Goal: Task Accomplishment & Management: Manage account settings

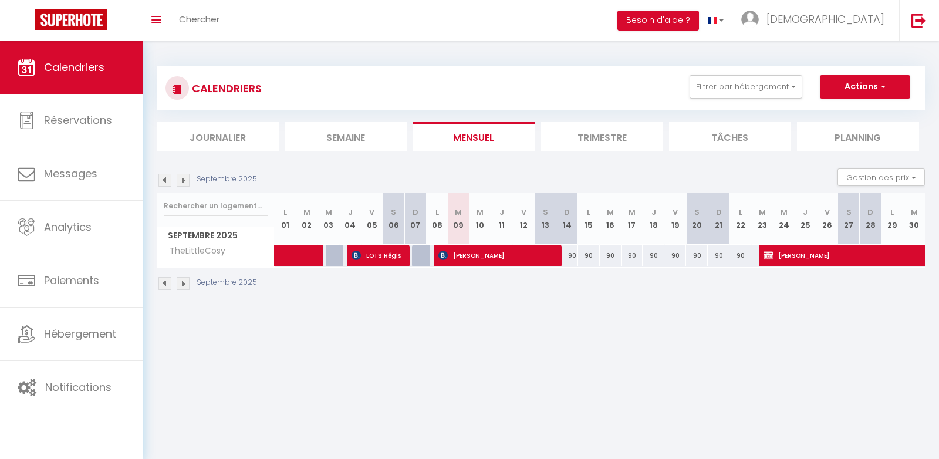
click at [181, 177] on img at bounding box center [183, 180] width 13 height 13
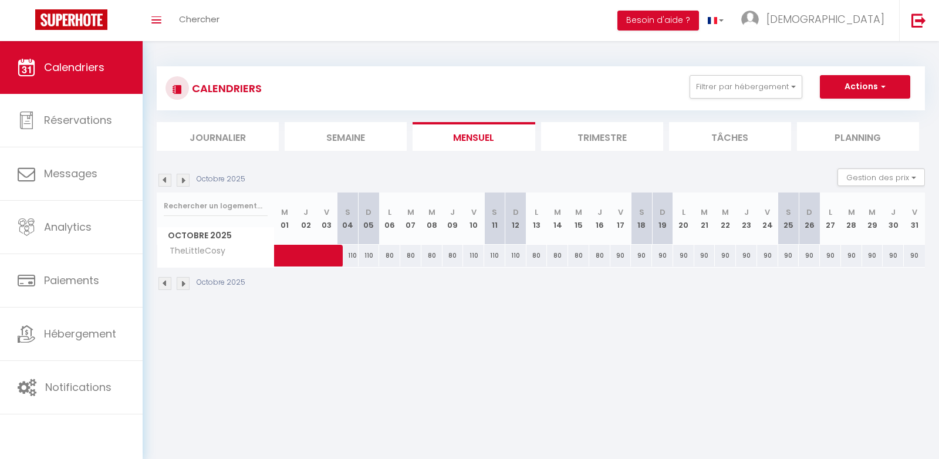
click at [181, 177] on img at bounding box center [183, 180] width 13 height 13
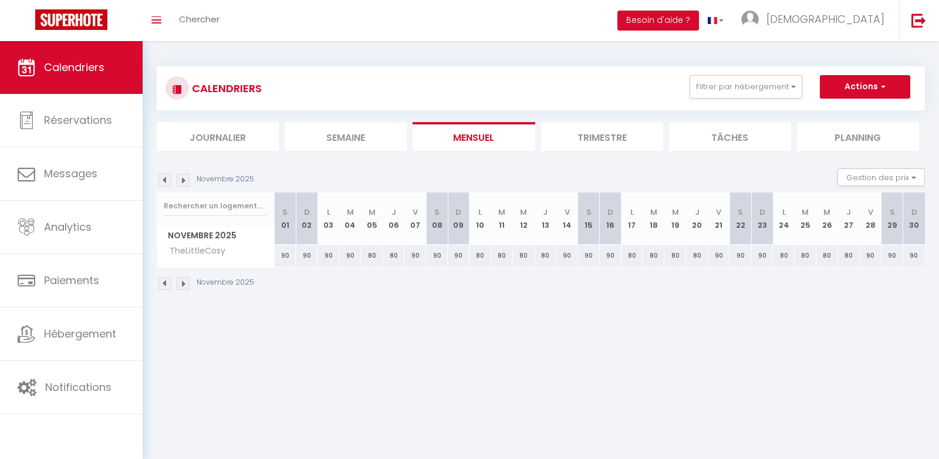
click at [181, 177] on img at bounding box center [183, 180] width 13 height 13
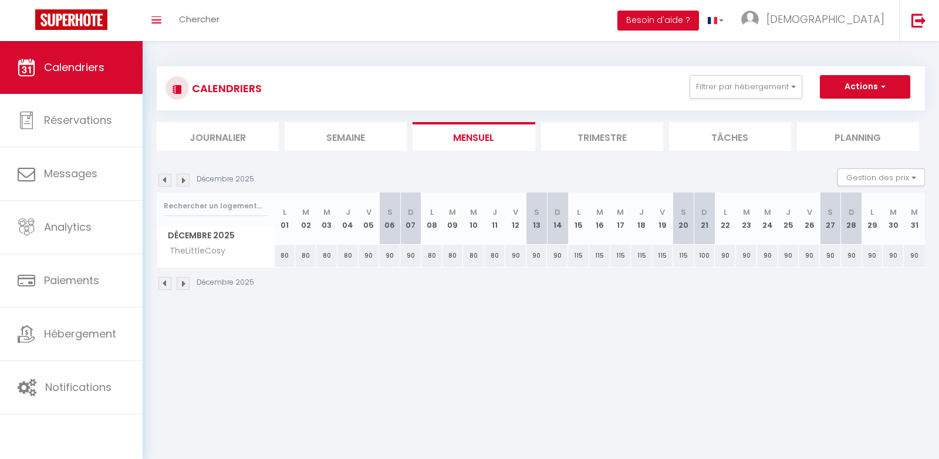
click at [182, 178] on img at bounding box center [183, 180] width 13 height 13
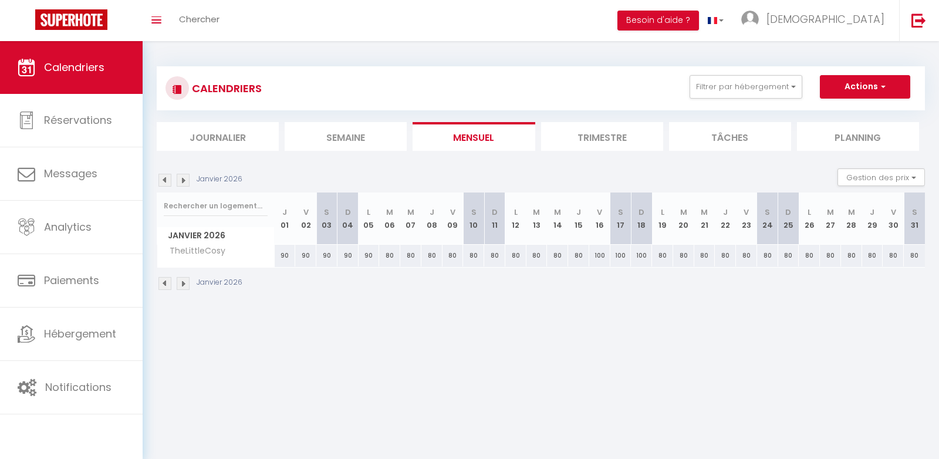
click at [182, 178] on img at bounding box center [183, 180] width 13 height 13
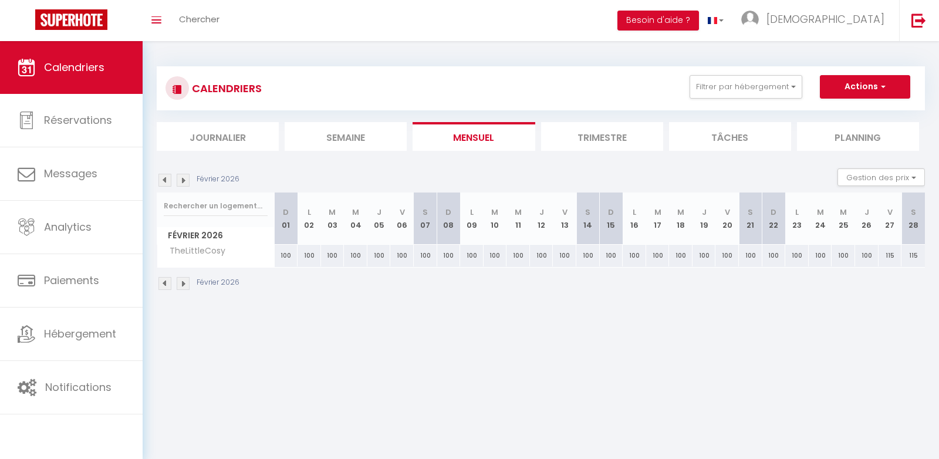
click at [182, 178] on img at bounding box center [183, 180] width 13 height 13
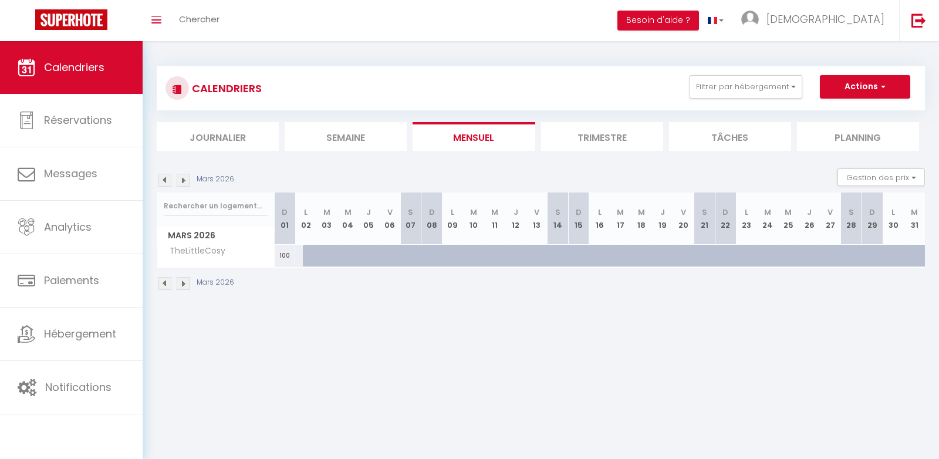
click at [168, 182] on img at bounding box center [164, 180] width 13 height 13
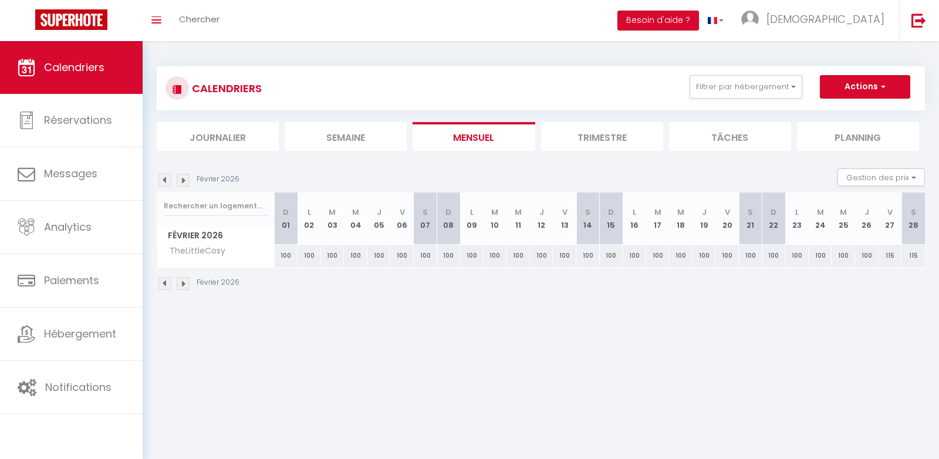
click at [185, 177] on img at bounding box center [183, 180] width 13 height 13
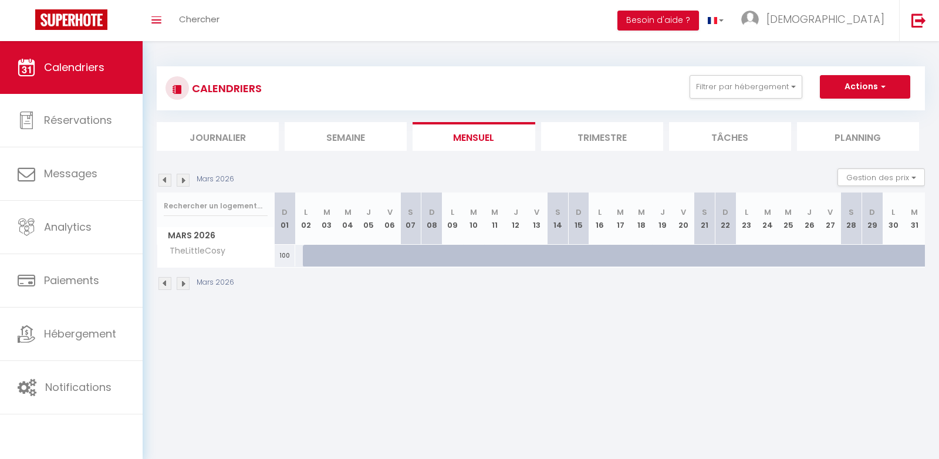
click at [319, 256] on div at bounding box center [326, 256] width 21 height 22
type input "[DATE]"
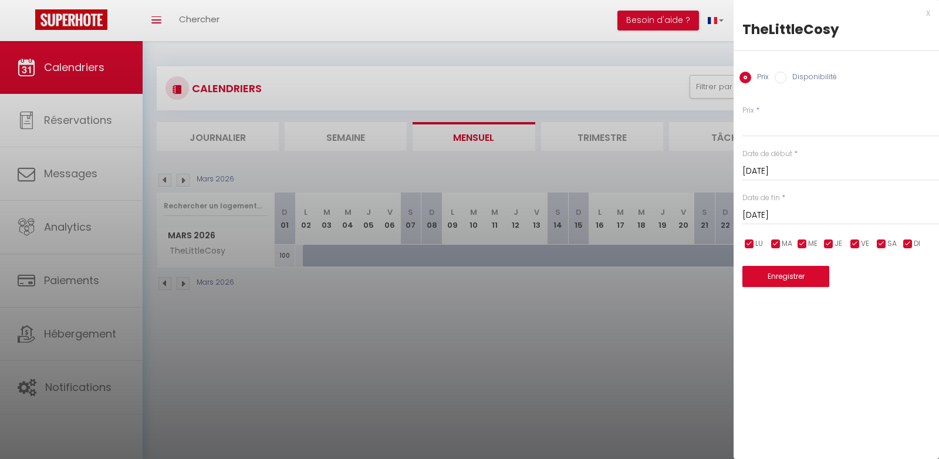
click at [802, 77] on label "Disponibilité" at bounding box center [811, 78] width 50 height 13
click at [786, 77] on input "Disponibilité" at bounding box center [781, 78] width 12 height 12
radio input "true"
radio input "false"
click at [766, 169] on input "[DATE]" at bounding box center [840, 172] width 197 height 15
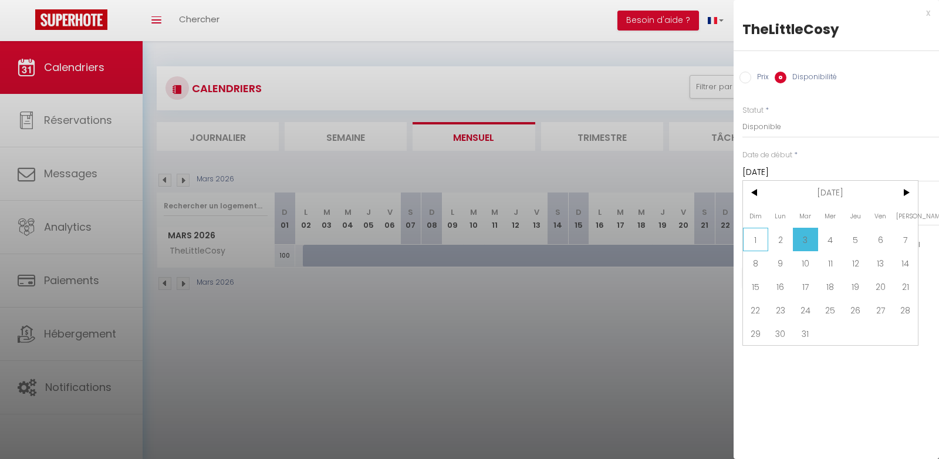
click at [752, 237] on span "1" at bounding box center [755, 239] width 25 height 23
type input "Dim 01 Mars 2026"
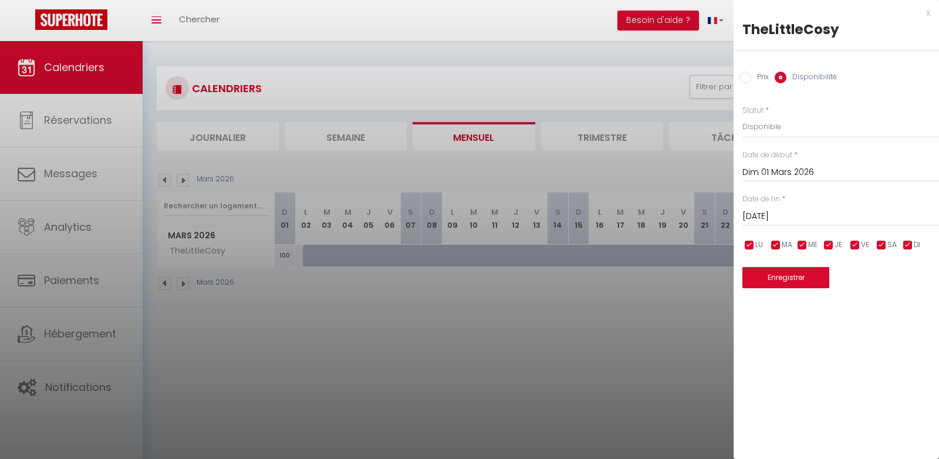
click at [779, 216] on input "[DATE]" at bounding box center [840, 216] width 197 height 15
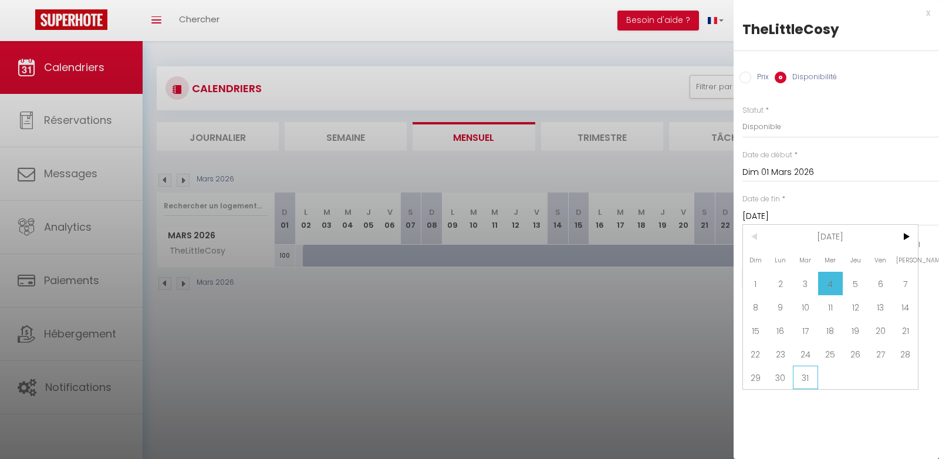
click at [803, 373] on span "31" at bounding box center [805, 377] width 25 height 23
type input "[DATE]"
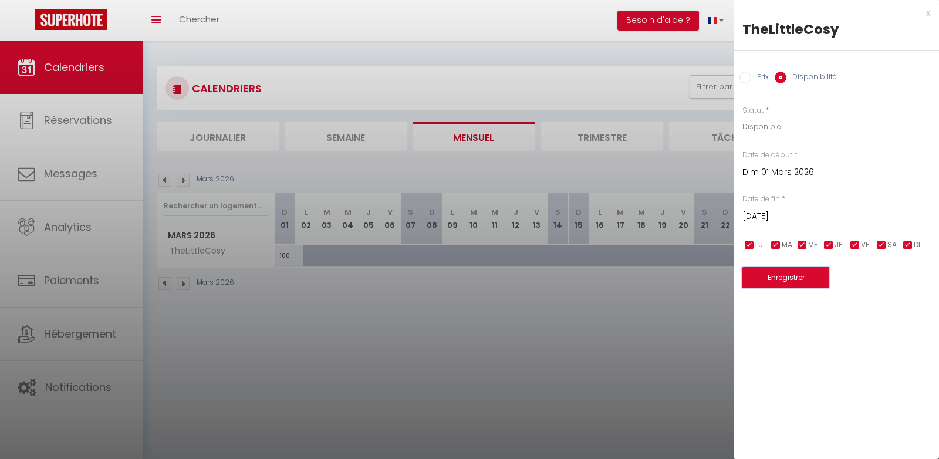
click at [774, 279] on button "Enregistrer" at bounding box center [785, 277] width 87 height 21
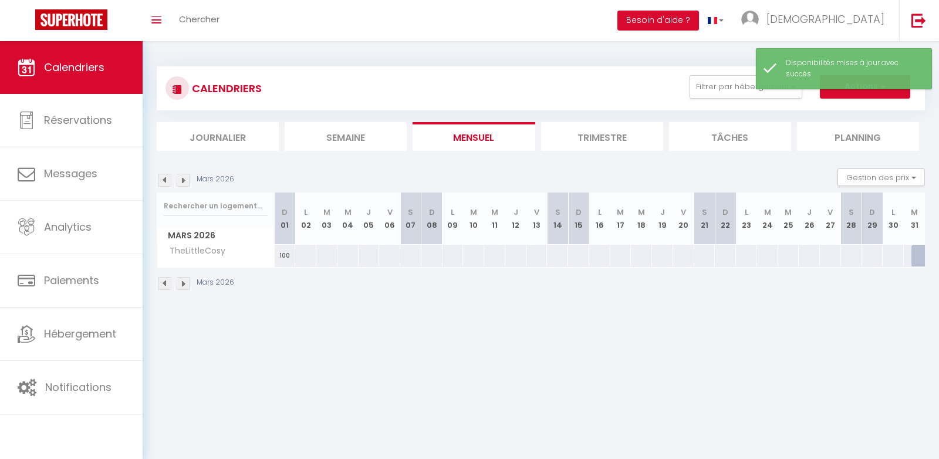
click at [302, 252] on div at bounding box center [306, 256] width 22 height 22
select select "1"
type input "Lun 02 Mars 2026"
type input "[DATE]"
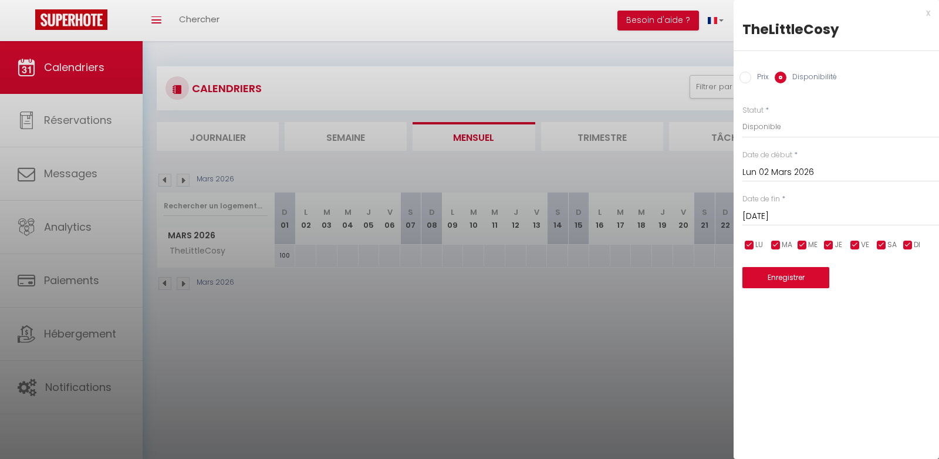
click at [430, 326] on div at bounding box center [469, 229] width 939 height 459
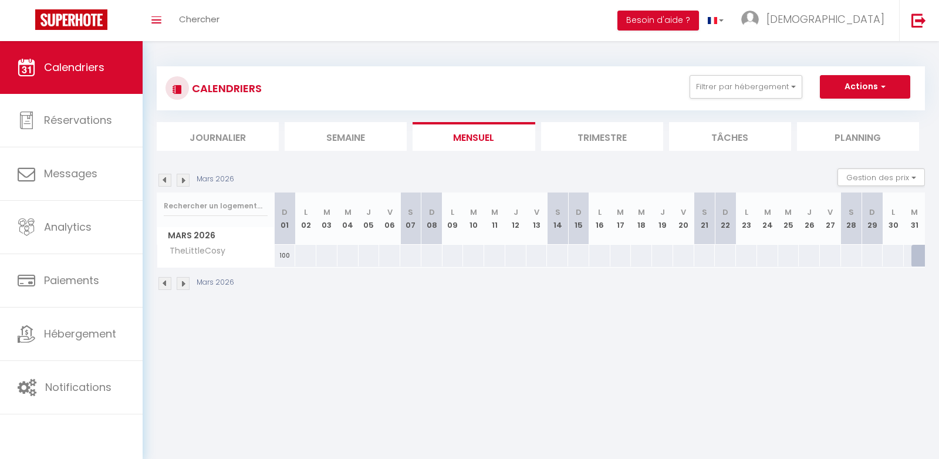
click at [161, 181] on img at bounding box center [164, 180] width 13 height 13
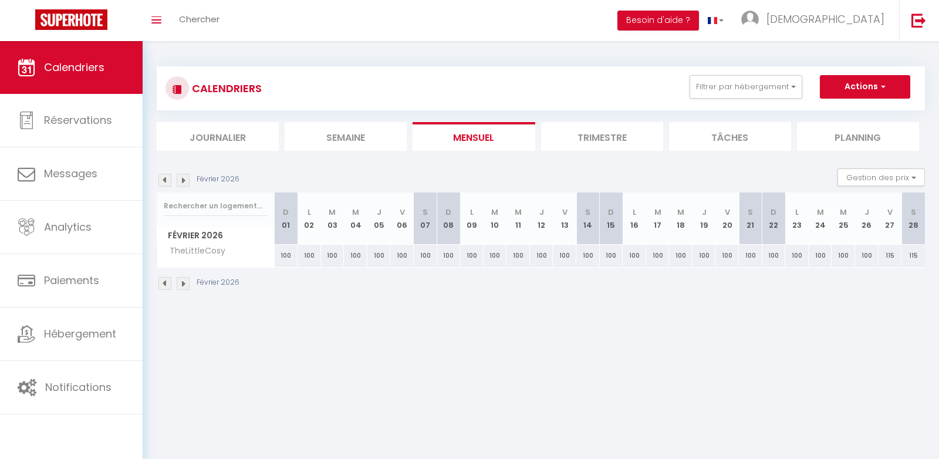
click at [184, 282] on img at bounding box center [183, 283] width 13 height 13
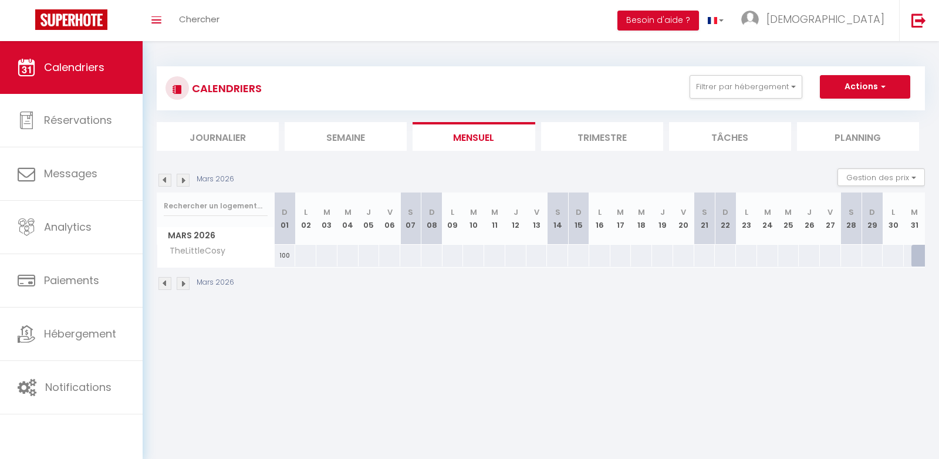
click at [299, 258] on div at bounding box center [306, 256] width 22 height 22
select select "1"
type input "Lun 02 Mars 2026"
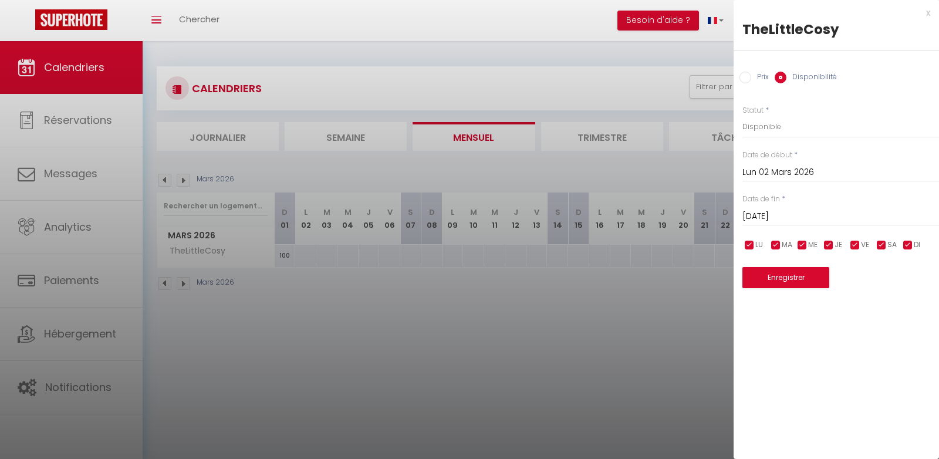
click at [779, 207] on div "[DATE] < [DATE] > Dim Lun Mar Mer Jeu Ven Sam 1 2 3 4 5 6 7 8 9 10 11 12 13 14 …" at bounding box center [840, 215] width 197 height 21
click at [776, 214] on input "[DATE]" at bounding box center [840, 216] width 197 height 15
click at [781, 217] on input "[DATE]" at bounding box center [840, 216] width 197 height 15
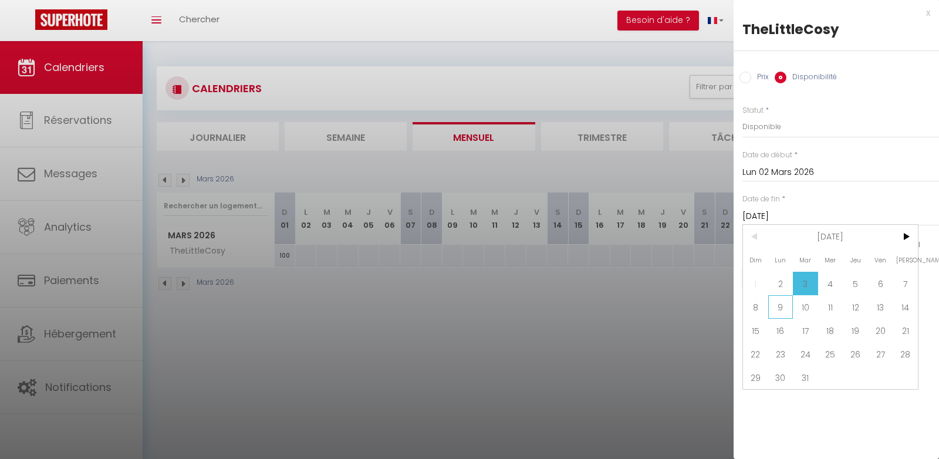
click at [787, 300] on span "9" at bounding box center [780, 306] width 25 height 23
type input "Lun 09 Mars 2026"
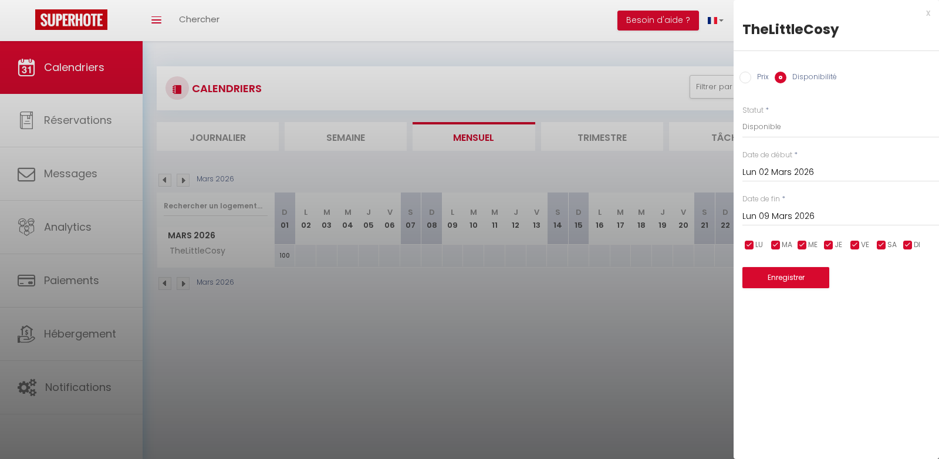
click at [752, 79] on label "Prix" at bounding box center [760, 78] width 18 height 13
click at [751, 79] on input "Prix" at bounding box center [745, 78] width 12 height 12
radio input "true"
radio input "false"
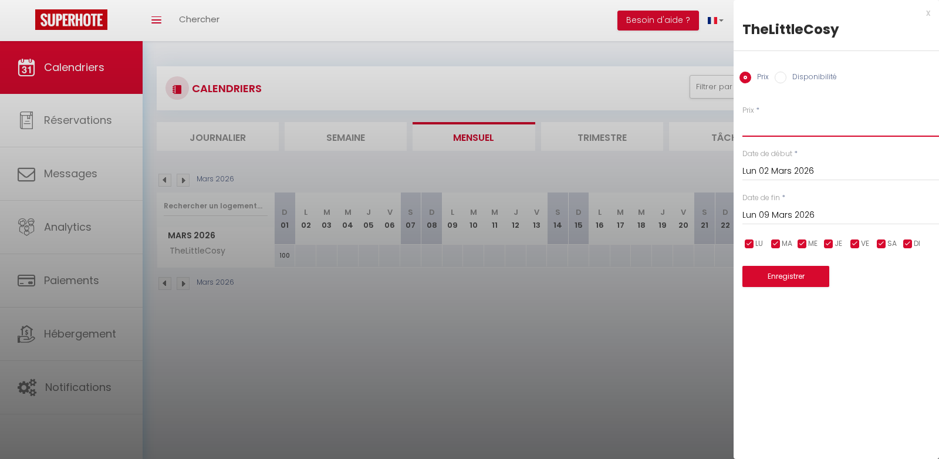
click at [757, 129] on input "Prix" at bounding box center [840, 126] width 197 height 21
type input "100"
click at [780, 270] on button "Enregistrer" at bounding box center [785, 276] width 87 height 21
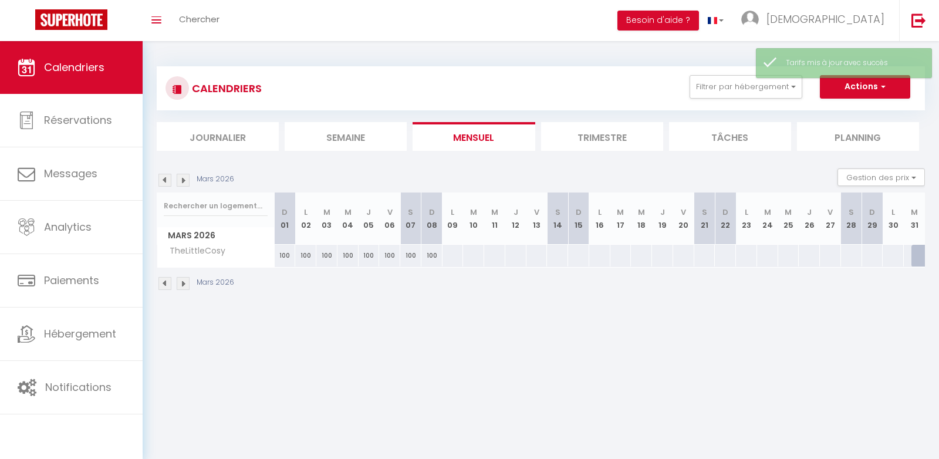
click at [168, 179] on img at bounding box center [164, 180] width 13 height 13
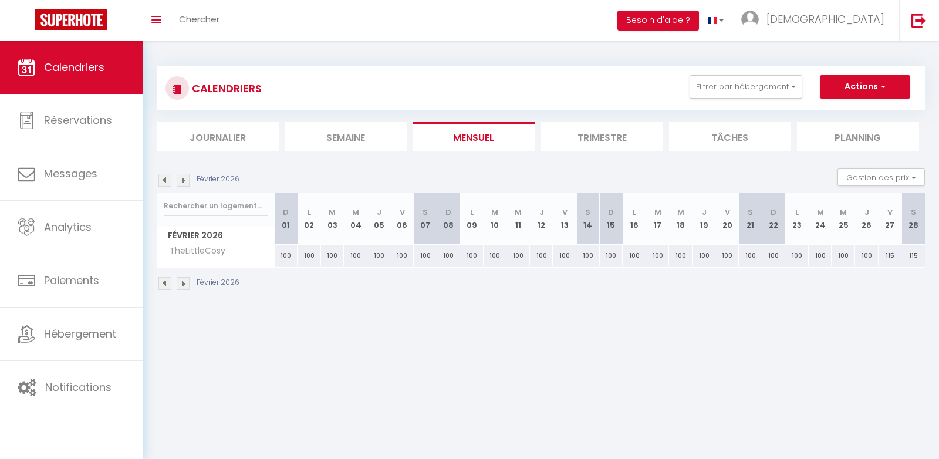
click at [184, 181] on img at bounding box center [183, 180] width 13 height 13
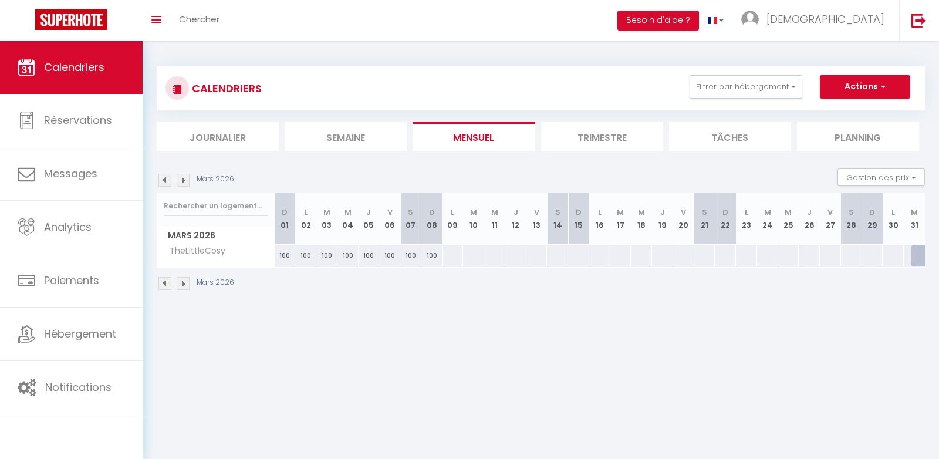
click at [168, 175] on img at bounding box center [164, 180] width 13 height 13
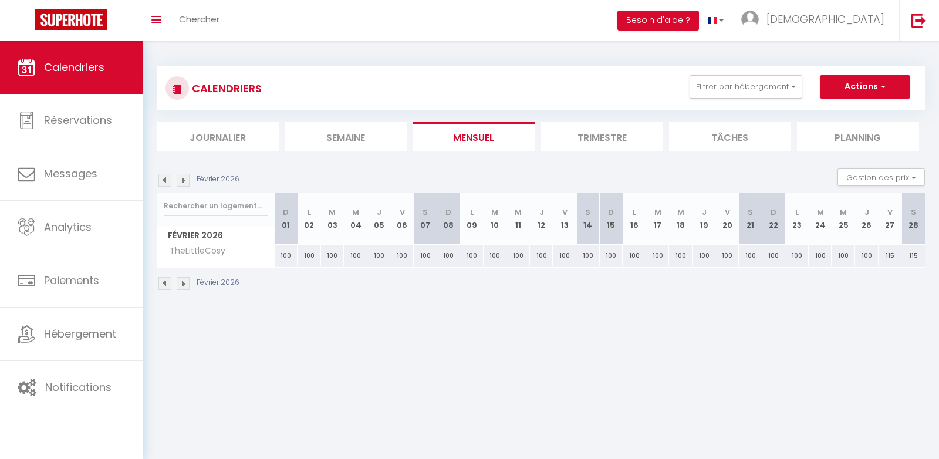
click at [186, 177] on img at bounding box center [183, 180] width 13 height 13
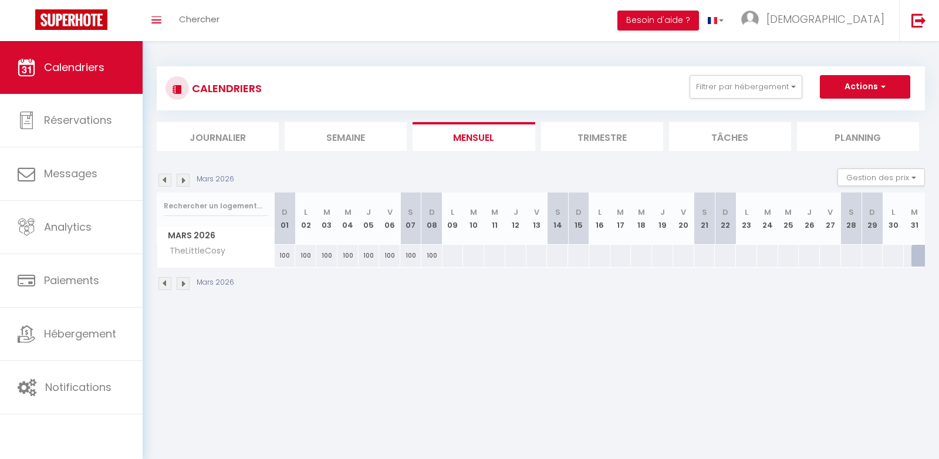
click at [451, 251] on div at bounding box center [453, 256] width 22 height 22
type input "Lun 09 Mars 2026"
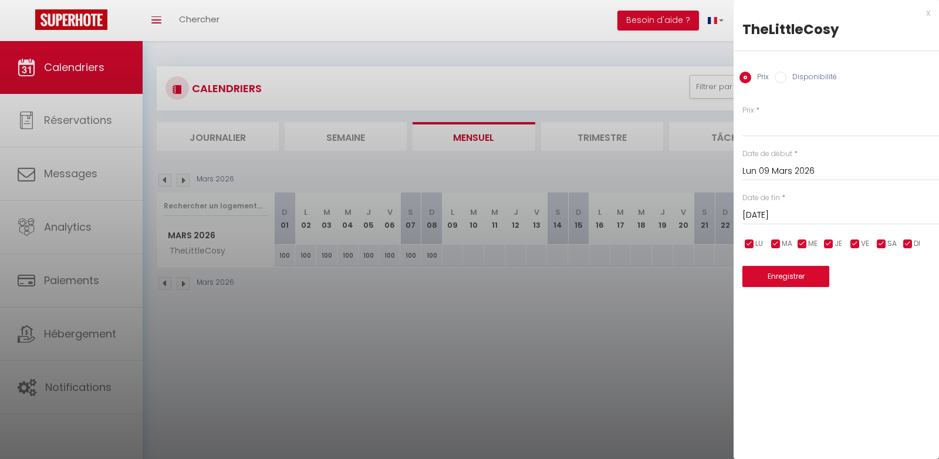
click at [773, 208] on input "[DATE]" at bounding box center [840, 215] width 197 height 15
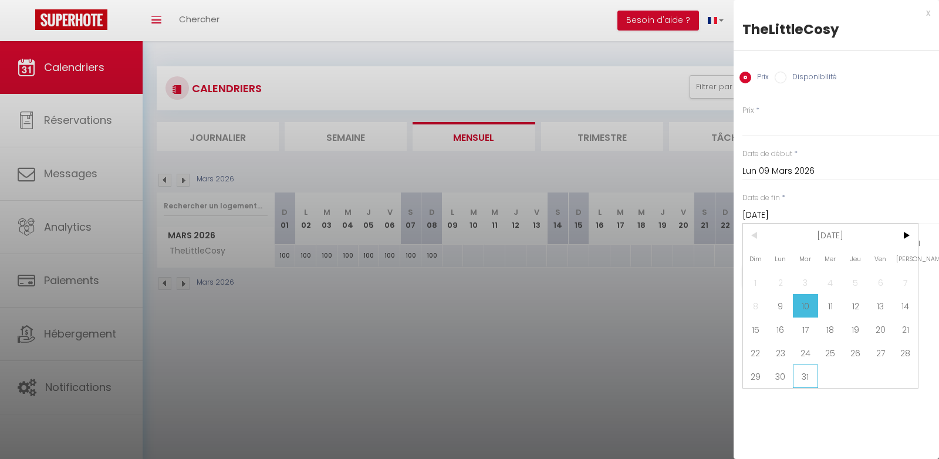
click at [804, 374] on span "31" at bounding box center [805, 375] width 25 height 23
type input "[DATE]"
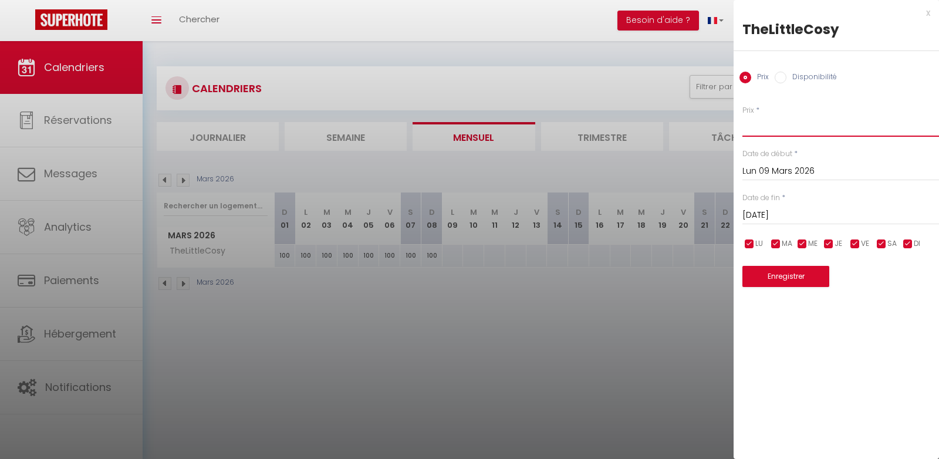
click at [775, 129] on input "Prix" at bounding box center [840, 126] width 197 height 21
type input "80"
click at [765, 273] on button "Enregistrer" at bounding box center [785, 276] width 87 height 21
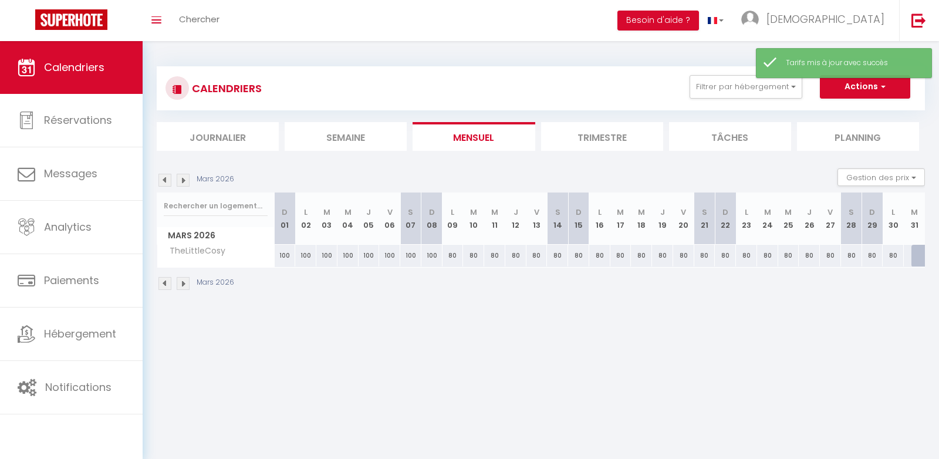
click at [180, 180] on img at bounding box center [183, 180] width 13 height 13
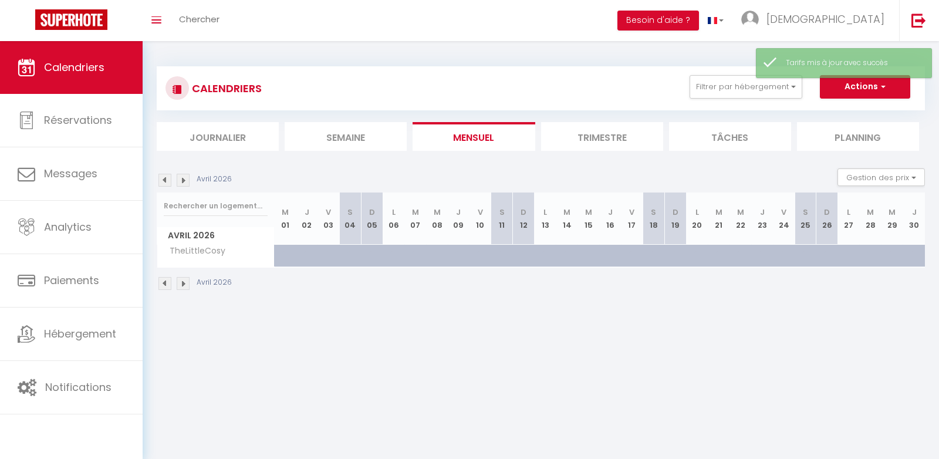
click at [161, 179] on img at bounding box center [164, 180] width 13 height 13
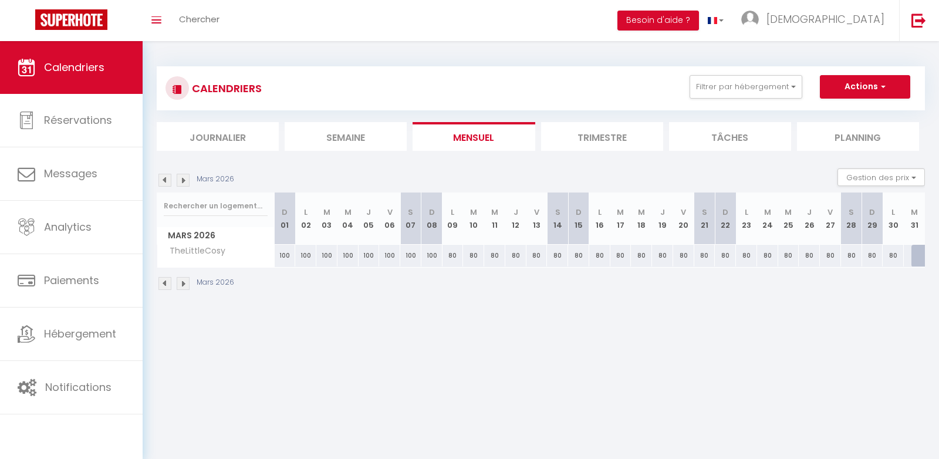
click at [913, 252] on div at bounding box center [921, 256] width 21 height 22
select select "1"
type input "[DATE]"
type input "Mer 01 Avril 2026"
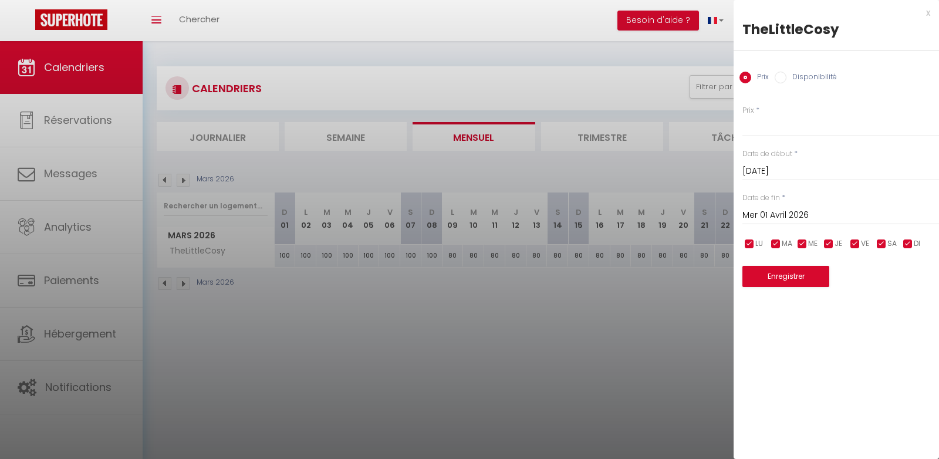
click at [799, 76] on label "Disponibilité" at bounding box center [811, 78] width 50 height 13
click at [786, 76] on input "Disponibilité" at bounding box center [781, 78] width 12 height 12
radio input "true"
radio input "false"
click at [770, 218] on input "Mer 01 Avril 2026" at bounding box center [840, 216] width 197 height 15
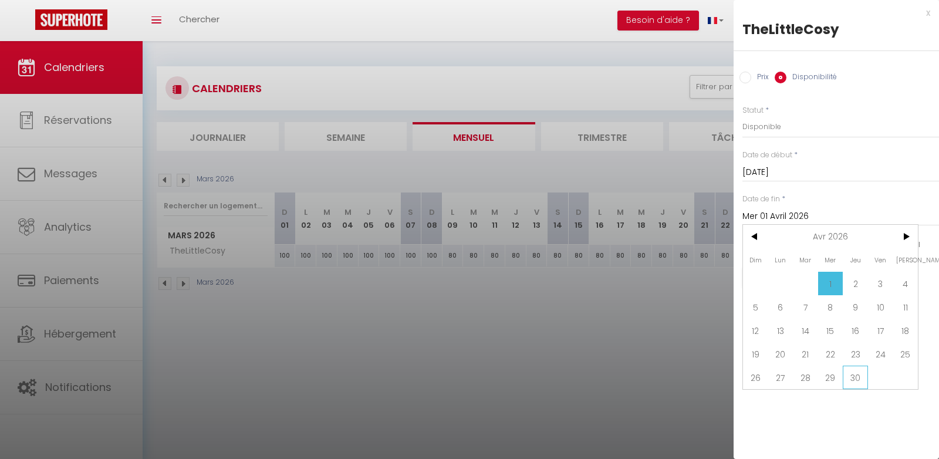
click at [857, 376] on span "30" at bounding box center [855, 377] width 25 height 23
type input "Jeu 30 Avril 2026"
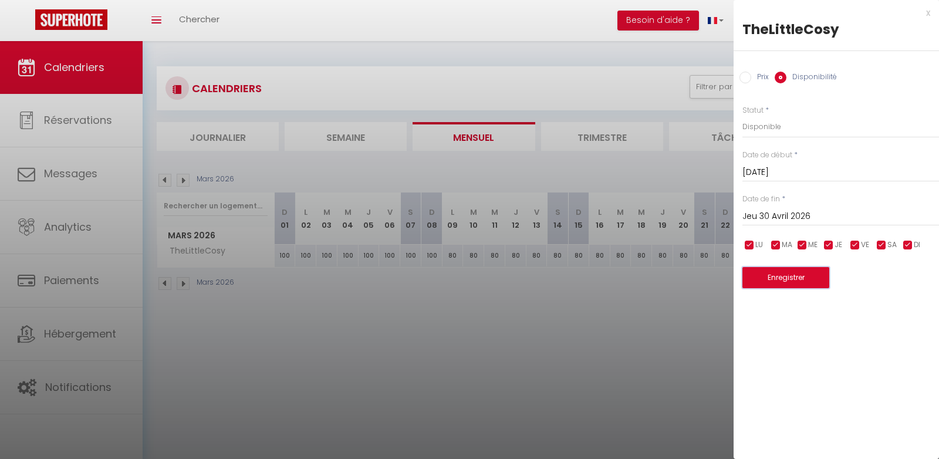
click at [788, 277] on button "Enregistrer" at bounding box center [785, 277] width 87 height 21
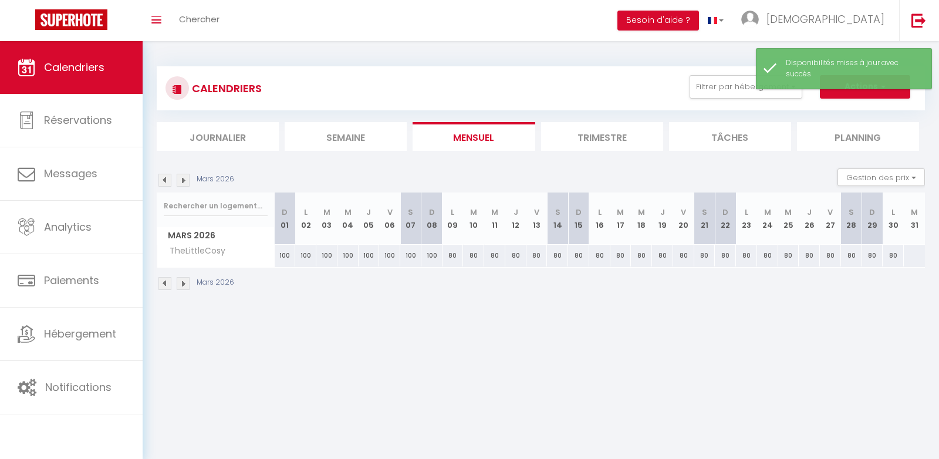
click at [185, 181] on img at bounding box center [183, 180] width 13 height 13
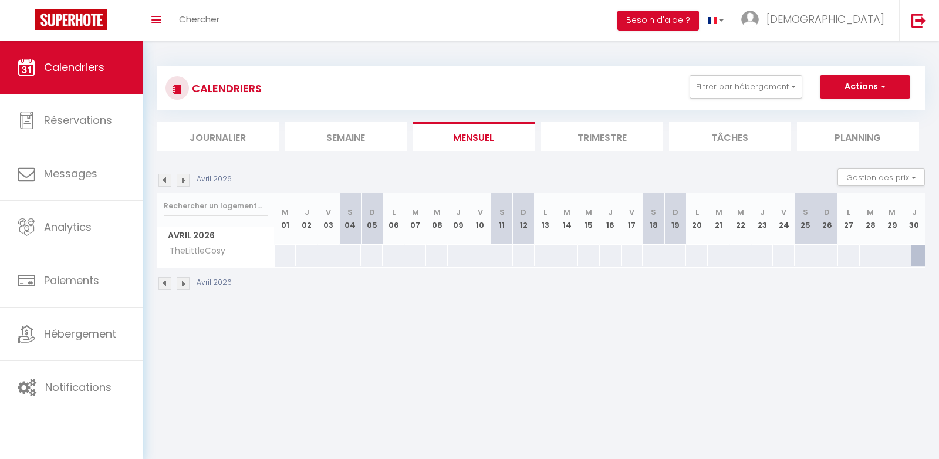
click at [631, 248] on div at bounding box center [632, 256] width 22 height 22
select select "1"
type input "[DATE]"
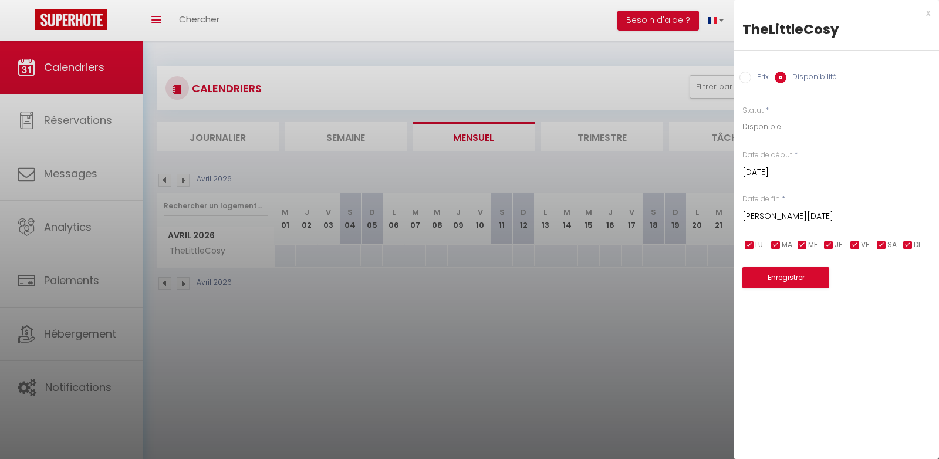
click at [763, 221] on input "[PERSON_NAME][DATE]" at bounding box center [840, 216] width 197 height 15
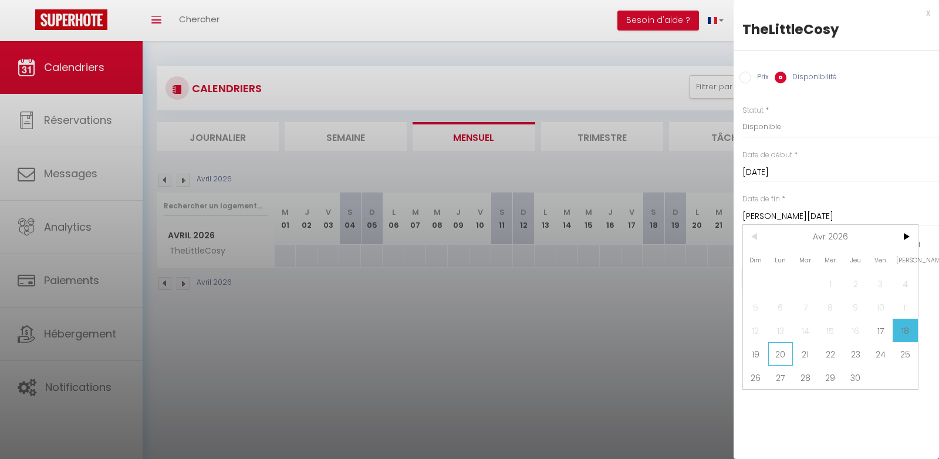
click at [777, 349] on span "20" at bounding box center [780, 353] width 25 height 23
type input "Lun 20 Avril 2026"
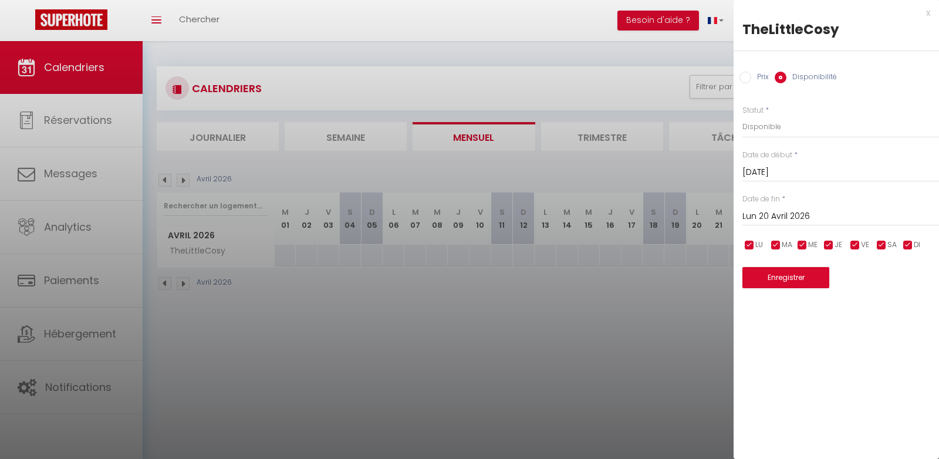
click at [756, 75] on label "Prix" at bounding box center [760, 78] width 18 height 13
click at [751, 75] on input "Prix" at bounding box center [745, 78] width 12 height 12
radio input "true"
radio input "false"
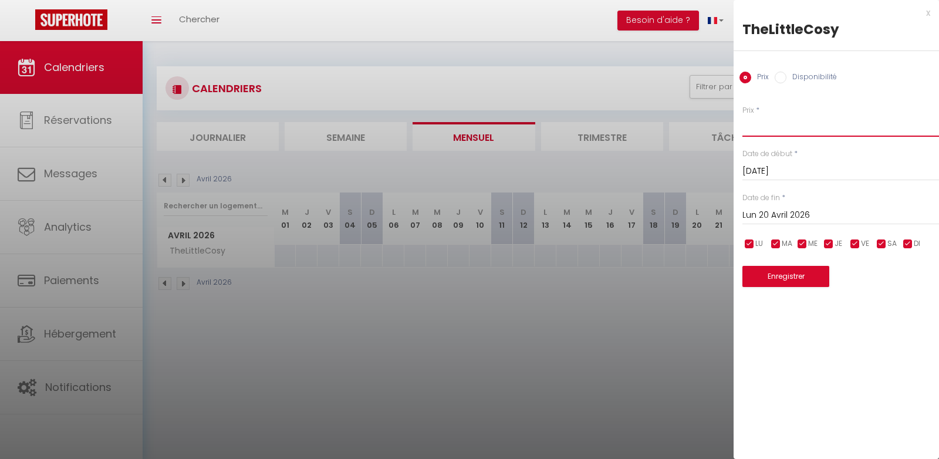
click at [755, 122] on input "Prix" at bounding box center [840, 126] width 197 height 21
type input "110"
click at [766, 265] on div "Enregistrer" at bounding box center [840, 269] width 197 height 36
click at [763, 277] on button "Enregistrer" at bounding box center [785, 276] width 87 height 21
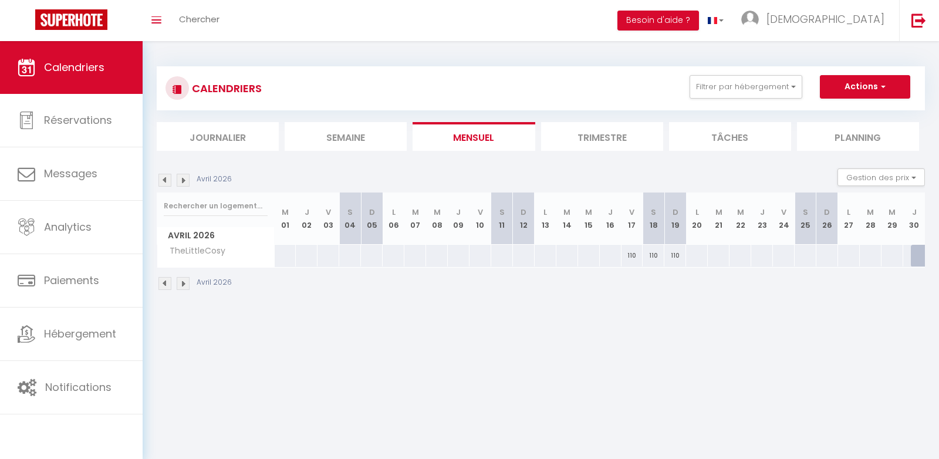
click at [346, 252] on div at bounding box center [350, 256] width 22 height 22
type input "[DATE]"
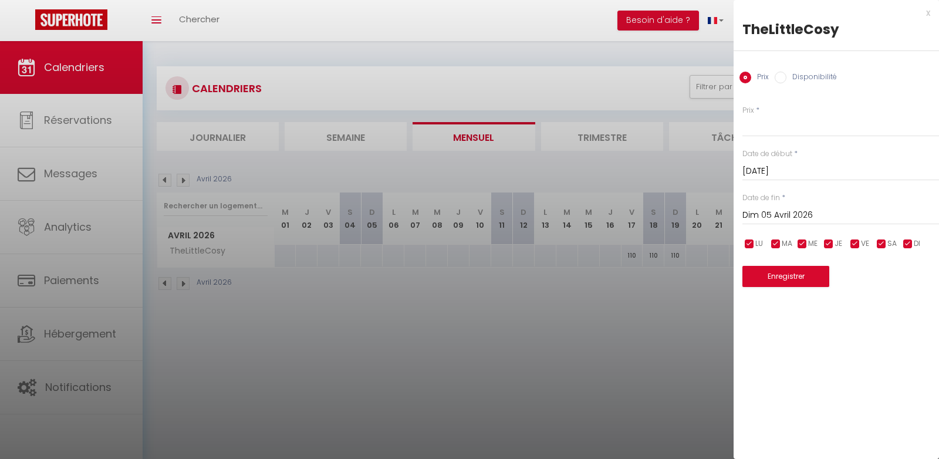
click at [778, 208] on input "Dim 05 Avril 2026" at bounding box center [840, 215] width 197 height 15
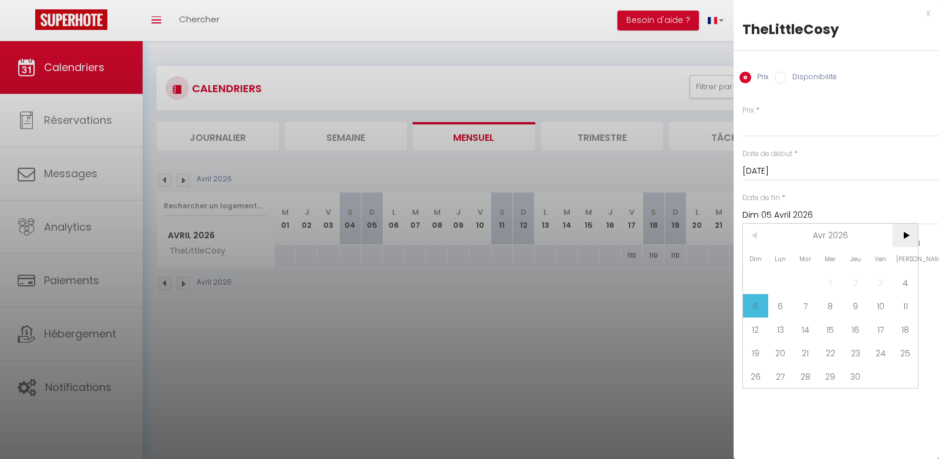
click at [904, 238] on span ">" at bounding box center [904, 235] width 25 height 23
click at [772, 306] on span "4" at bounding box center [780, 305] width 25 height 23
type input "Lun 04 Mai 2026"
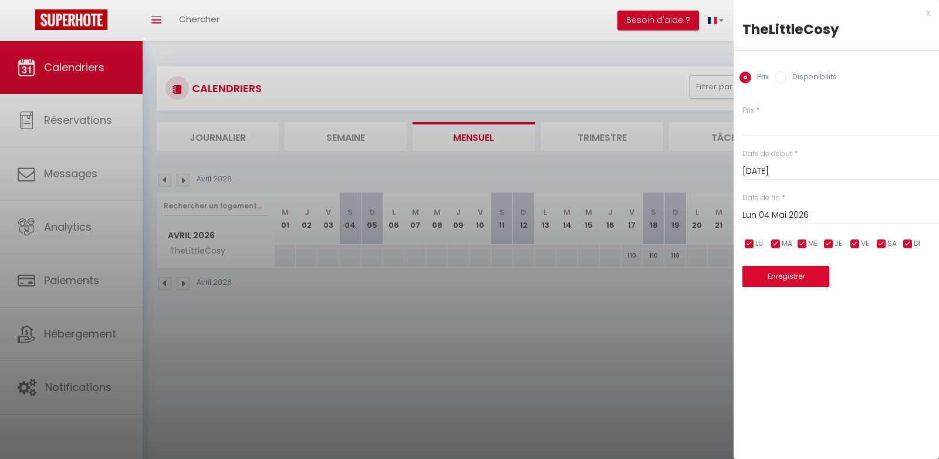
click at [790, 77] on label "Disponibilité" at bounding box center [811, 78] width 50 height 13
click at [786, 77] on input "Disponibilité" at bounding box center [781, 78] width 12 height 12
radio input "true"
click at [752, 79] on label "Prix" at bounding box center [760, 78] width 18 height 13
click at [751, 79] on input "Prix" at bounding box center [745, 78] width 12 height 12
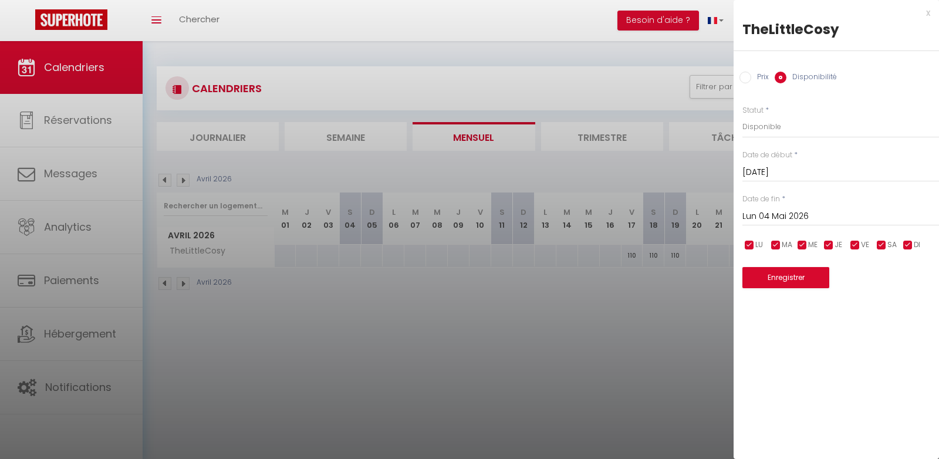
radio input "true"
radio input "false"
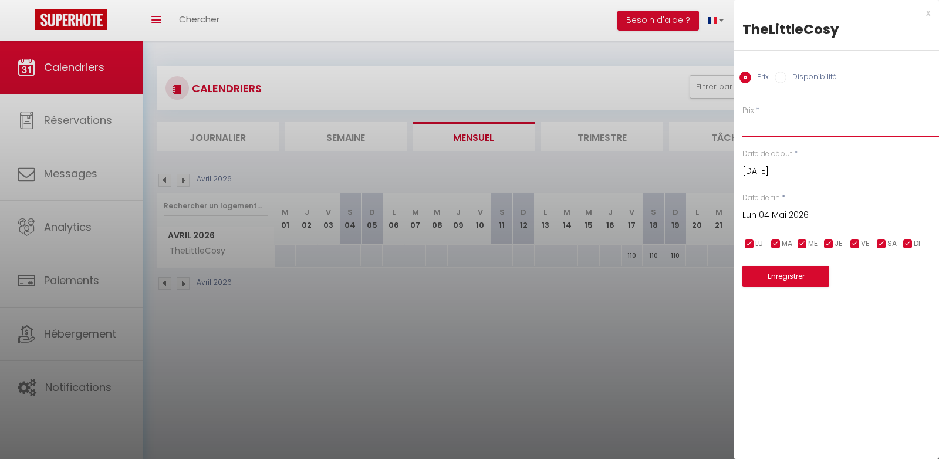
click at [757, 131] on input "Prix" at bounding box center [840, 126] width 197 height 21
type input "110"
click at [764, 279] on button "Enregistrer" at bounding box center [785, 276] width 87 height 21
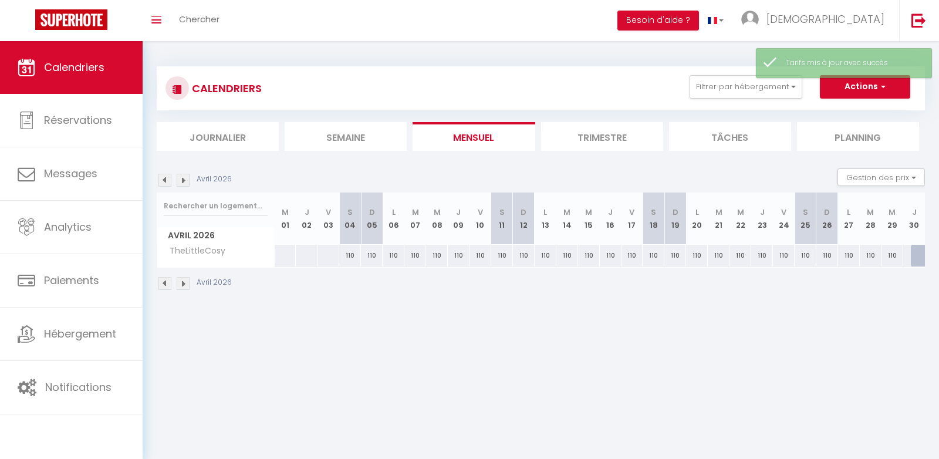
click at [331, 253] on div at bounding box center [328, 256] width 22 height 22
type input "Ven 03 Avril 2026"
type input "[DATE]"
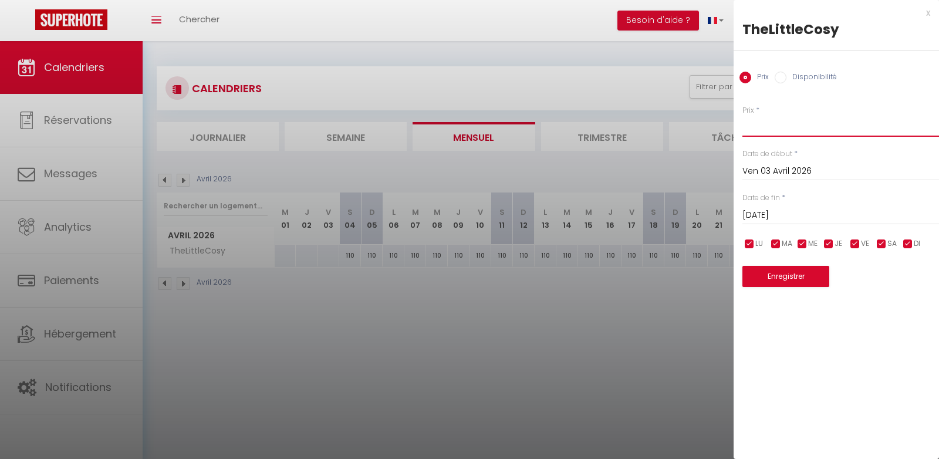
click at [793, 131] on input "Prix" at bounding box center [840, 126] width 197 height 21
type input "110"
click at [781, 270] on button "Enregistrer" at bounding box center [785, 276] width 87 height 21
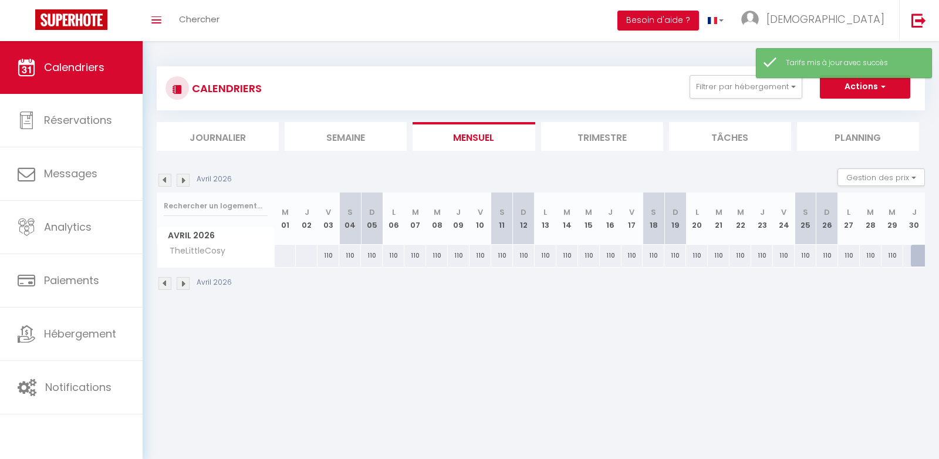
click at [279, 255] on div at bounding box center [285, 256] width 22 height 22
type input "Mer 01 Avril 2026"
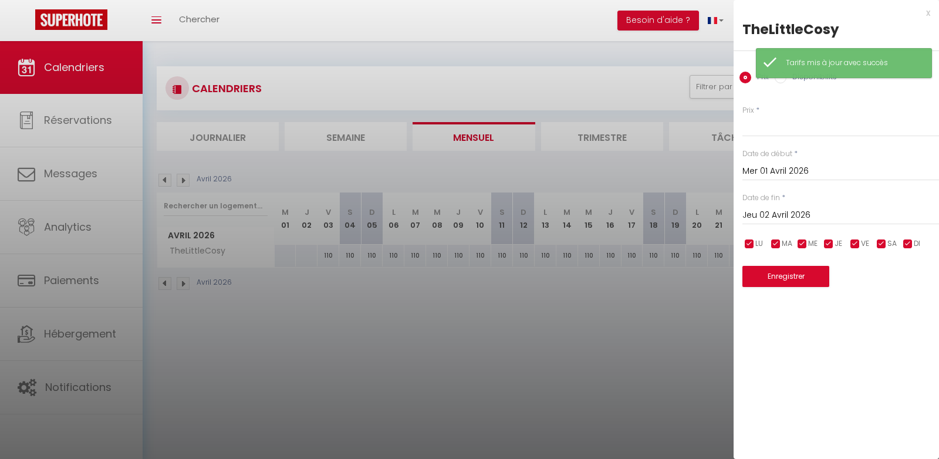
click at [770, 219] on input "Jeu 02 Avril 2026" at bounding box center [840, 215] width 197 height 15
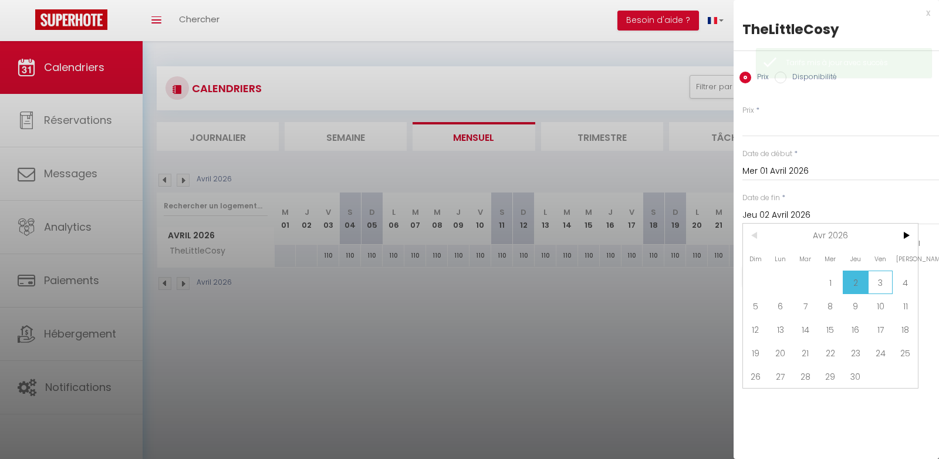
click at [881, 283] on span "3" at bounding box center [880, 281] width 25 height 23
type input "Ven 03 Avril 2026"
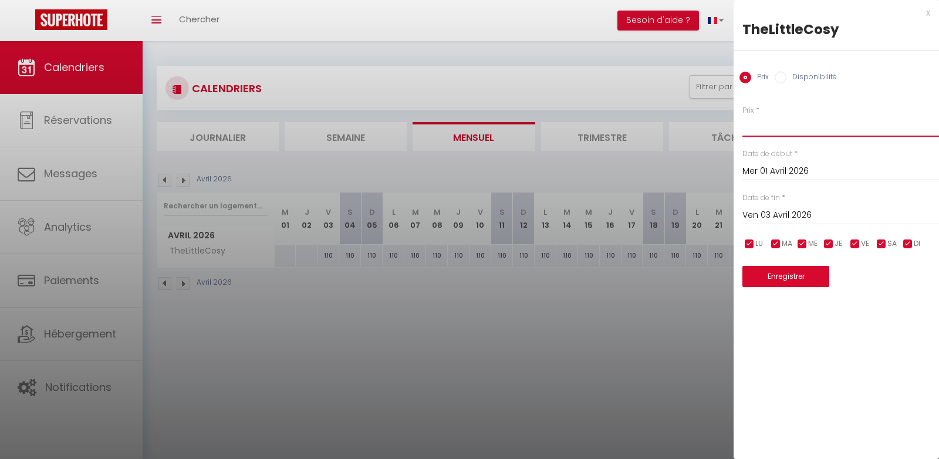
click at [784, 123] on input "Prix" at bounding box center [840, 126] width 197 height 21
type input "80"
click at [766, 280] on button "Enregistrer" at bounding box center [785, 276] width 87 height 21
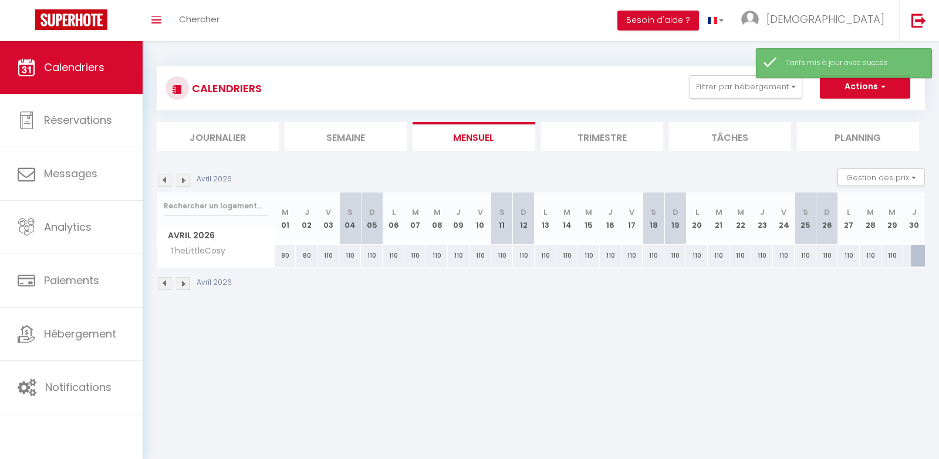
click at [161, 181] on img at bounding box center [164, 180] width 13 height 13
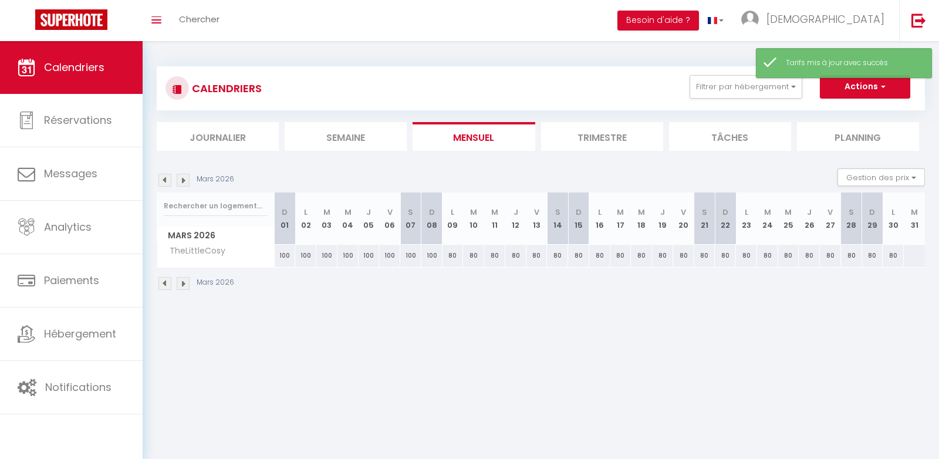
click at [910, 250] on div at bounding box center [914, 256] width 22 height 22
type input "[DATE]"
type input "Mer 01 Avril 2026"
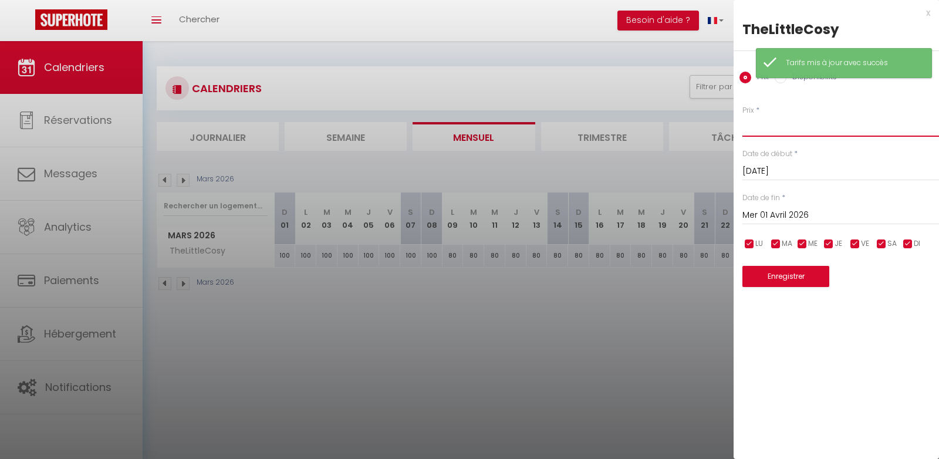
click at [777, 124] on input "Prix" at bounding box center [840, 126] width 197 height 21
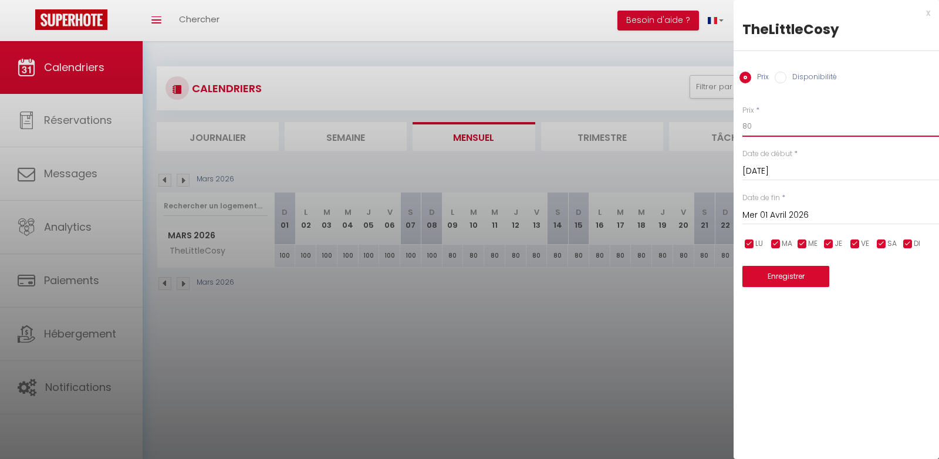
type input "80"
click at [771, 276] on button "Enregistrer" at bounding box center [785, 276] width 87 height 21
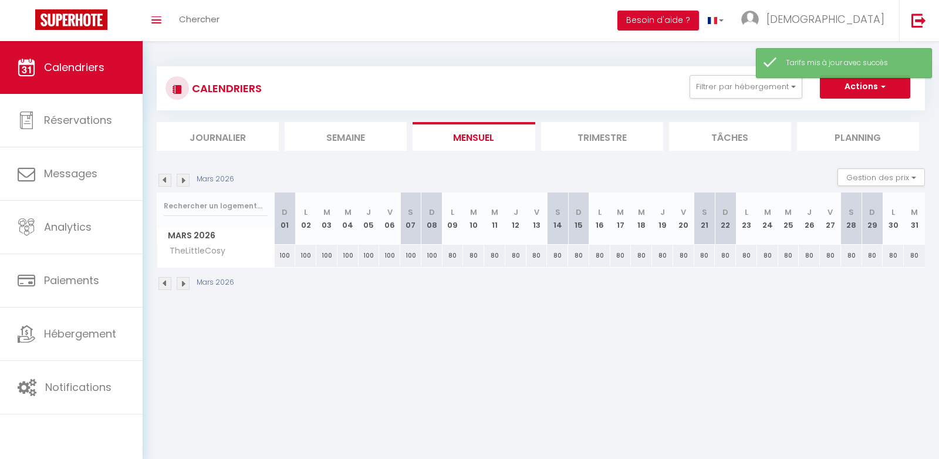
click at [177, 181] on img at bounding box center [183, 180] width 13 height 13
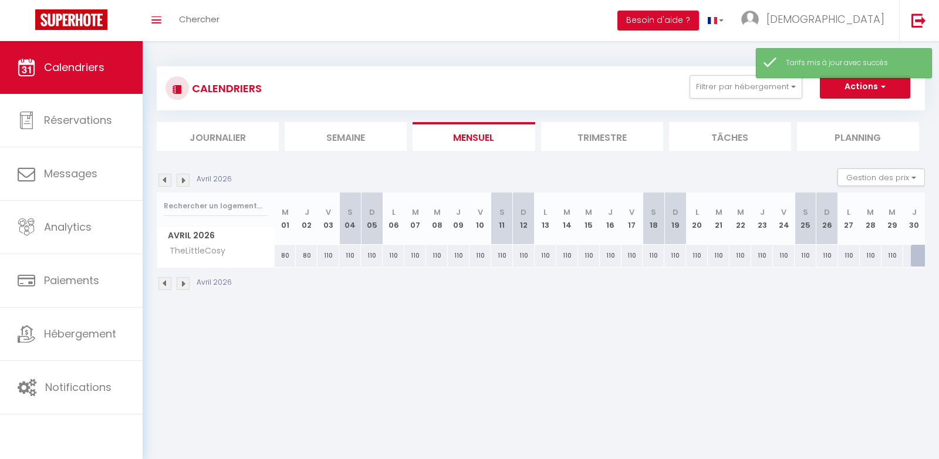
click at [180, 180] on img at bounding box center [183, 180] width 13 height 13
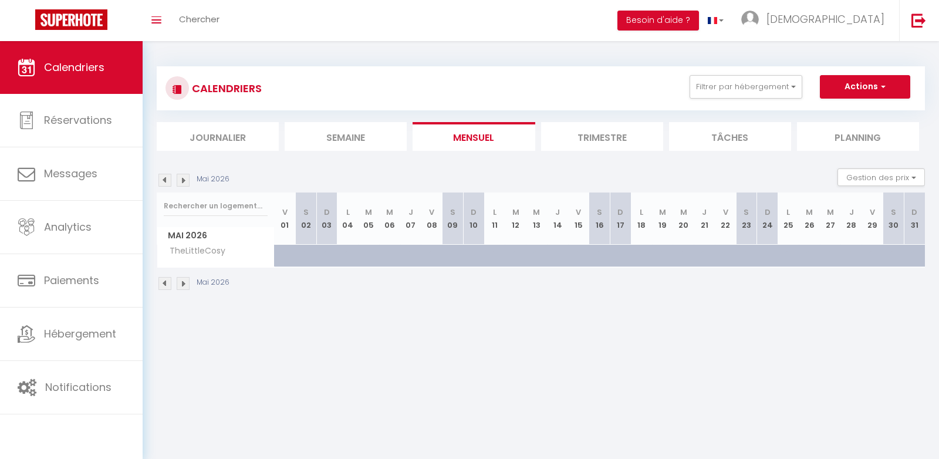
click at [168, 178] on img at bounding box center [164, 180] width 13 height 13
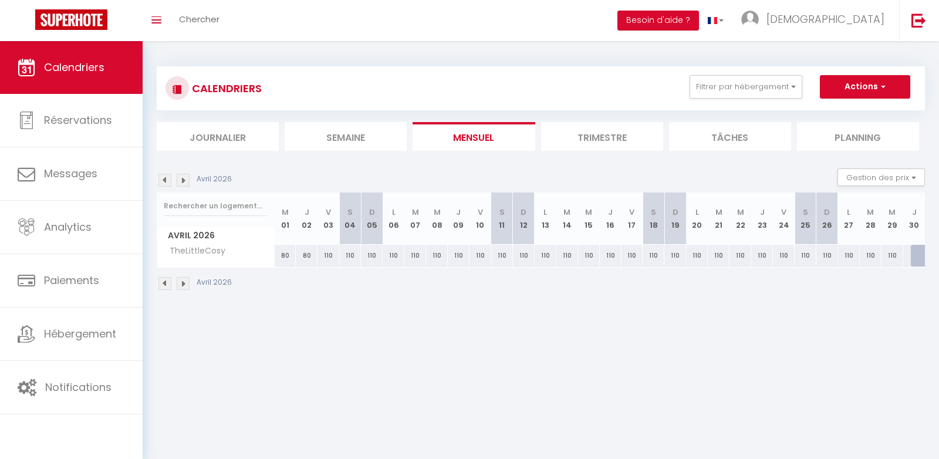
click at [920, 252] on div at bounding box center [922, 256] width 22 height 22
type input "110"
type input "Jeu 30 Avril 2026"
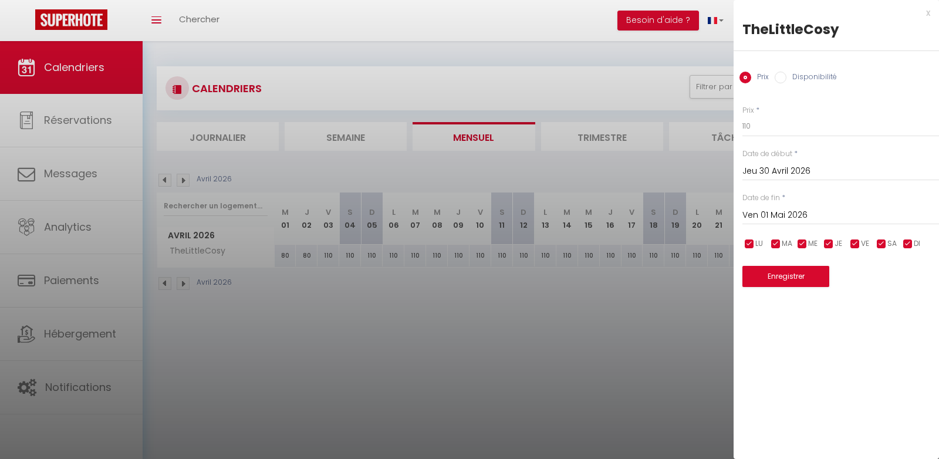
click at [811, 222] on div "[DATE] < [DATE] > Dim Lun Mar Mer Jeu Ven Sam 1 2 3 4 5 6 7 8 9 10 11 12 13 14 …" at bounding box center [840, 214] width 197 height 21
click at [806, 212] on input "Ven 01 Mai 2026" at bounding box center [840, 215] width 197 height 15
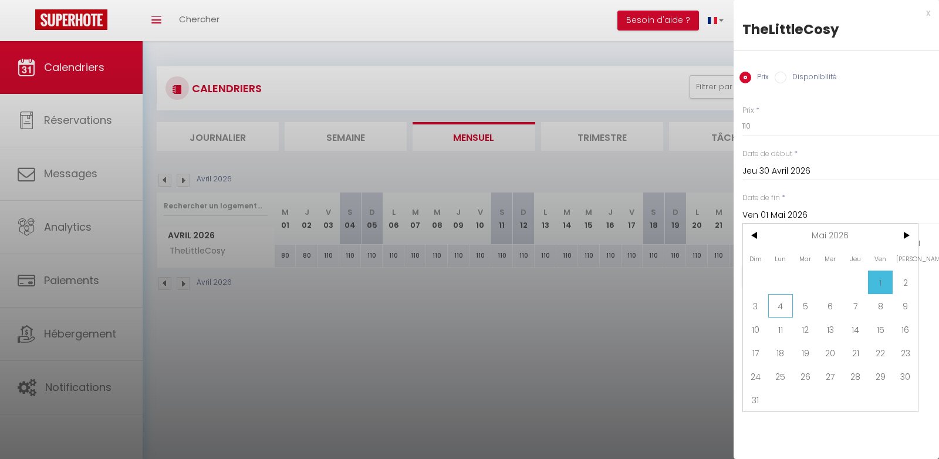
click at [786, 308] on span "4" at bounding box center [780, 305] width 25 height 23
type input "Lun 04 Mai 2026"
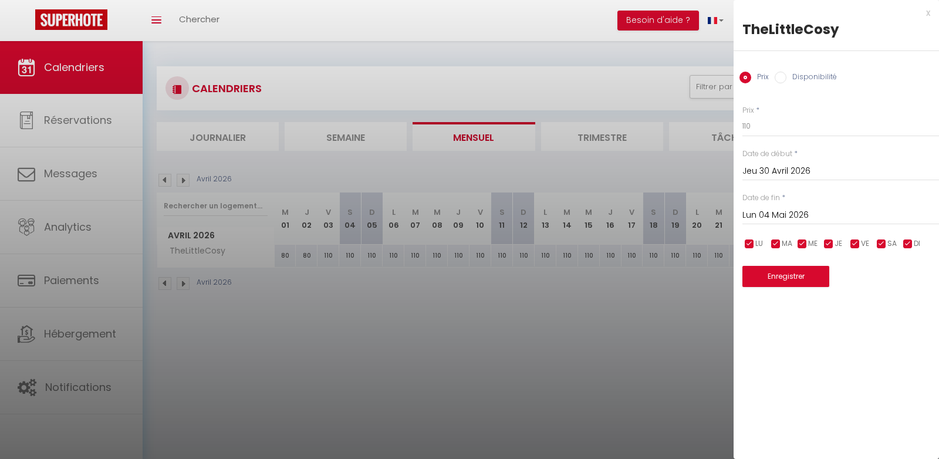
click at [798, 79] on label "Disponibilité" at bounding box center [811, 78] width 50 height 13
click at [786, 79] on input "Disponibilité" at bounding box center [781, 78] width 12 height 12
radio input "true"
click at [758, 73] on label "Prix" at bounding box center [760, 78] width 18 height 13
click at [751, 73] on input "Prix" at bounding box center [745, 78] width 12 height 12
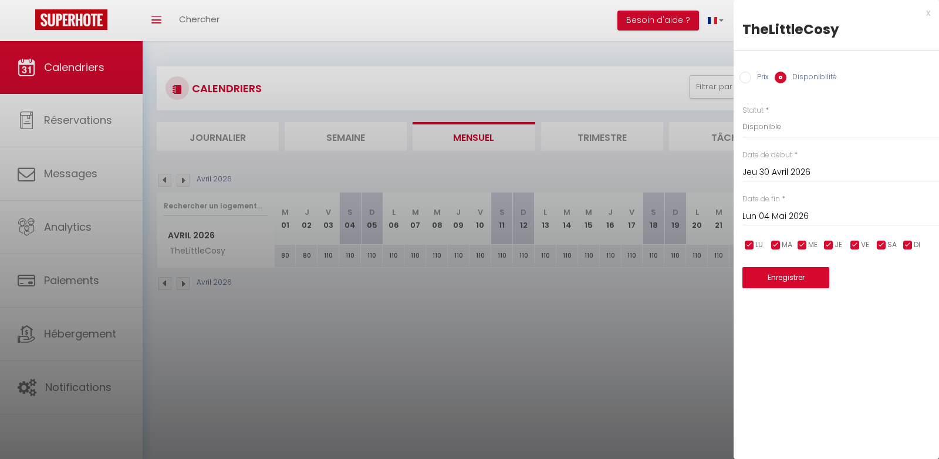
radio input "true"
radio input "false"
click at [792, 273] on button "Enregistrer" at bounding box center [785, 276] width 87 height 21
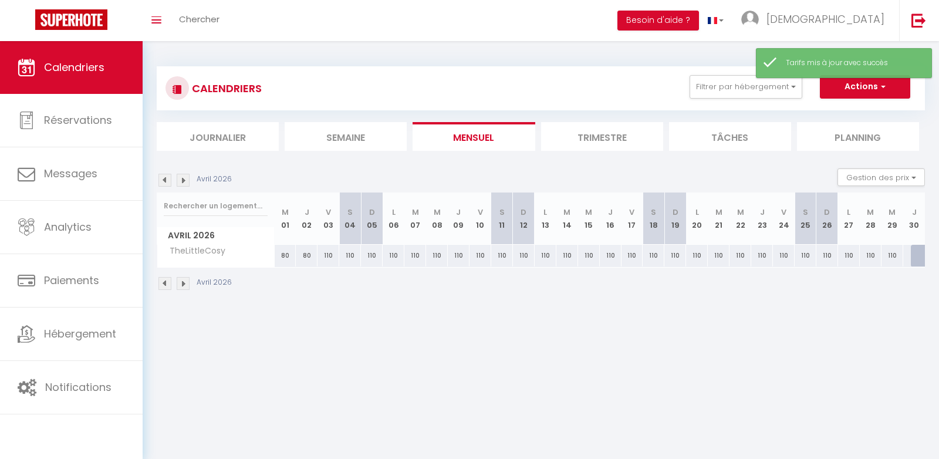
click at [918, 257] on div at bounding box center [922, 256] width 22 height 22
type input "110"
type input "Jeu 30 Avril 2026"
type input "Ven 01 Mai 2026"
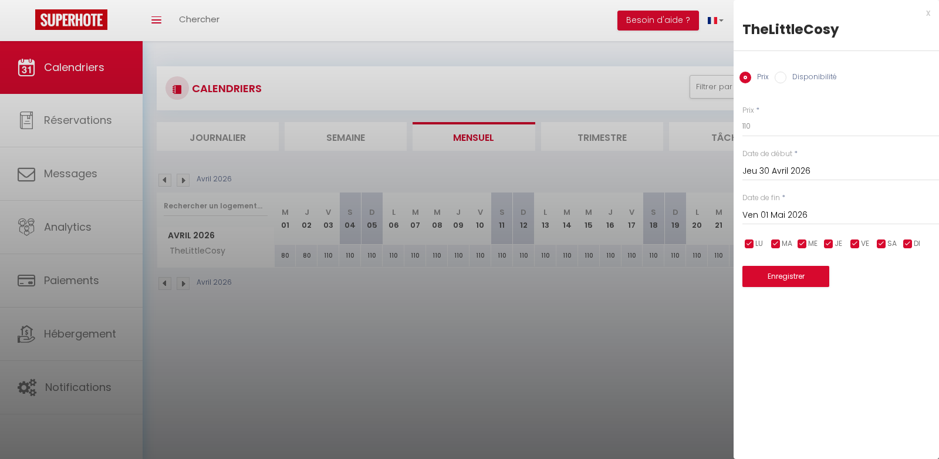
click at [186, 173] on div at bounding box center [469, 229] width 939 height 459
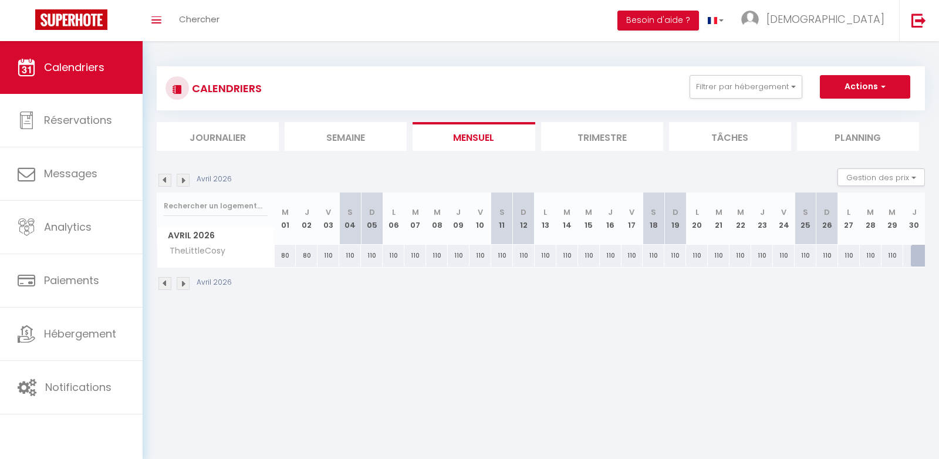
click at [186, 174] on img at bounding box center [183, 180] width 13 height 13
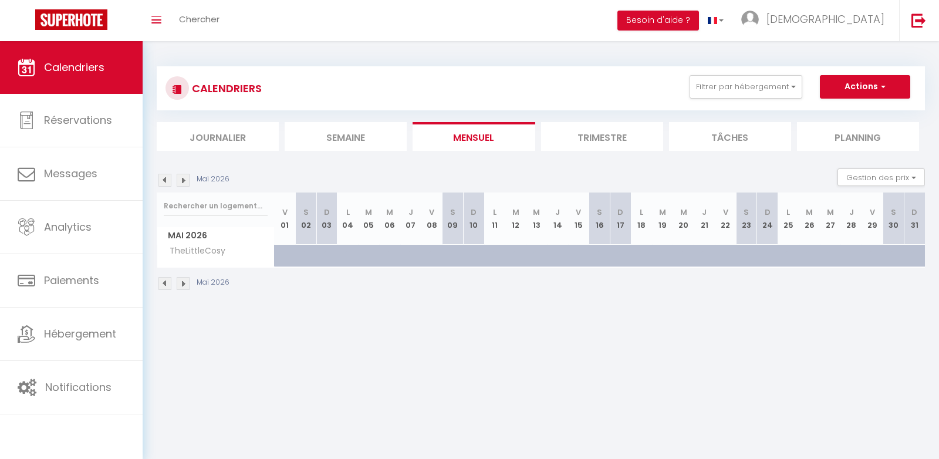
click at [165, 180] on img at bounding box center [164, 180] width 13 height 13
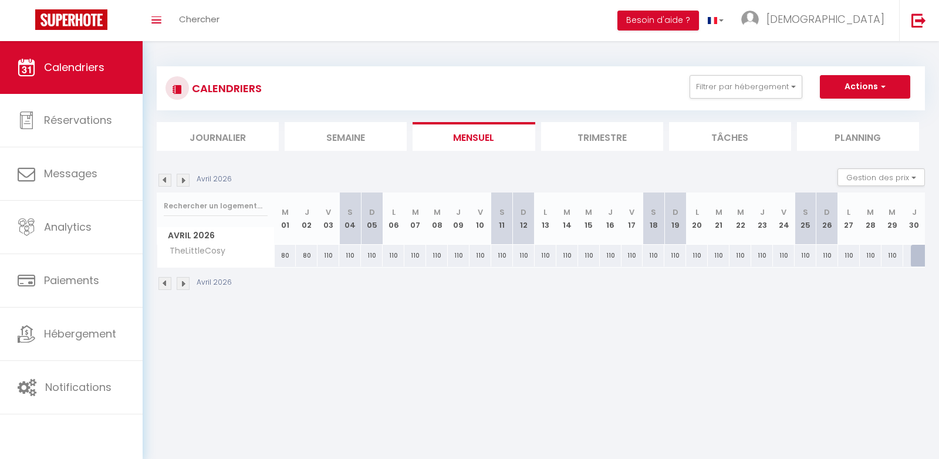
click at [915, 255] on div at bounding box center [922, 256] width 22 height 22
type input "110"
type input "Jeu 30 Avril 2026"
type input "Ven 01 Mai 2026"
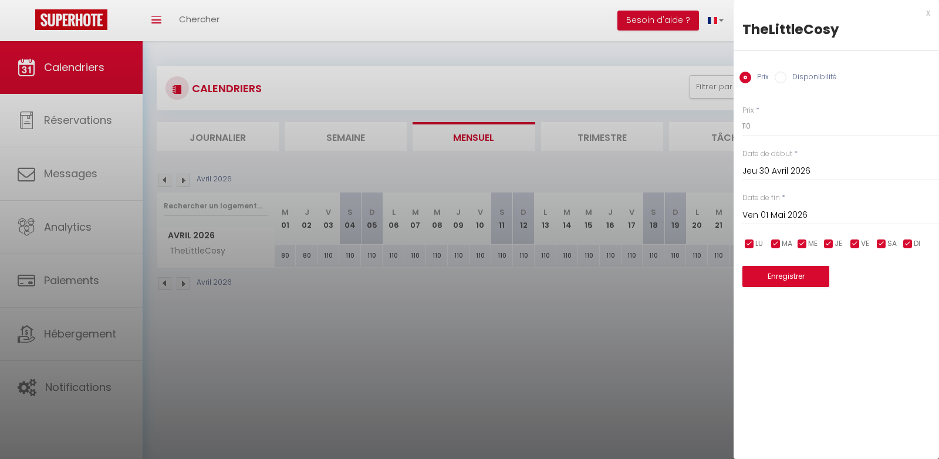
click at [796, 77] on label "Disponibilité" at bounding box center [811, 78] width 50 height 13
click at [786, 77] on input "Disponibilité" at bounding box center [781, 78] width 12 height 12
radio input "true"
radio input "false"
click at [773, 121] on select "Disponible Indisponible" at bounding box center [840, 127] width 197 height 22
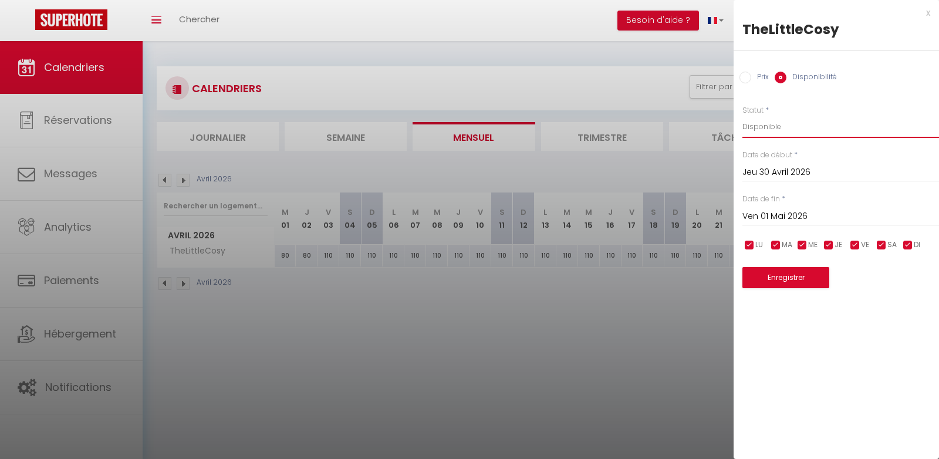
click at [742, 116] on select "Disponible Indisponible" at bounding box center [840, 127] width 197 height 22
click at [785, 272] on button "Enregistrer" at bounding box center [785, 277] width 87 height 21
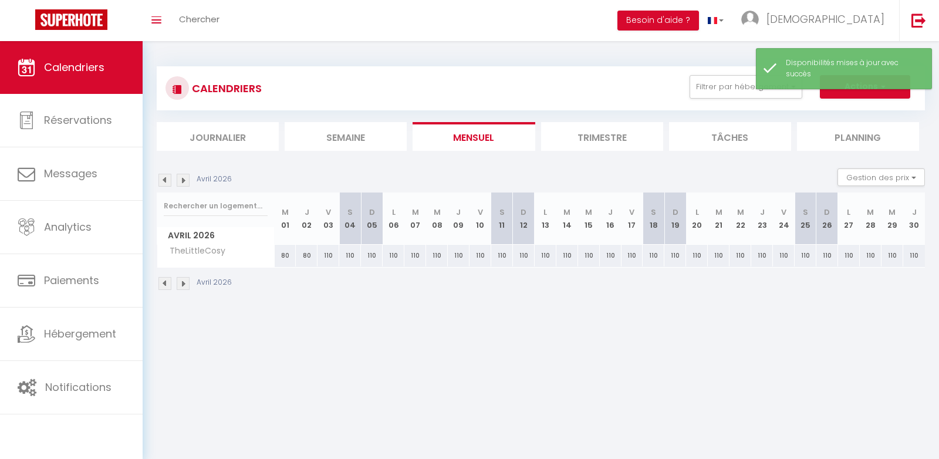
click at [180, 179] on img at bounding box center [183, 180] width 13 height 13
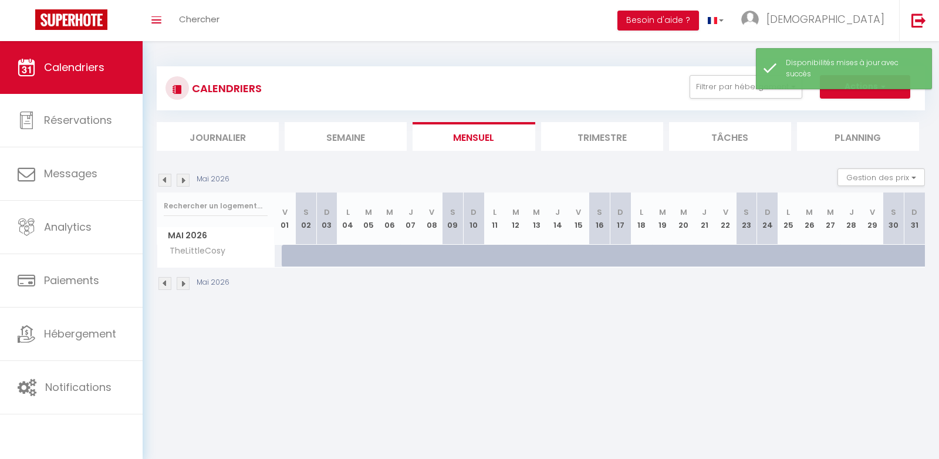
click at [287, 255] on div at bounding box center [292, 256] width 21 height 22
select select "1"
type input "Ven 01 Mai 2026"
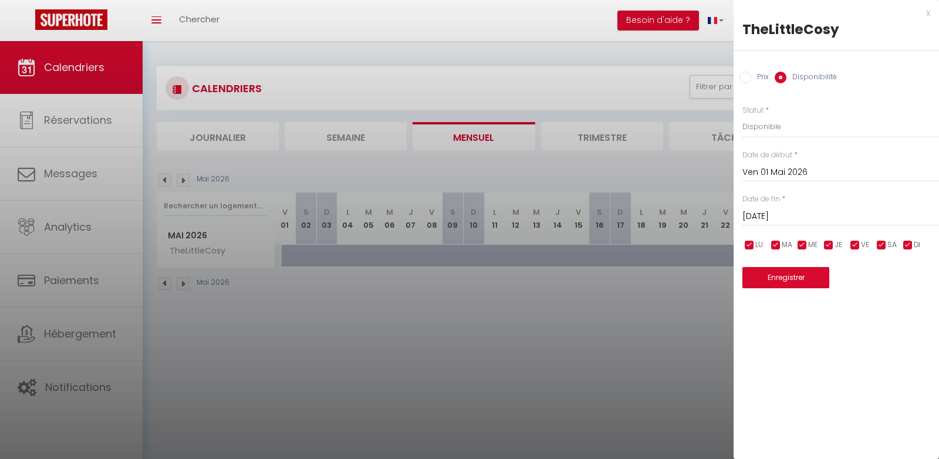
click at [765, 217] on input "[DATE]" at bounding box center [840, 216] width 197 height 15
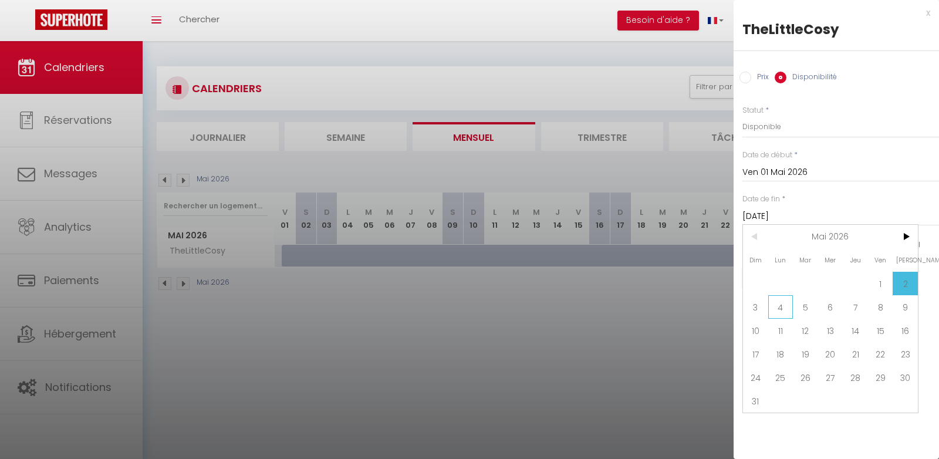
click at [776, 313] on span "4" at bounding box center [780, 306] width 25 height 23
type input "Lun 04 Mai 2026"
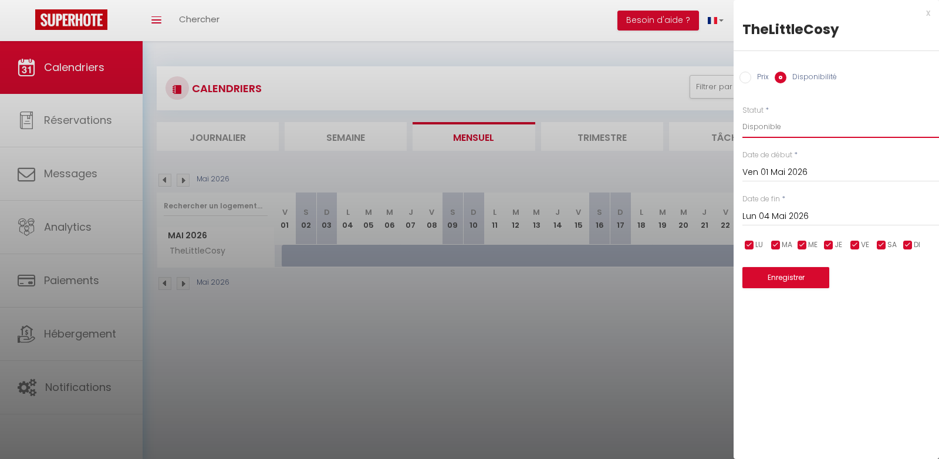
click at [785, 125] on select "Disponible Indisponible" at bounding box center [840, 127] width 197 height 22
click at [742, 116] on select "Disponible Indisponible" at bounding box center [840, 127] width 197 height 22
click at [790, 278] on button "Enregistrer" at bounding box center [785, 277] width 87 height 21
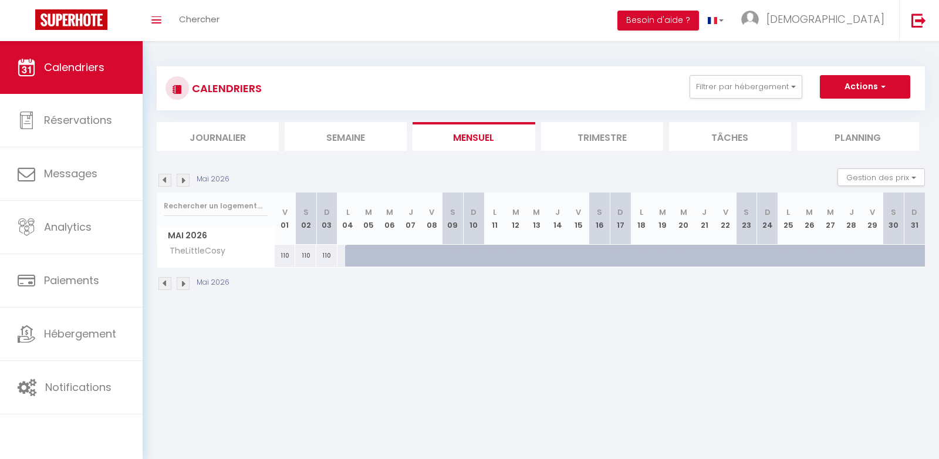
click at [326, 258] on div "110" at bounding box center [326, 256] width 21 height 22
select select "1"
type input "Dim 03 Mai 2026"
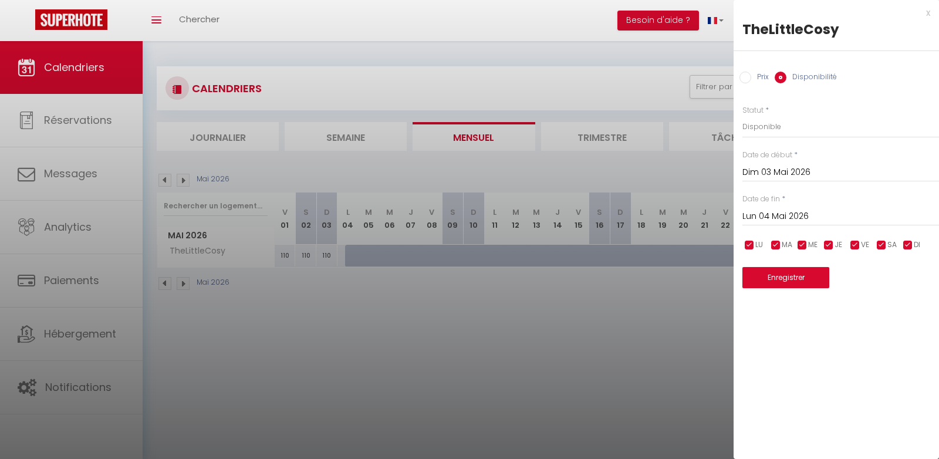
click at [797, 212] on input "Lun 04 Mai 2026" at bounding box center [840, 216] width 197 height 15
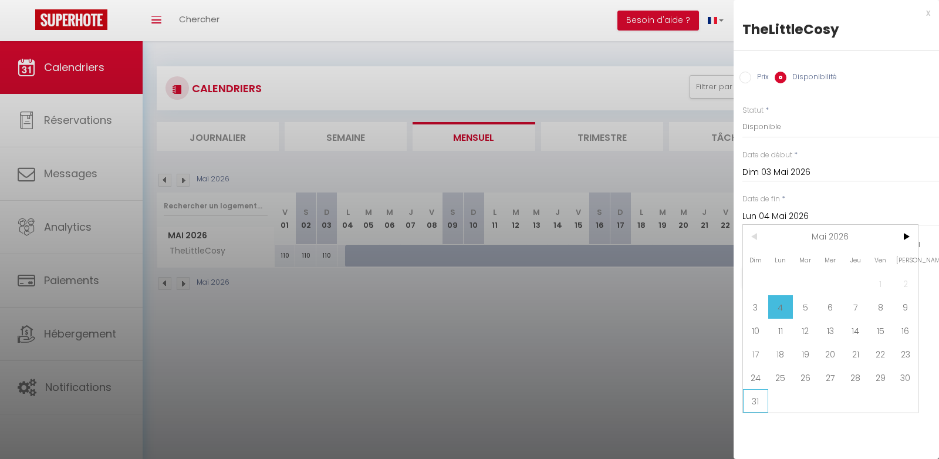
click at [751, 395] on span "31" at bounding box center [755, 400] width 25 height 23
type input "Dim 31 Mai 2026"
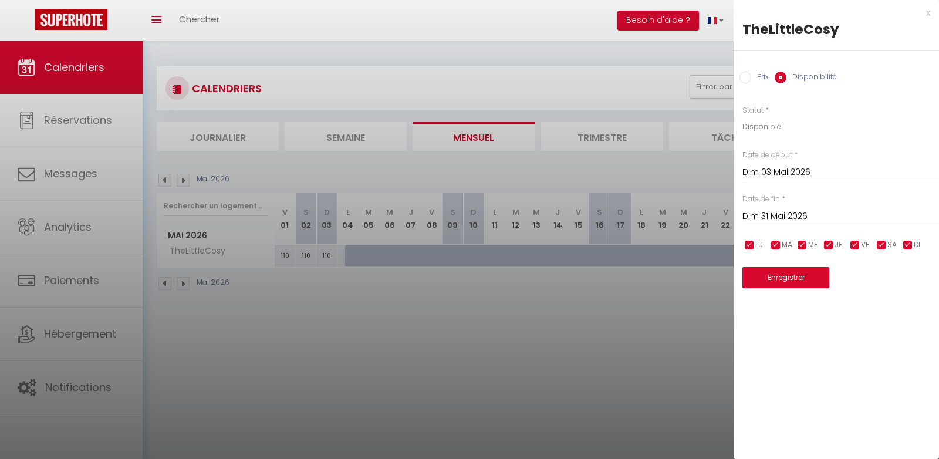
click at [755, 73] on label "Prix" at bounding box center [760, 78] width 18 height 13
click at [751, 73] on input "Prix" at bounding box center [745, 78] width 12 height 12
radio input "true"
radio input "false"
click at [775, 273] on button "Enregistrer" at bounding box center [785, 276] width 87 height 21
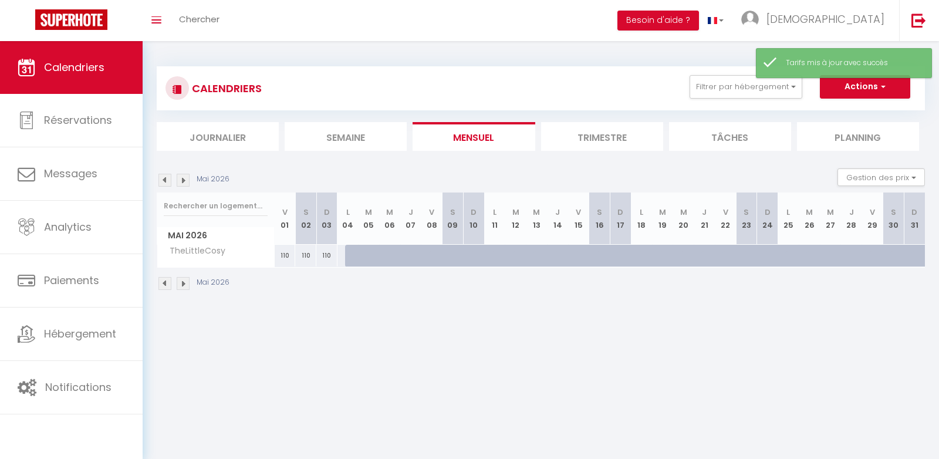
click at [351, 253] on div at bounding box center [355, 256] width 21 height 22
type input "110"
type input "Lun 04 Mai 2026"
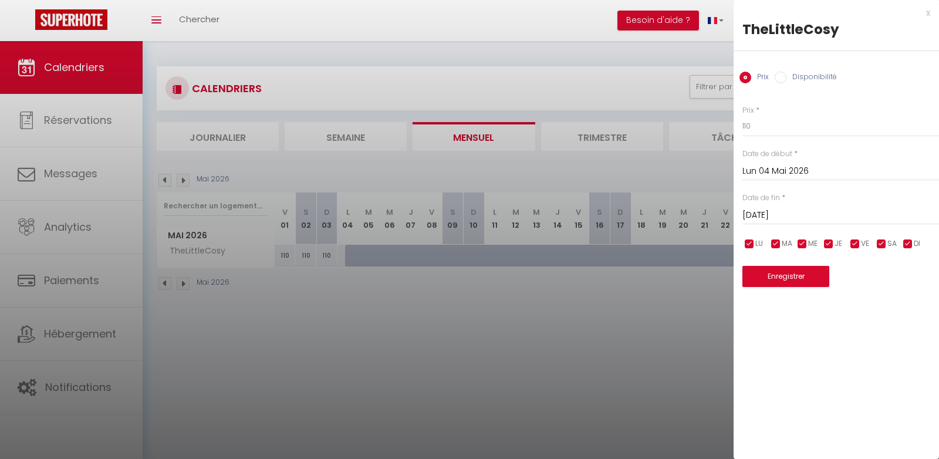
click at [802, 208] on input "[DATE]" at bounding box center [840, 215] width 197 height 15
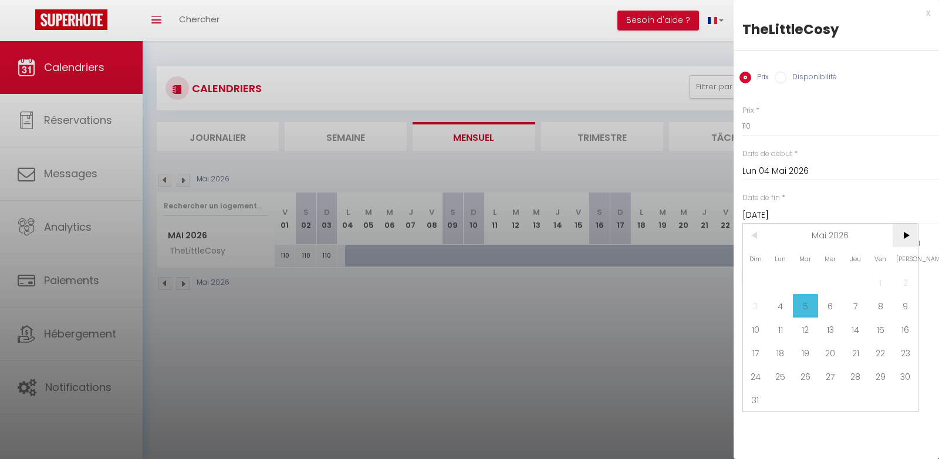
click at [905, 239] on span ">" at bounding box center [904, 235] width 25 height 23
click at [787, 275] on span "1" at bounding box center [780, 281] width 25 height 23
type input "Lun 01 Juin 2026"
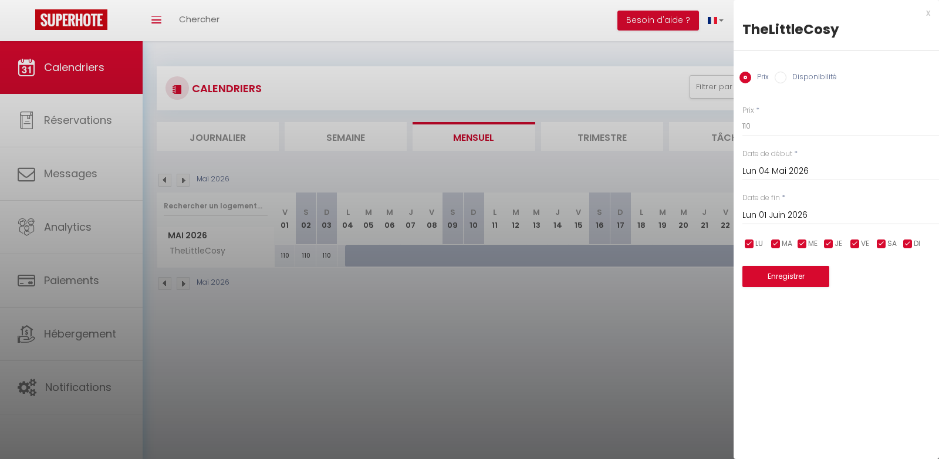
click at [804, 79] on label "Disponibilité" at bounding box center [811, 78] width 50 height 13
click at [786, 79] on input "Disponibilité" at bounding box center [781, 78] width 12 height 12
radio input "true"
radio input "false"
click at [772, 134] on select "Disponible Indisponible" at bounding box center [840, 127] width 197 height 22
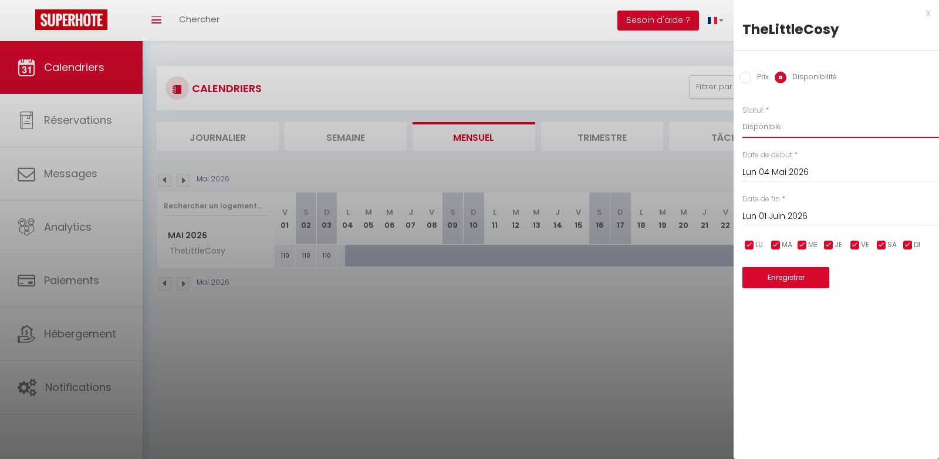
click at [742, 116] on select "Disponible Indisponible" at bounding box center [840, 127] width 197 height 22
click at [776, 275] on button "Enregistrer" at bounding box center [785, 277] width 87 height 21
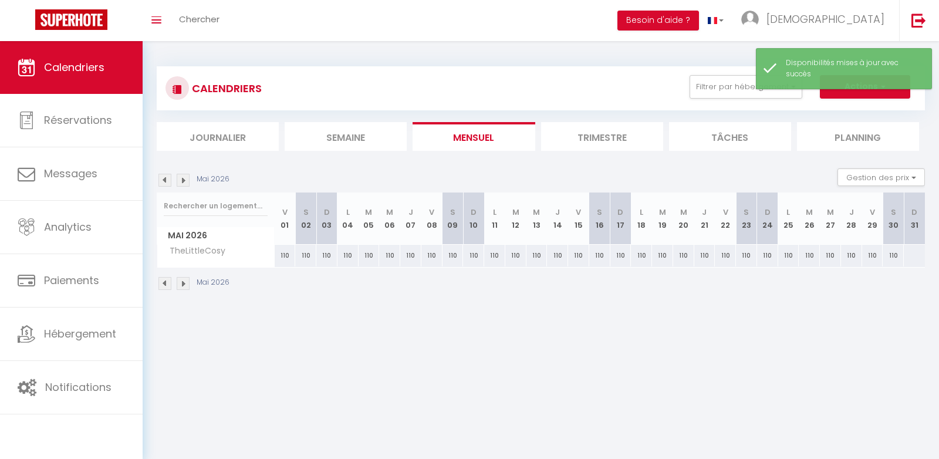
click at [919, 260] on div at bounding box center [914, 256] width 22 height 22
select select "1"
type input "Dim 31 Mai 2026"
type input "Lun 01 Juin 2026"
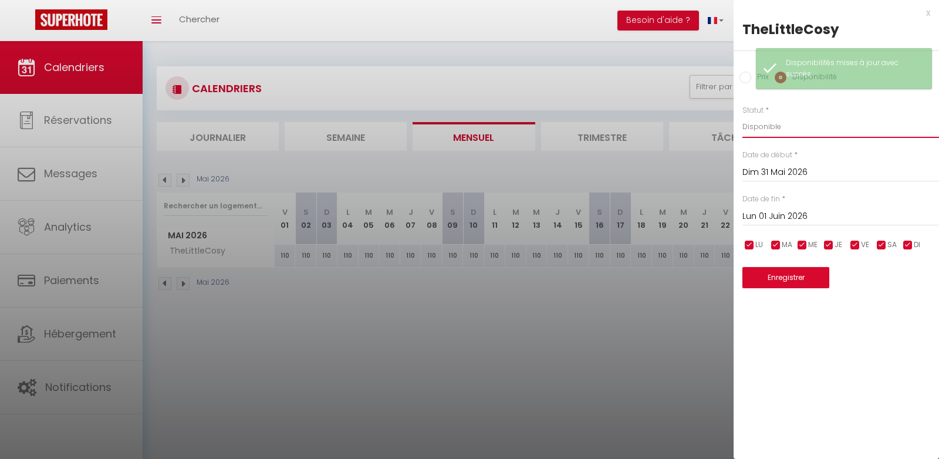
click at [779, 125] on select "Disponible Indisponible" at bounding box center [840, 127] width 197 height 22
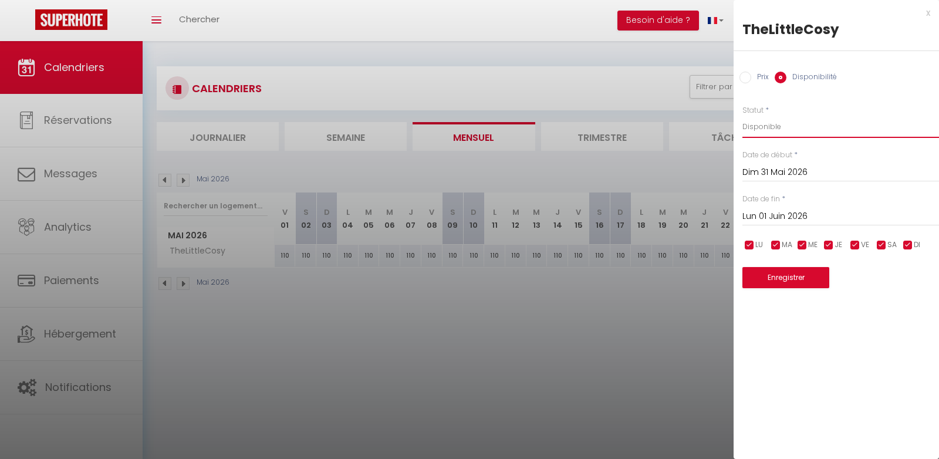
click at [742, 116] on select "Disponible Indisponible" at bounding box center [840, 127] width 197 height 22
click at [773, 280] on button "Enregistrer" at bounding box center [785, 277] width 87 height 21
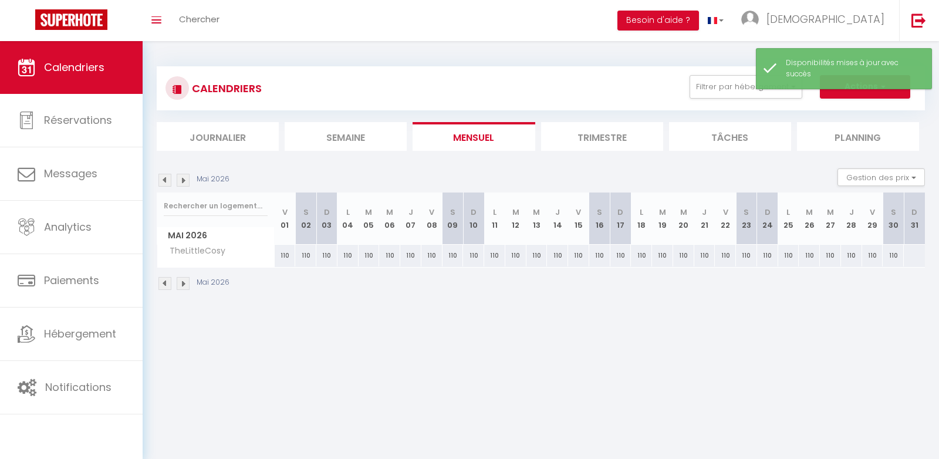
click at [910, 258] on div at bounding box center [914, 256] width 22 height 22
select select "1"
type input "Dim 31 Mai 2026"
type input "Lun 01 Juin 2026"
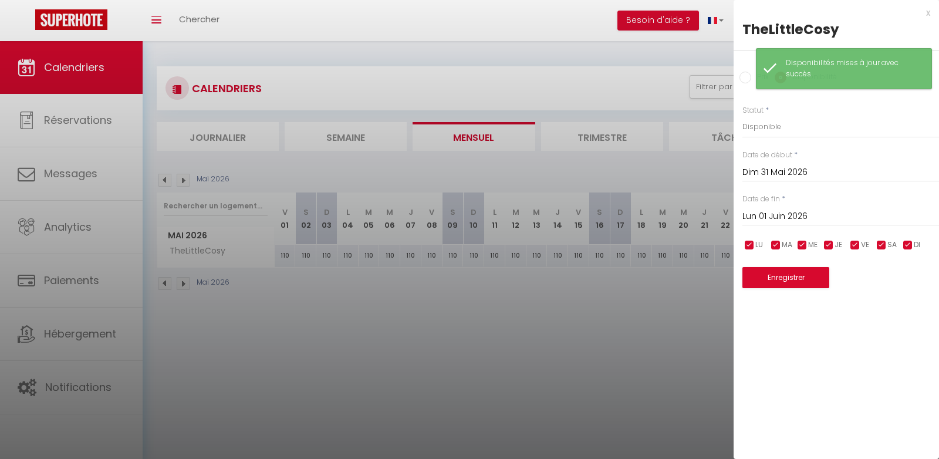
click at [743, 68] on div "Prix Disponibilité" at bounding box center [835, 70] width 205 height 39
click at [743, 73] on input "Prix" at bounding box center [745, 78] width 12 height 12
radio input "true"
radio input "false"
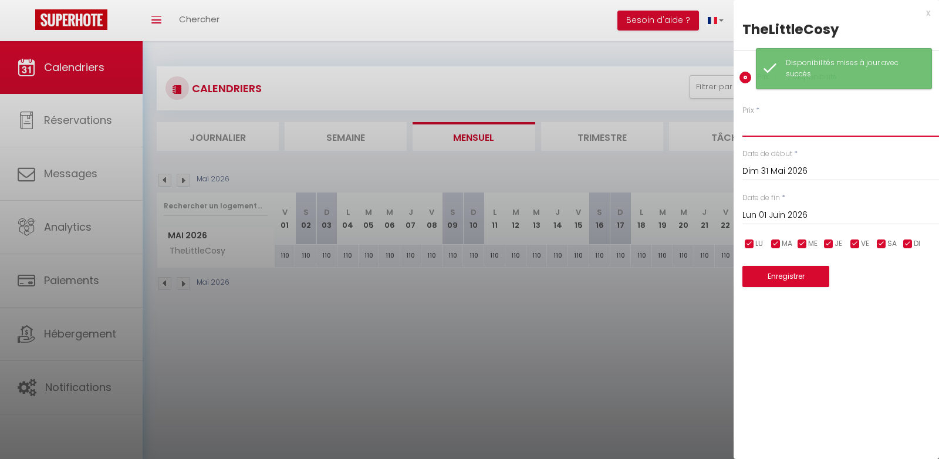
click at [763, 127] on input "Prix" at bounding box center [840, 126] width 197 height 21
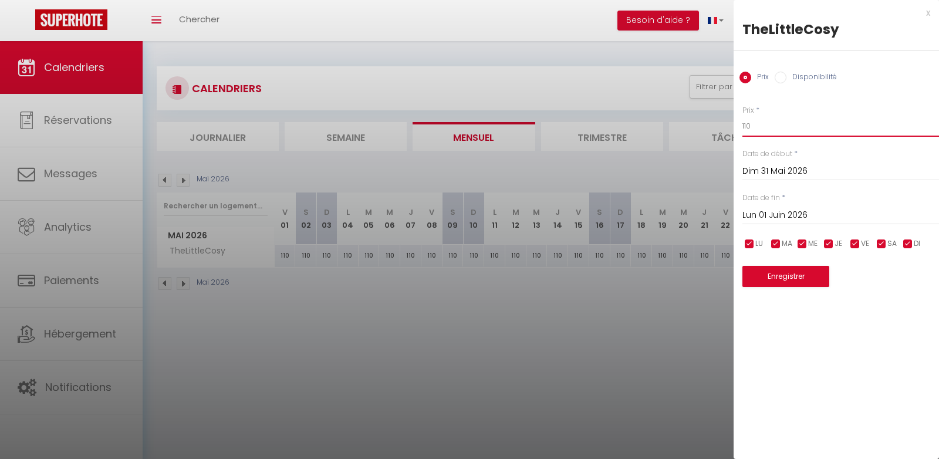
type input "110"
click at [776, 266] on button "Enregistrer" at bounding box center [785, 276] width 87 height 21
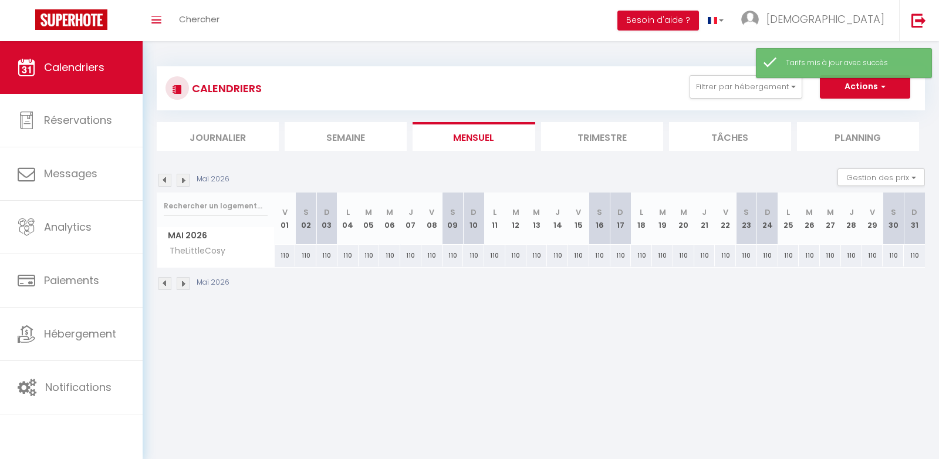
click at [182, 177] on img at bounding box center [183, 180] width 13 height 13
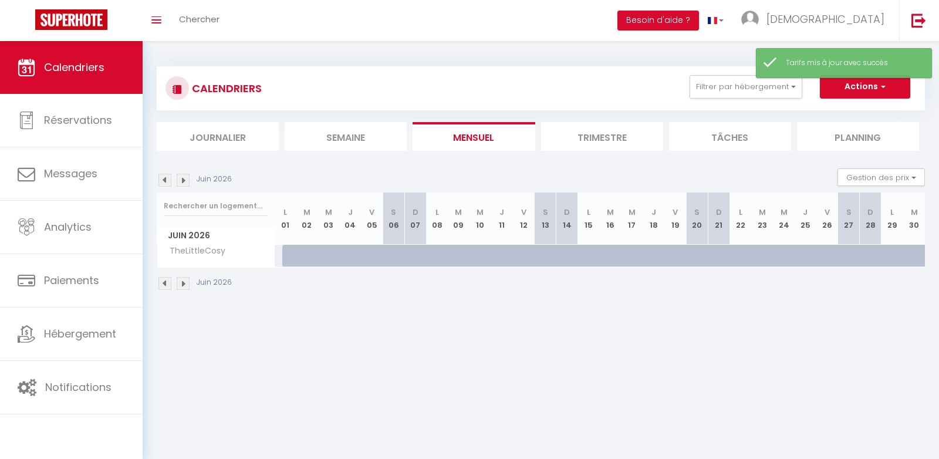
click at [182, 178] on img at bounding box center [183, 180] width 13 height 13
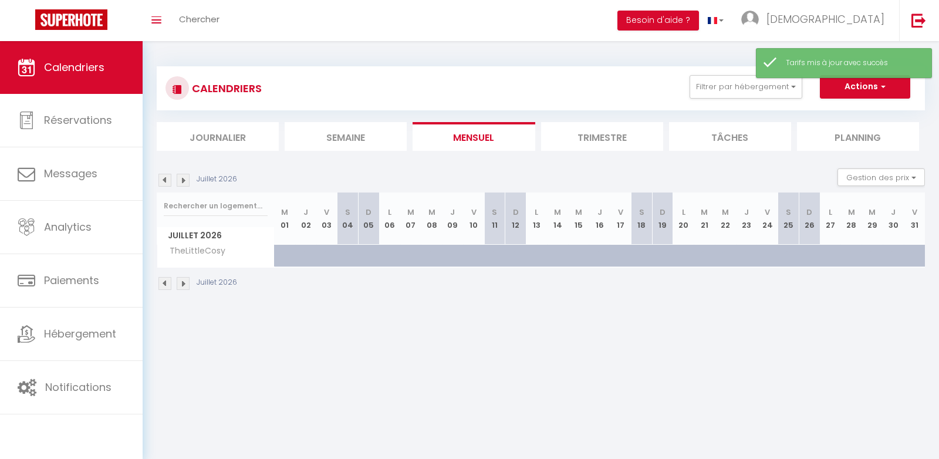
click at [182, 178] on img at bounding box center [183, 180] width 13 height 13
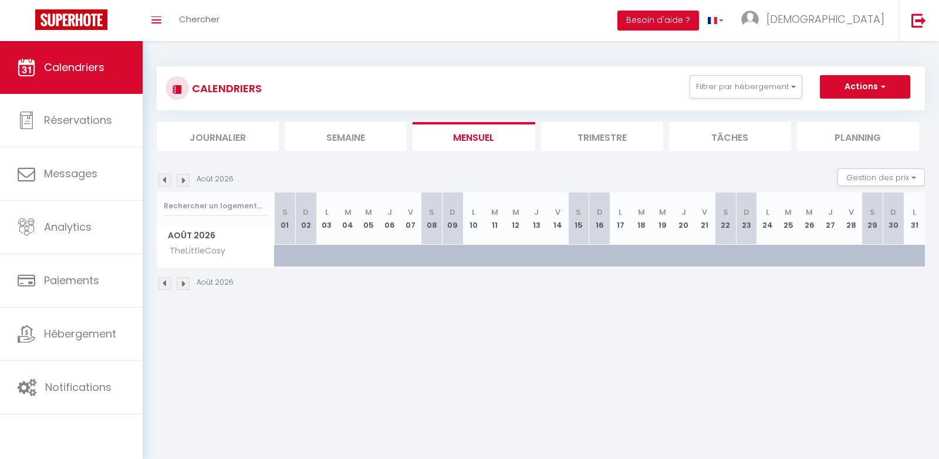
click at [167, 177] on img at bounding box center [164, 180] width 13 height 13
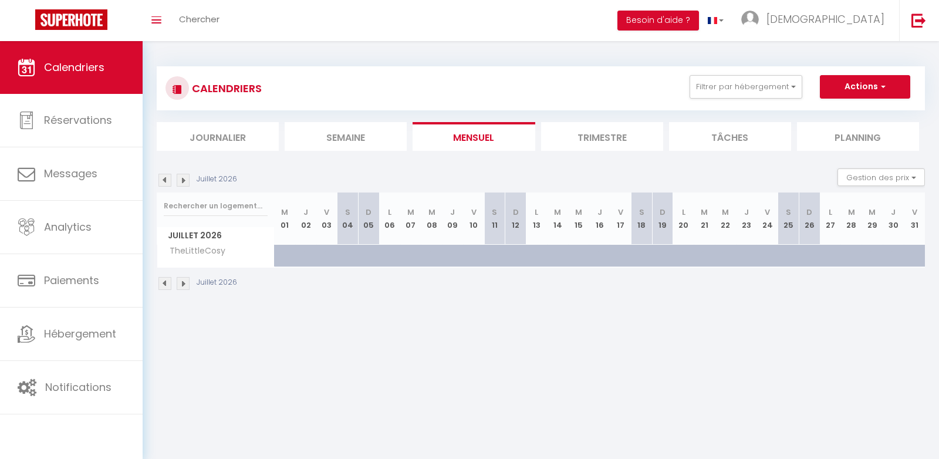
click at [167, 177] on img at bounding box center [164, 180] width 13 height 13
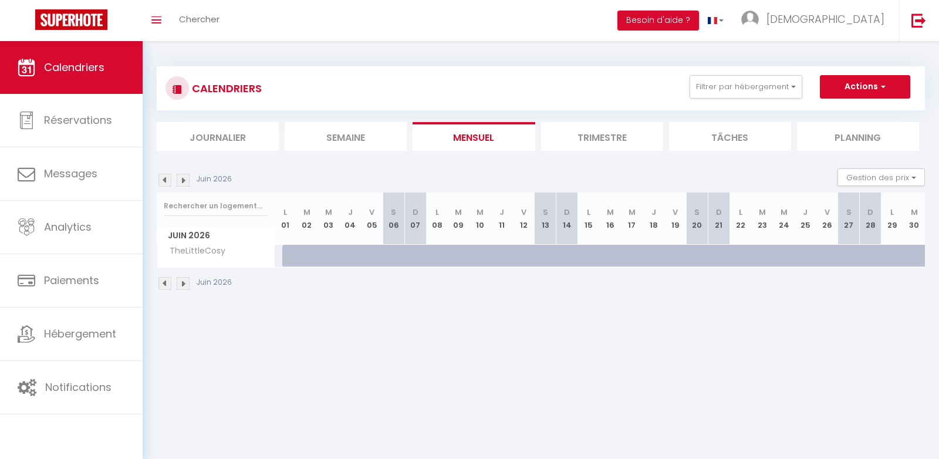
click at [167, 177] on img at bounding box center [164, 180] width 13 height 13
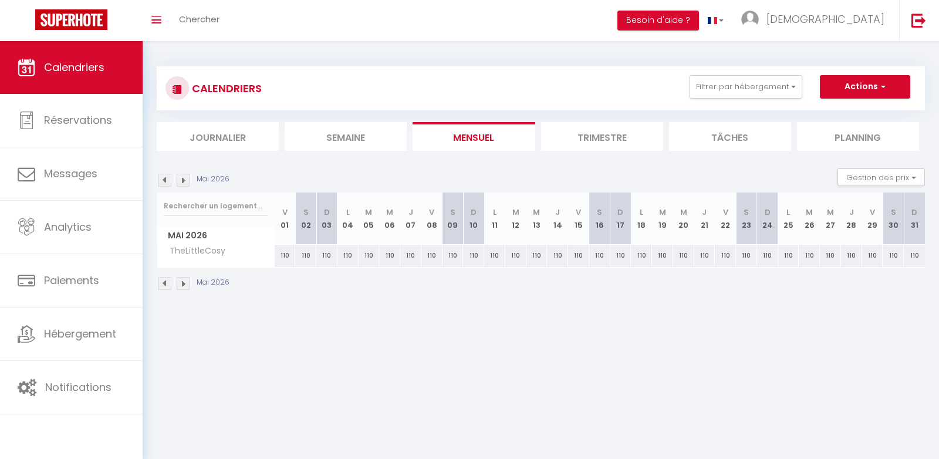
click at [167, 177] on img at bounding box center [164, 180] width 13 height 13
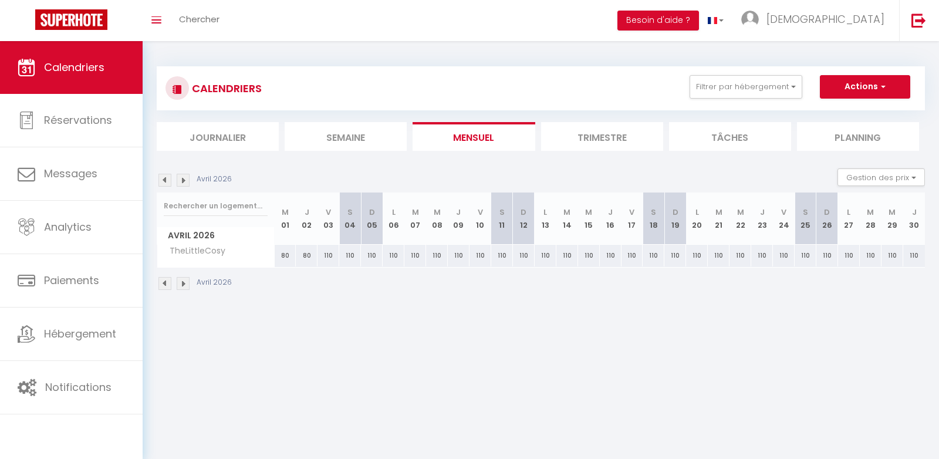
click at [167, 177] on img at bounding box center [164, 180] width 13 height 13
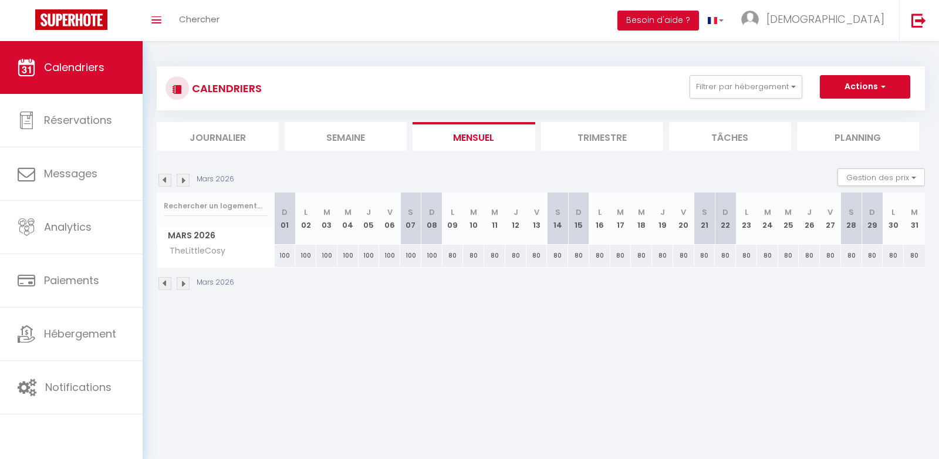
click at [167, 177] on img at bounding box center [164, 180] width 13 height 13
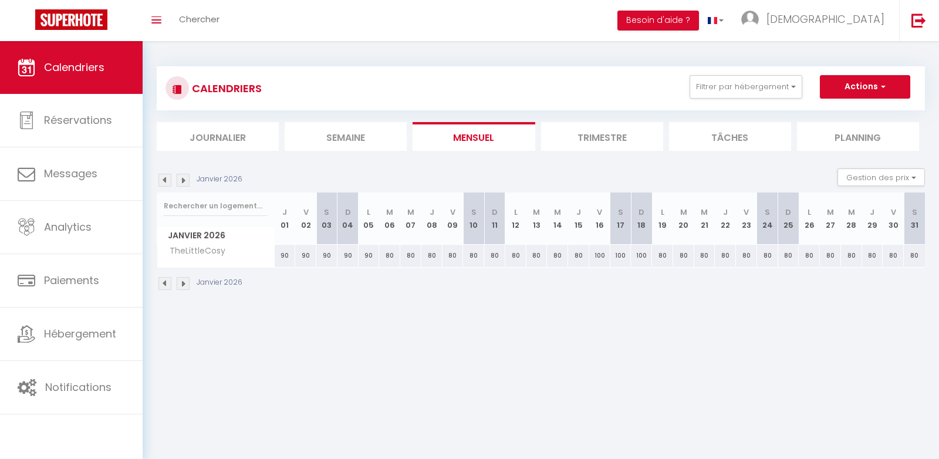
click at [167, 177] on img at bounding box center [164, 180] width 13 height 13
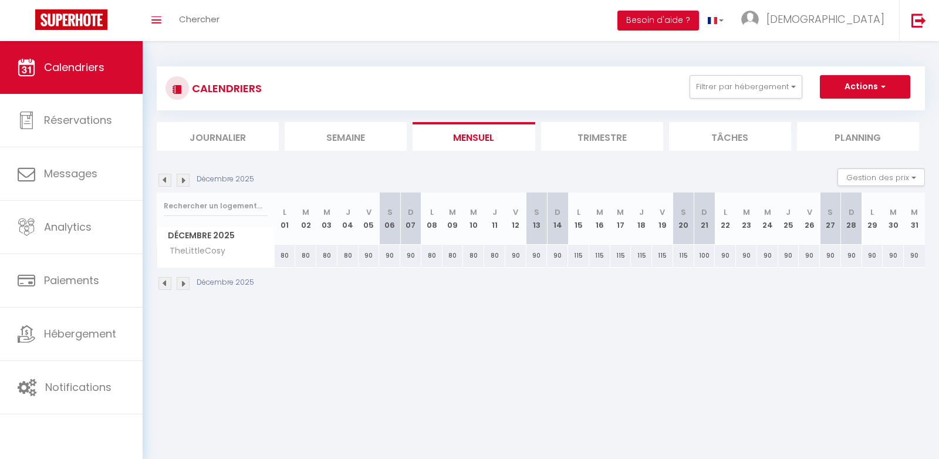
click at [167, 177] on img at bounding box center [164, 180] width 13 height 13
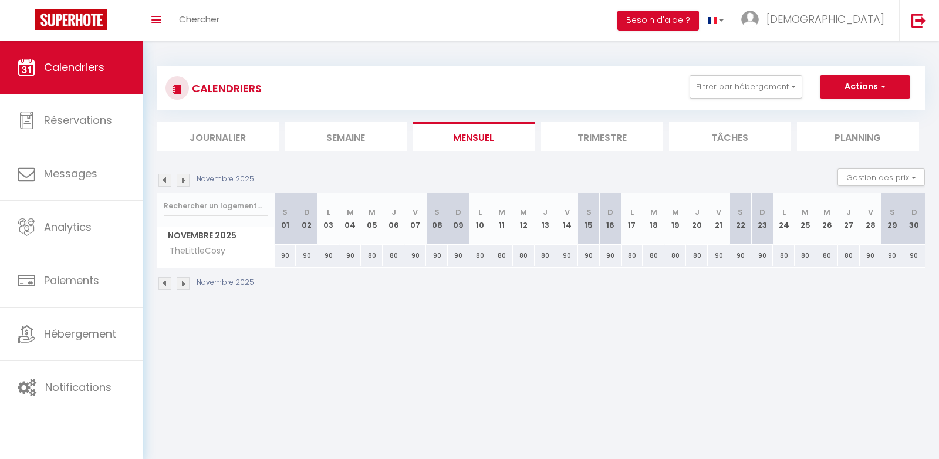
click at [167, 177] on img at bounding box center [164, 180] width 13 height 13
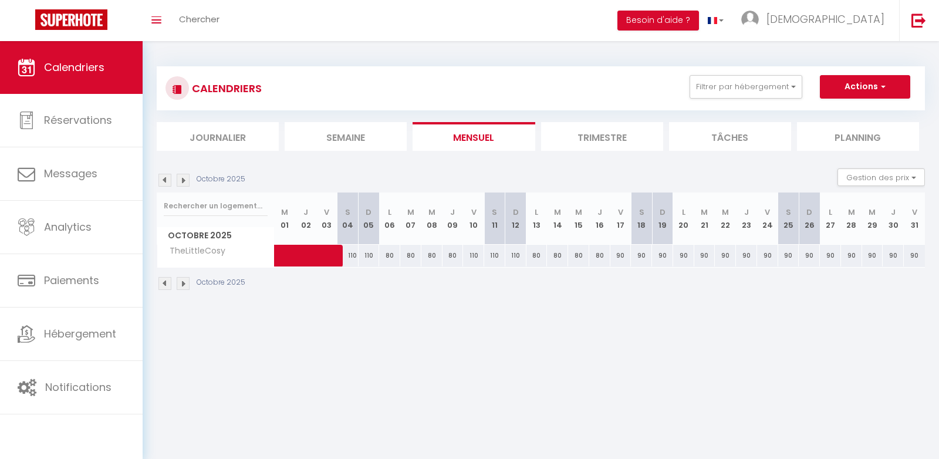
click at [167, 177] on img at bounding box center [164, 180] width 13 height 13
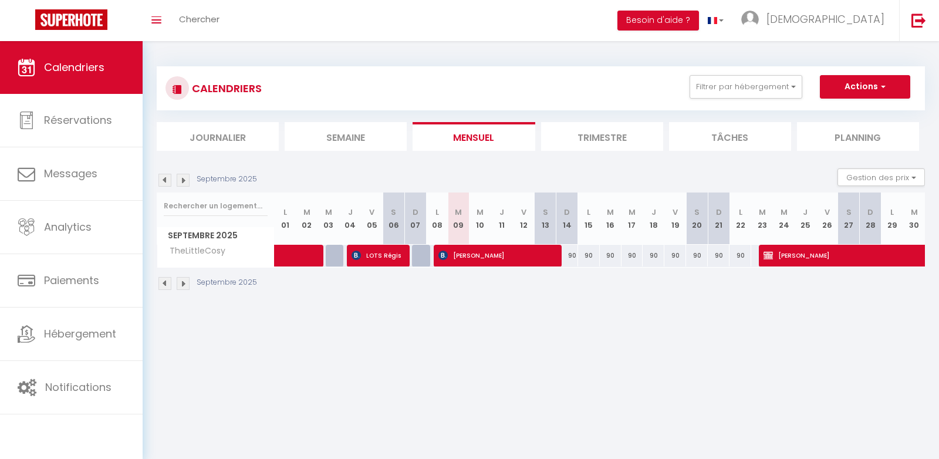
click at [167, 177] on img at bounding box center [164, 180] width 13 height 13
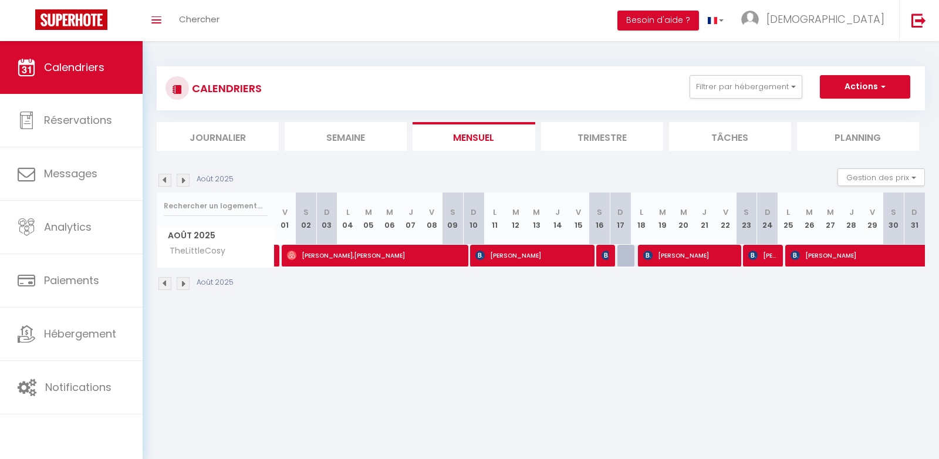
click at [167, 177] on img at bounding box center [164, 180] width 13 height 13
select select "KO"
select select "0"
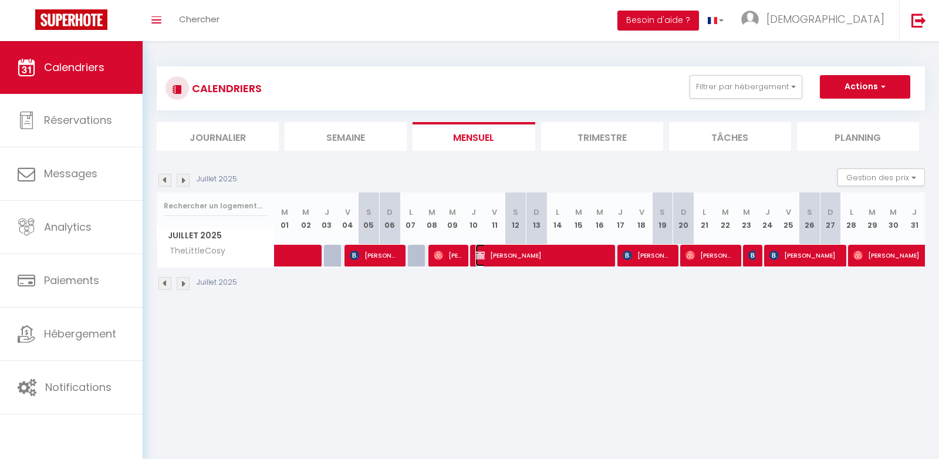
click at [539, 253] on span "[PERSON_NAME]" at bounding box center [542, 255] width 134 height 22
select select "OK"
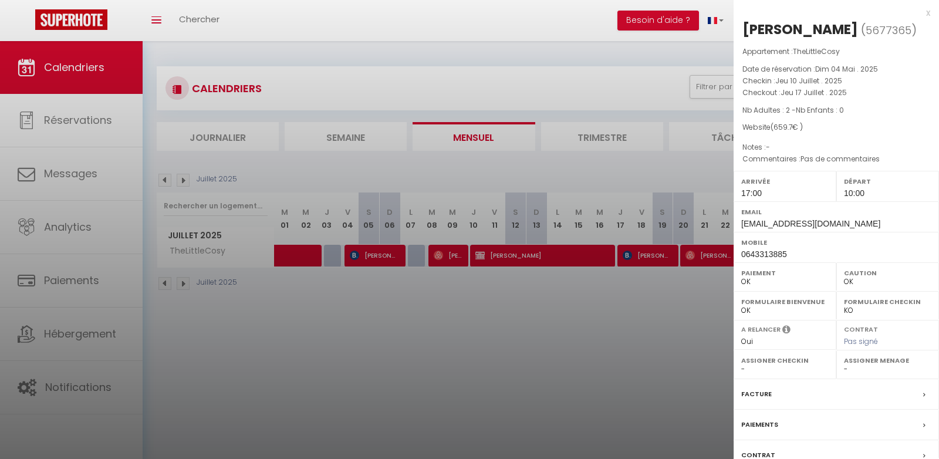
click at [617, 296] on div at bounding box center [469, 229] width 939 height 459
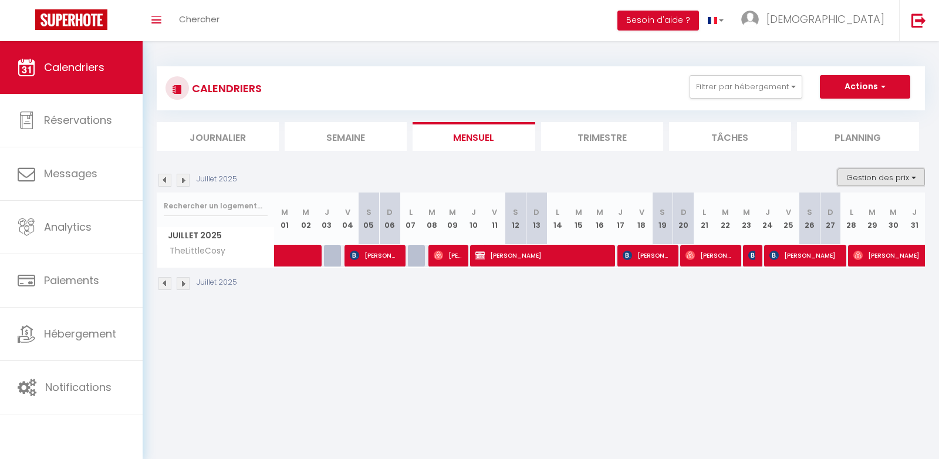
click at [894, 184] on button "Gestion des prix" at bounding box center [880, 177] width 87 height 18
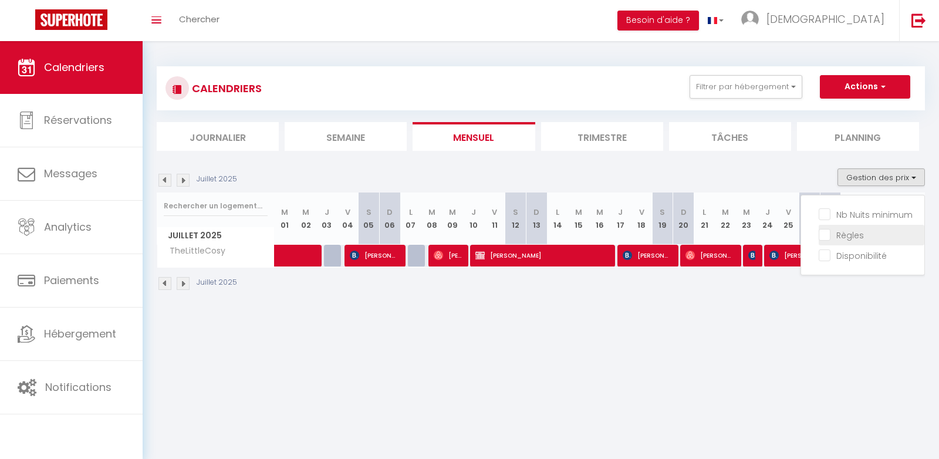
click at [846, 239] on span "Règles" at bounding box center [850, 235] width 28 height 12
click at [846, 239] on input "Règles" at bounding box center [872, 234] width 106 height 12
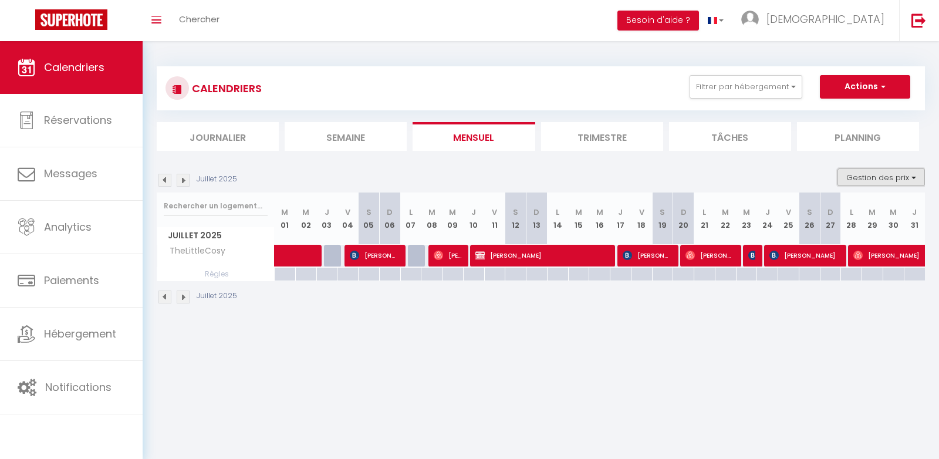
click at [858, 177] on button "Gestion des prix" at bounding box center [880, 177] width 87 height 18
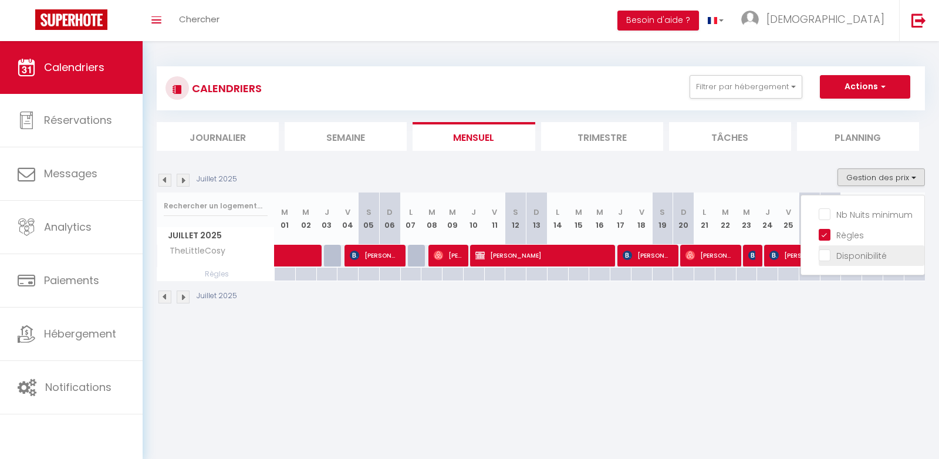
click at [844, 252] on input "Disponibilité" at bounding box center [872, 255] width 106 height 12
checkbox input "true"
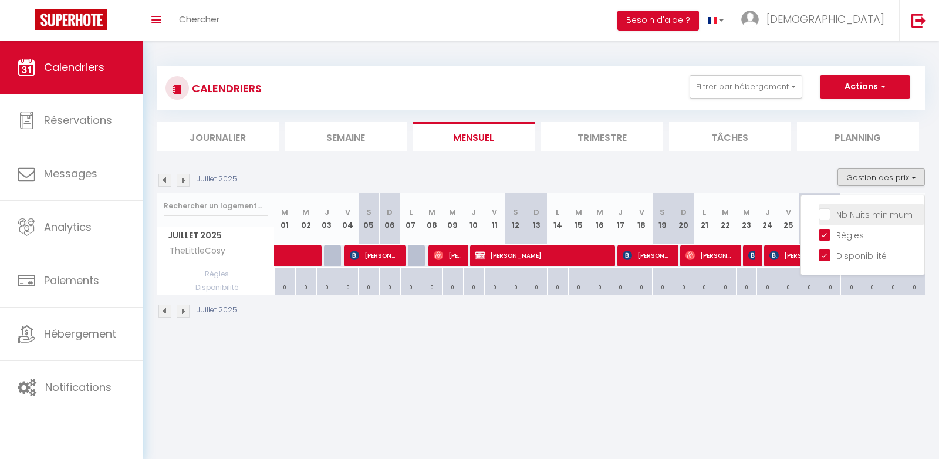
click at [858, 218] on input "Nb Nuits minimum" at bounding box center [872, 214] width 106 height 12
checkbox input "true"
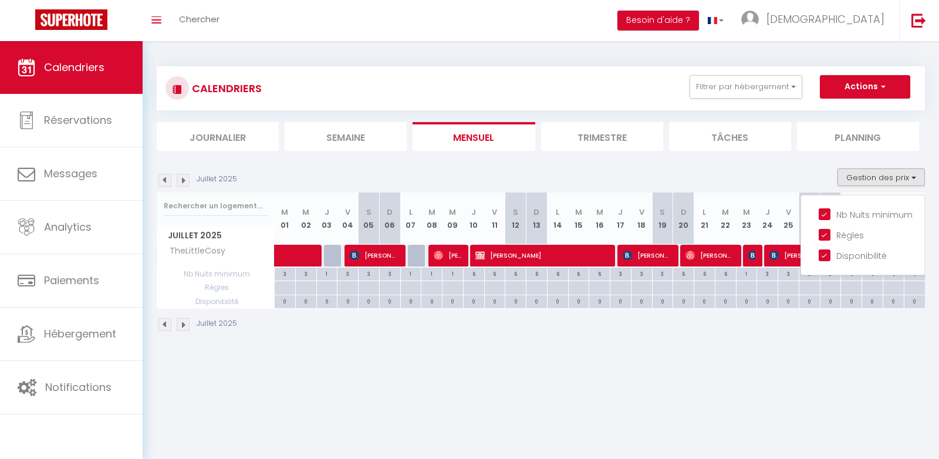
click at [591, 350] on div "CALENDRIERS Filtrer par hébergement Tous TheLittleCosy Effacer Sauvegarder Acti…" at bounding box center [541, 199] width 796 height 316
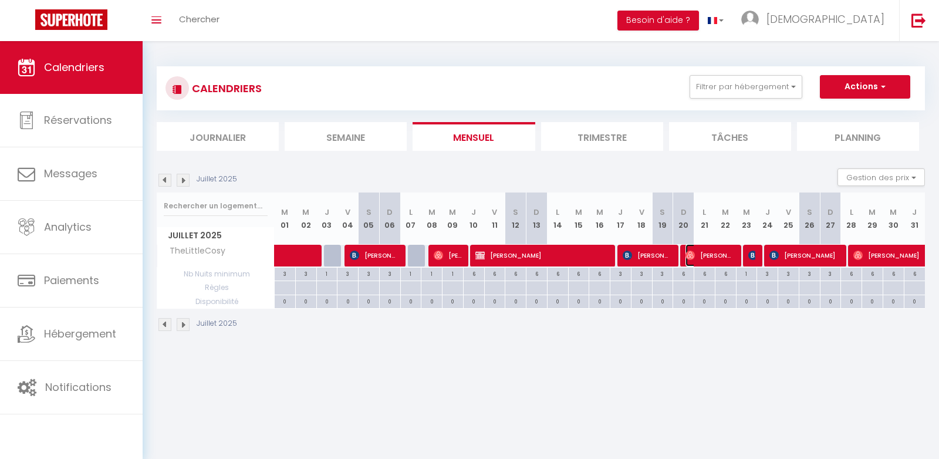
click at [703, 258] on span "[PERSON_NAME]" at bounding box center [709, 255] width 49 height 22
select select "0"
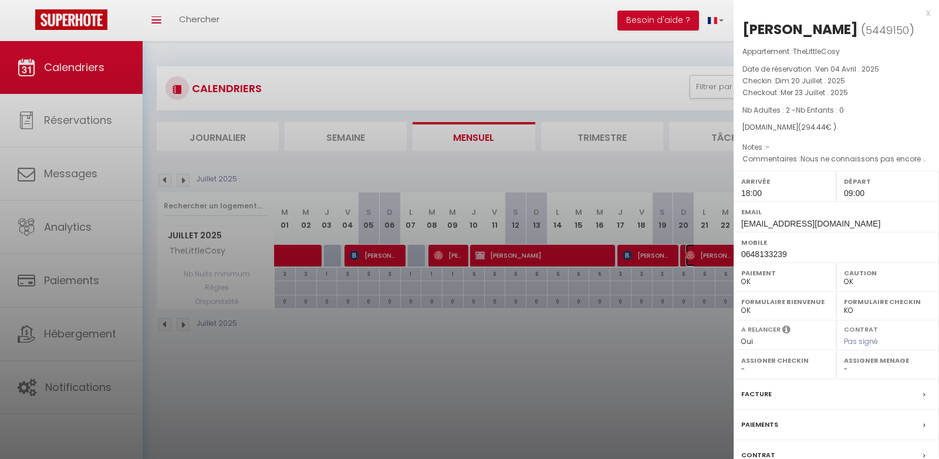
scroll to position [2, 0]
click at [552, 250] on div at bounding box center [469, 229] width 939 height 459
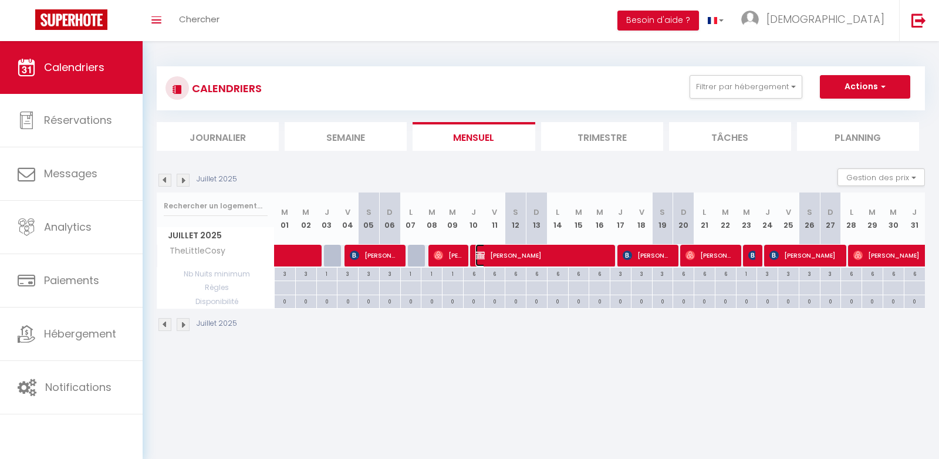
click at [547, 252] on span "[PERSON_NAME]" at bounding box center [542, 255] width 134 height 22
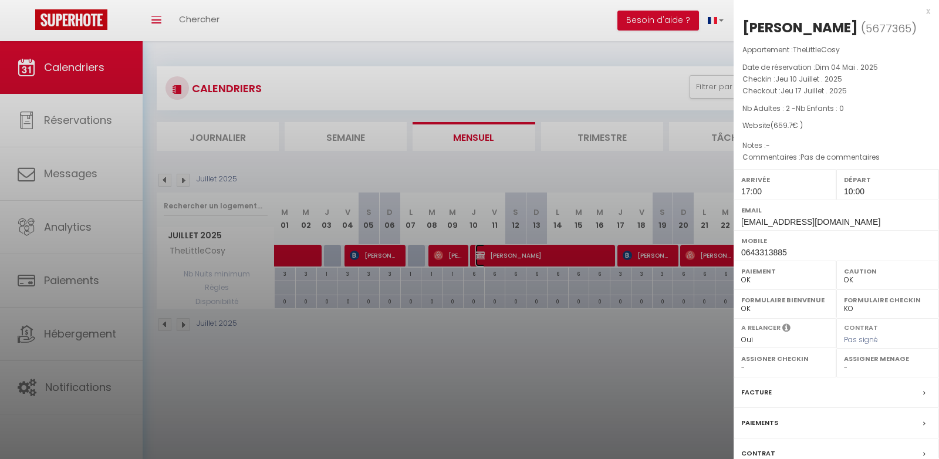
scroll to position [83, 0]
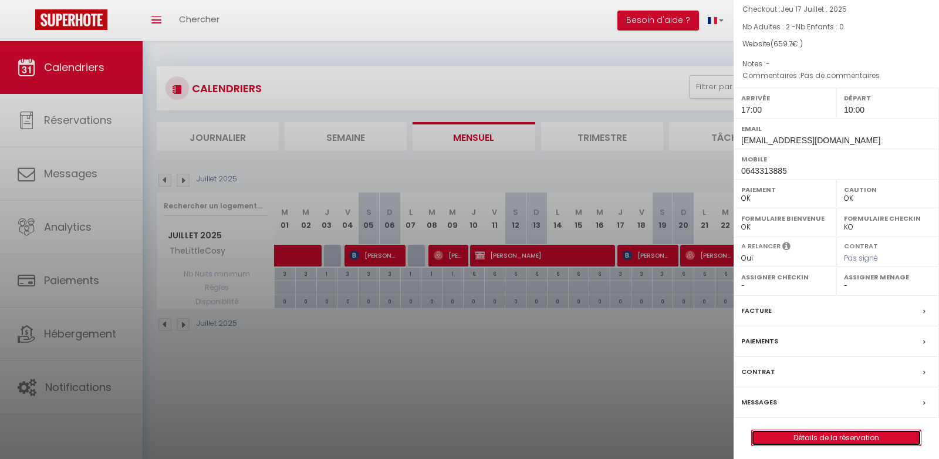
click at [782, 436] on link "Détails de la réservation" at bounding box center [836, 437] width 169 height 15
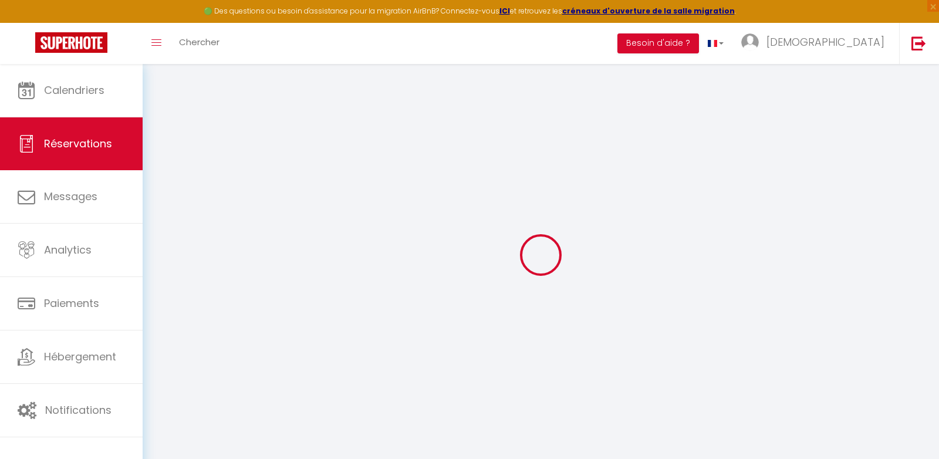
select select
checkbox input "false"
select select
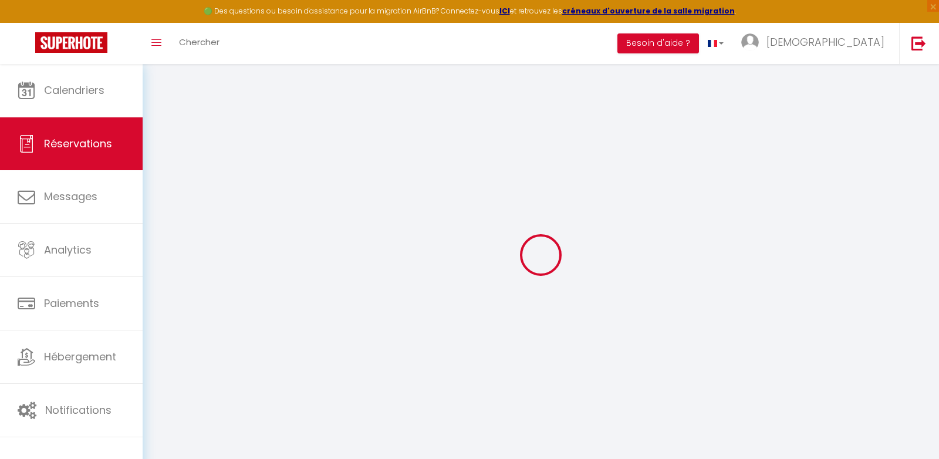
checkbox input "false"
type textarea "Pas de commentaires"
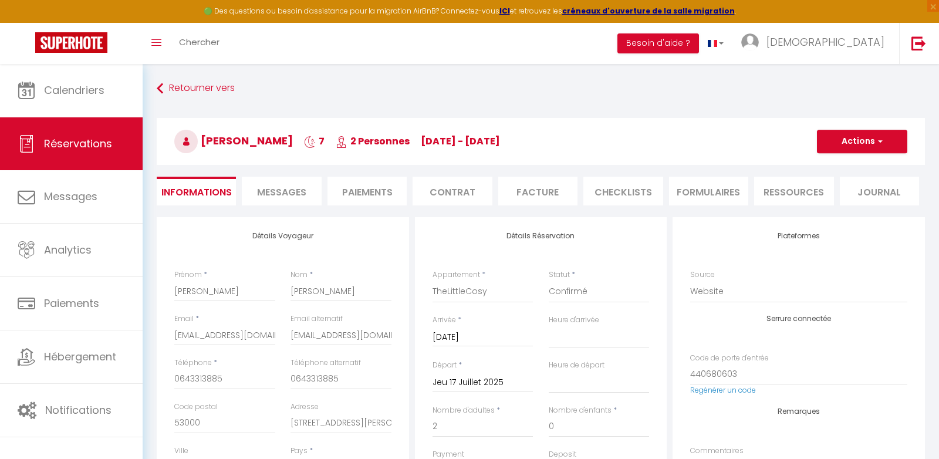
type input "50"
type input "11.2"
select select
checkbox input "false"
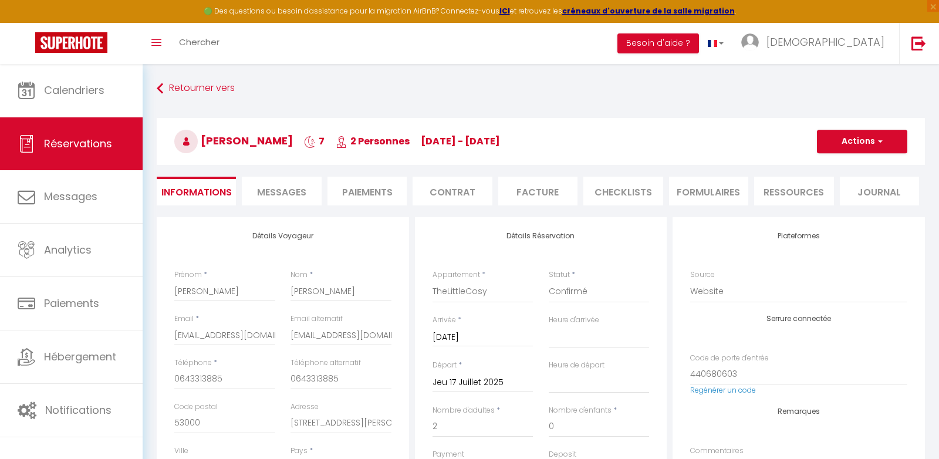
select select "17:00"
select select "10:00"
click at [377, 198] on li "Paiements" at bounding box center [366, 191] width 79 height 29
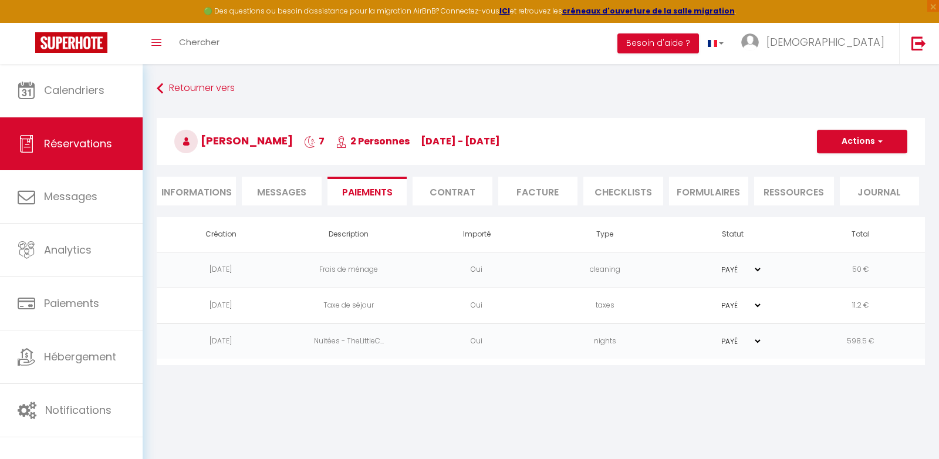
click at [875, 343] on td "598.5 €" at bounding box center [861, 341] width 128 height 36
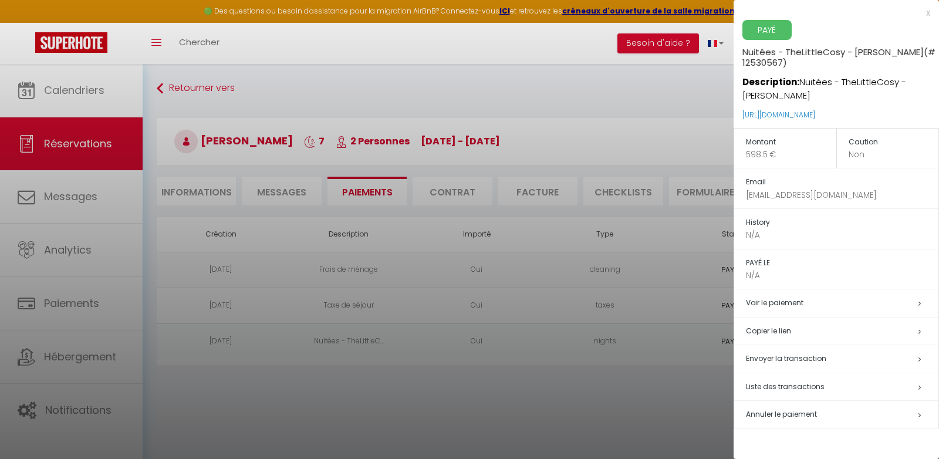
click at [625, 434] on div at bounding box center [469, 229] width 939 height 459
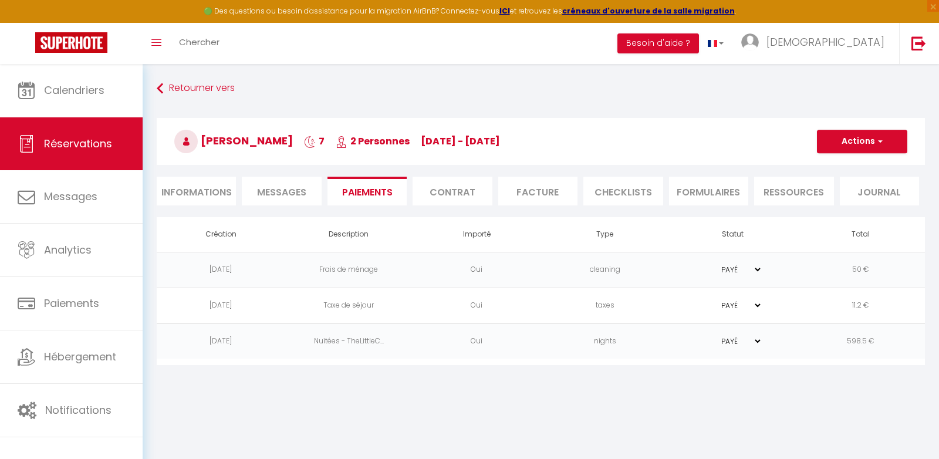
scroll to position [63, 0]
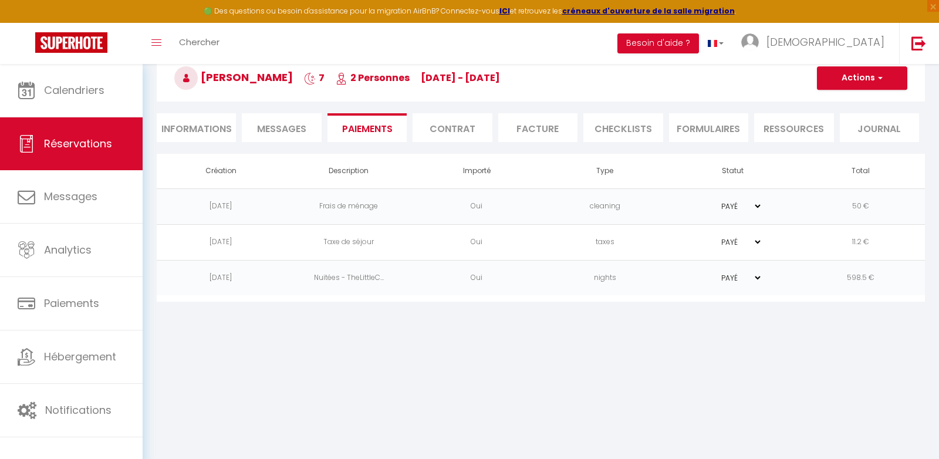
click at [759, 279] on select "PAYÉ EN ATTENTE" at bounding box center [733, 277] width 59 height 11
click at [855, 271] on td "598.5 €" at bounding box center [861, 278] width 128 height 36
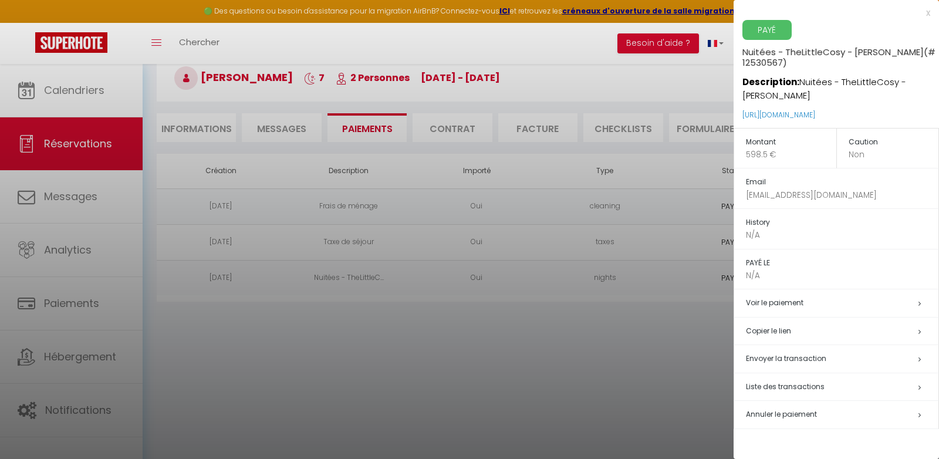
click at [522, 347] on div at bounding box center [469, 229] width 939 height 459
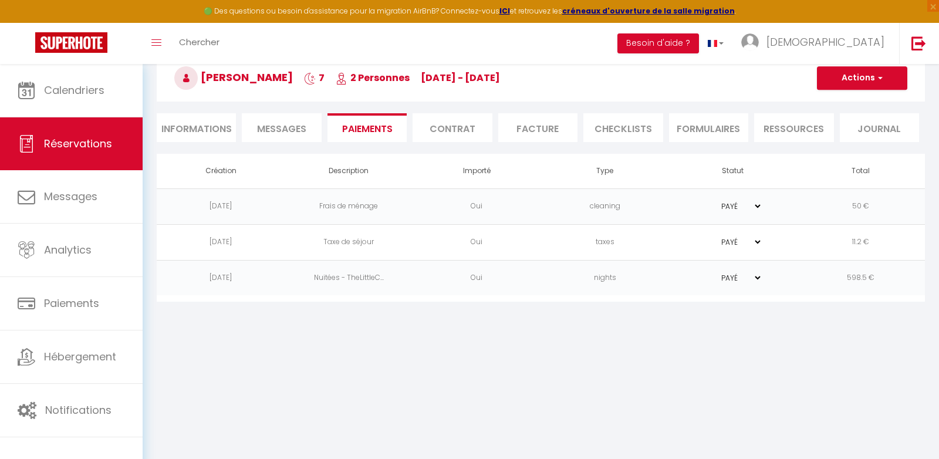
click at [465, 132] on li "Contrat" at bounding box center [451, 127] width 79 height 29
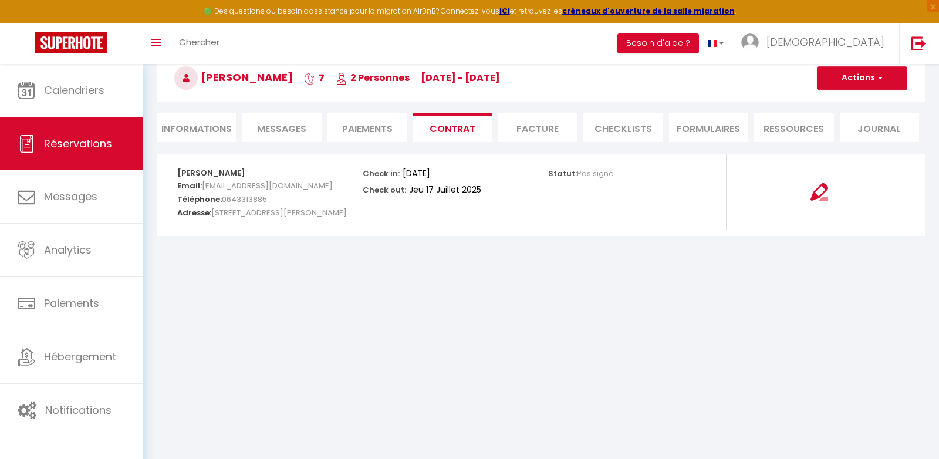
click at [513, 133] on li "Facture" at bounding box center [537, 127] width 79 height 29
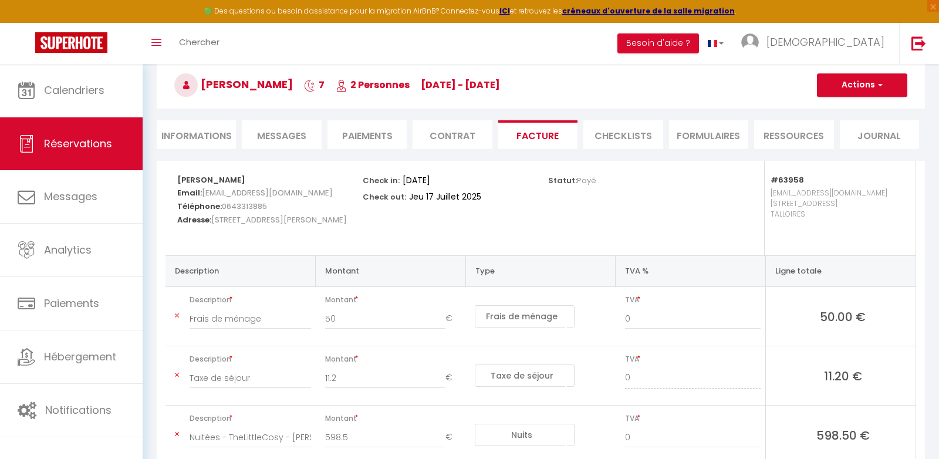
scroll to position [53, 0]
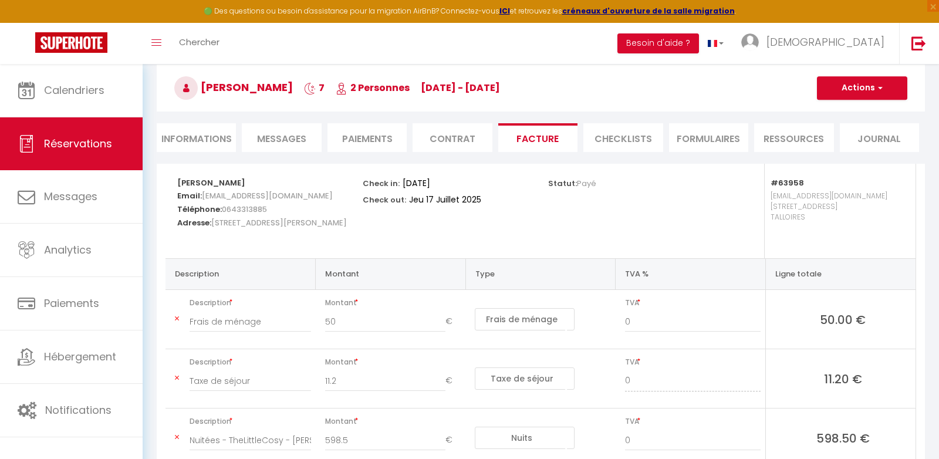
click at [214, 140] on li "Informations" at bounding box center [196, 137] width 79 height 29
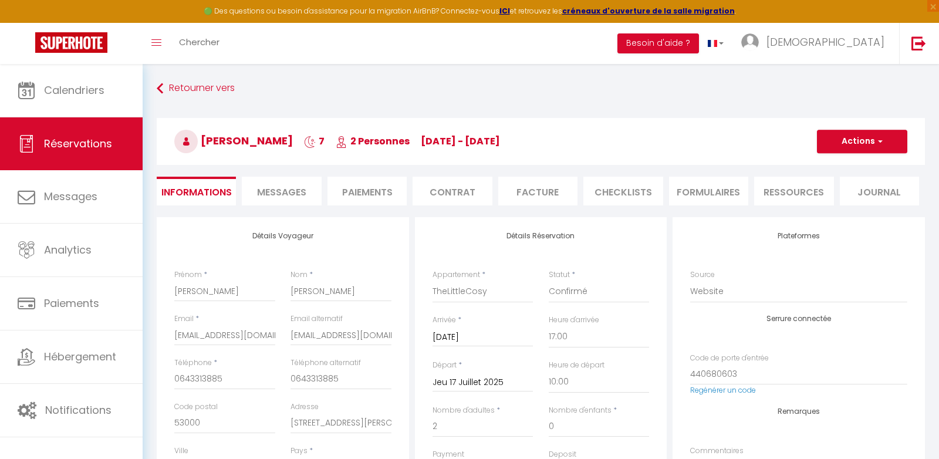
click at [633, 206] on div "Retourner vers [PERSON_NAME] 7 2 Personnes [DATE] - [DATE] Actions Enregistrer …" at bounding box center [540, 147] width 783 height 139
click at [630, 188] on li "CHECKLISTS" at bounding box center [622, 191] width 79 height 29
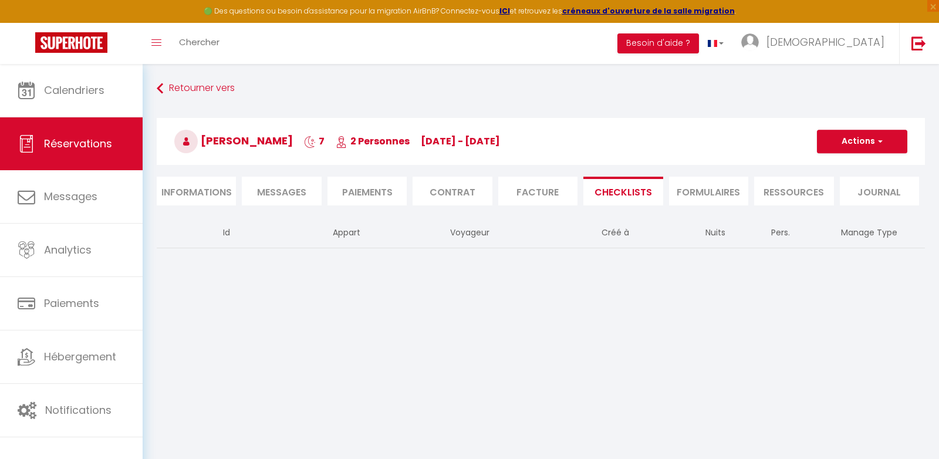
click at [693, 195] on li "FORMULAIRES" at bounding box center [708, 191] width 79 height 29
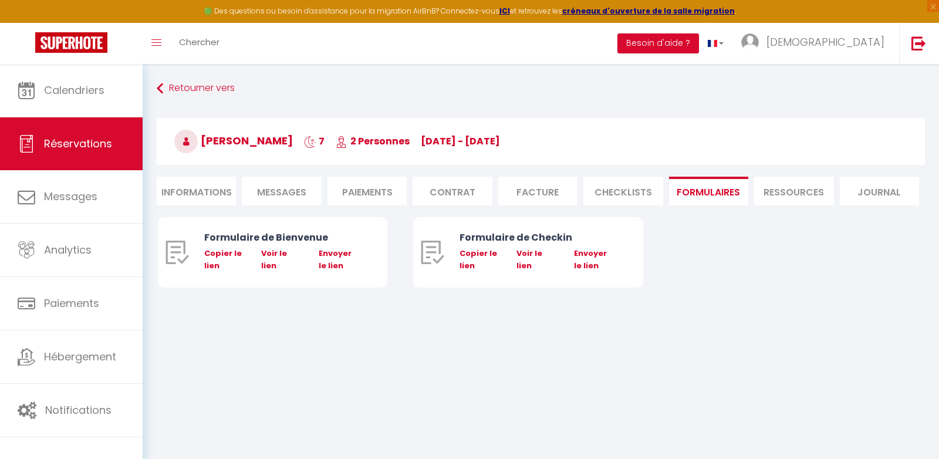
click at [767, 196] on li "Ressources" at bounding box center [793, 191] width 79 height 29
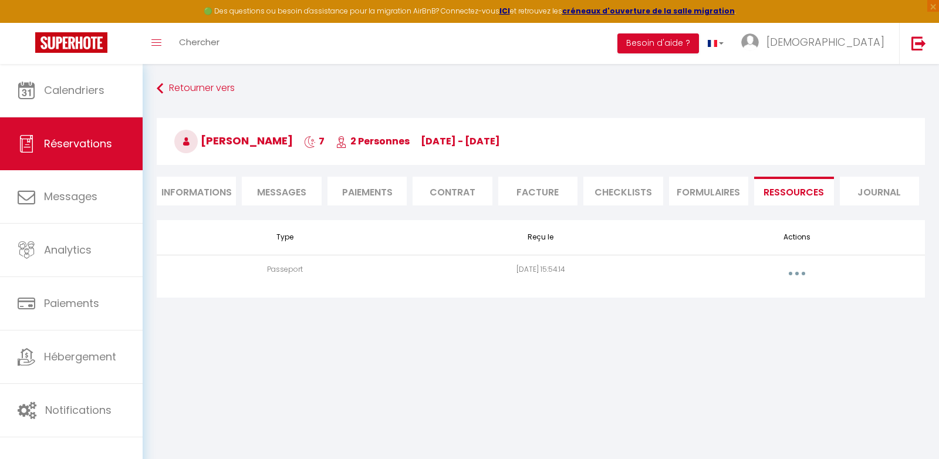
click at [860, 196] on li "Journal" at bounding box center [879, 191] width 79 height 29
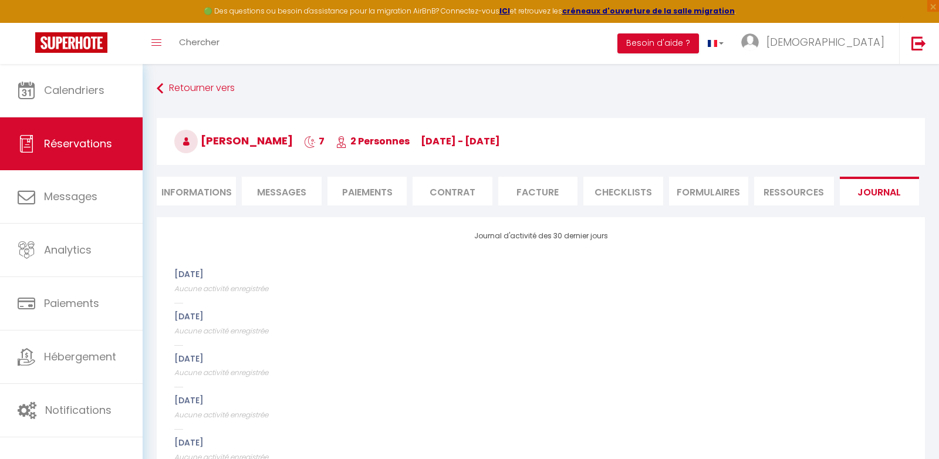
click at [359, 190] on li "Paiements" at bounding box center [366, 191] width 79 height 29
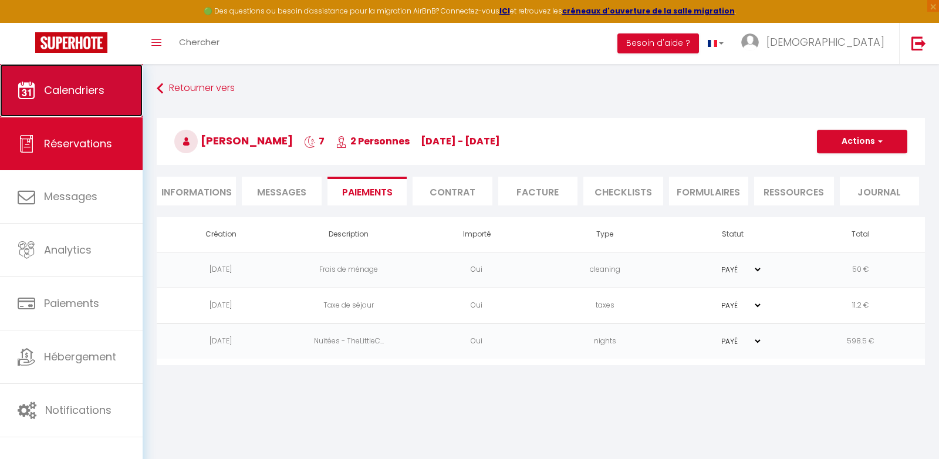
click at [84, 86] on span "Calendriers" at bounding box center [74, 90] width 60 height 15
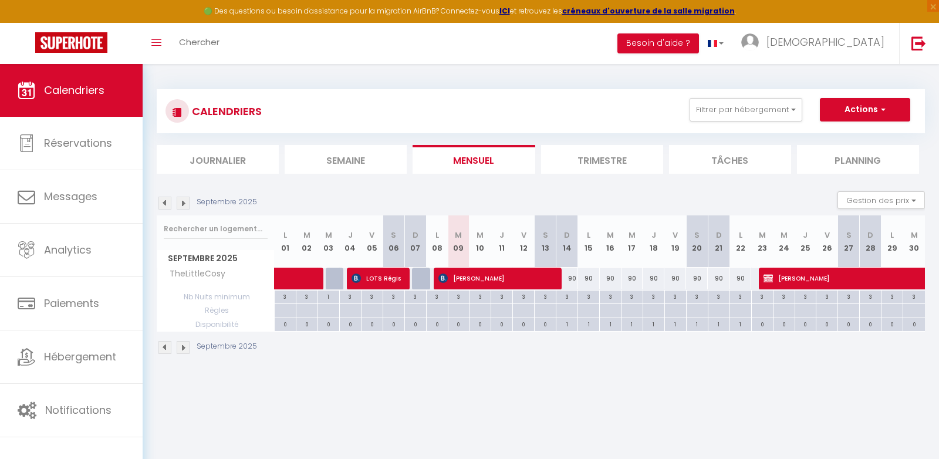
click at [165, 203] on img at bounding box center [164, 203] width 13 height 13
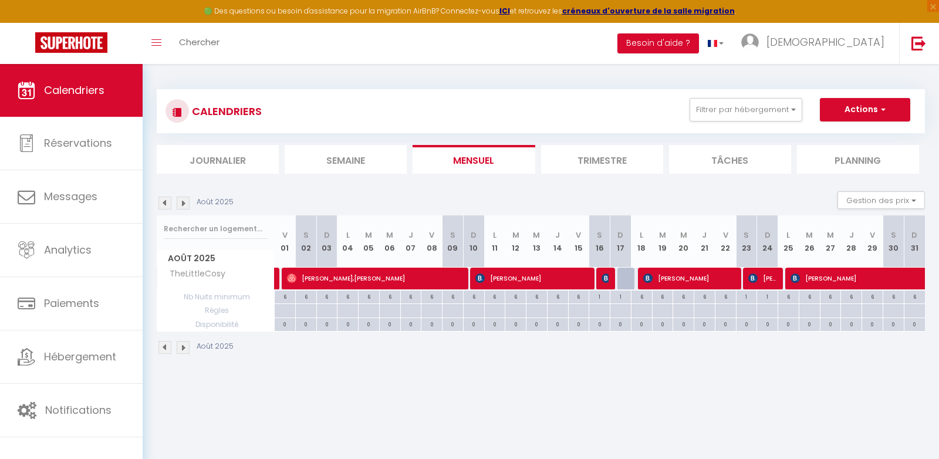
click at [165, 203] on img at bounding box center [164, 203] width 13 height 13
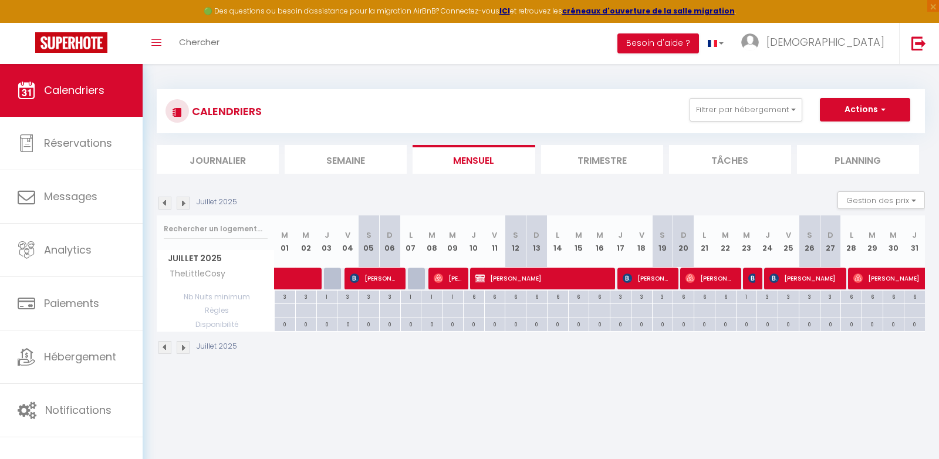
click at [165, 203] on img at bounding box center [164, 203] width 13 height 13
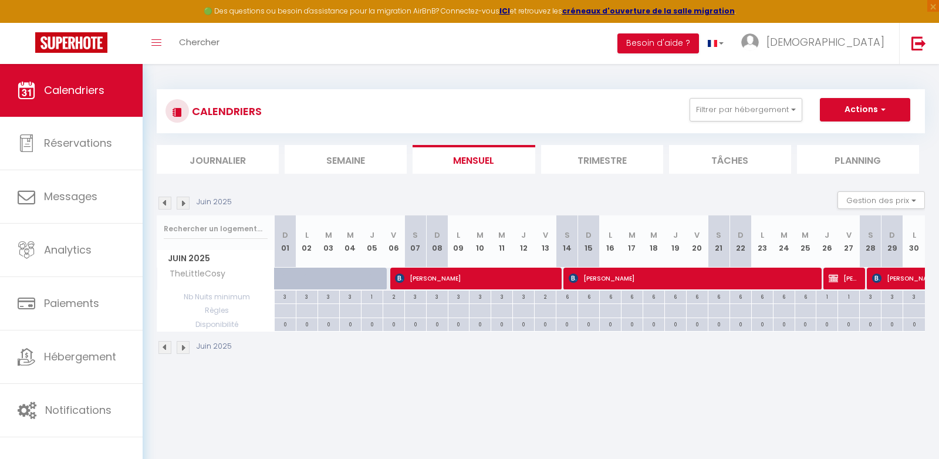
click at [169, 201] on img at bounding box center [164, 203] width 13 height 13
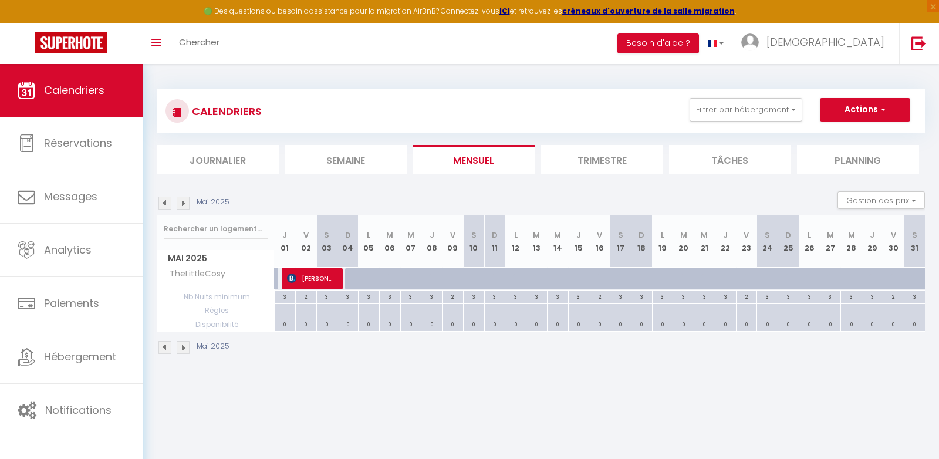
click at [184, 205] on img at bounding box center [183, 203] width 13 height 13
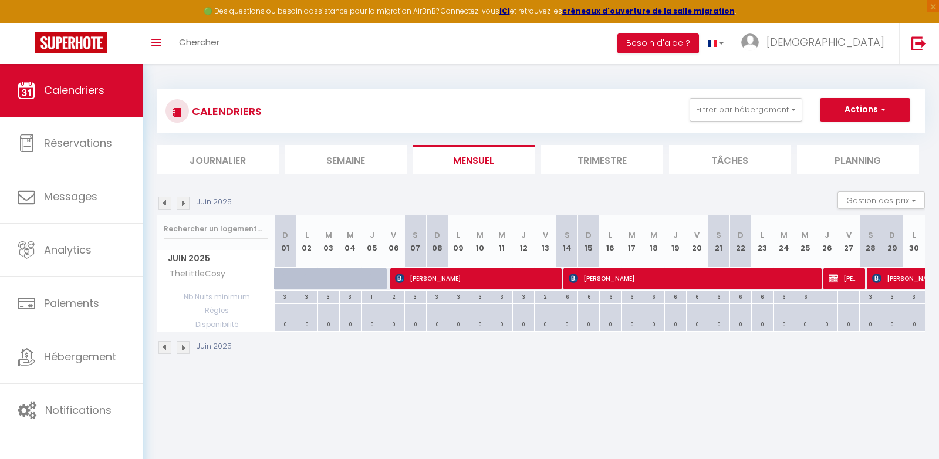
click at [184, 205] on img at bounding box center [183, 203] width 13 height 13
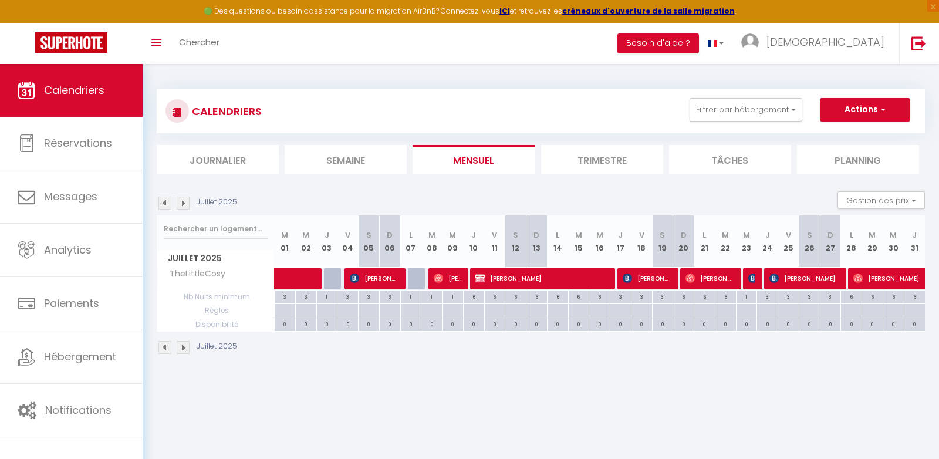
click at [184, 205] on img at bounding box center [183, 203] width 13 height 13
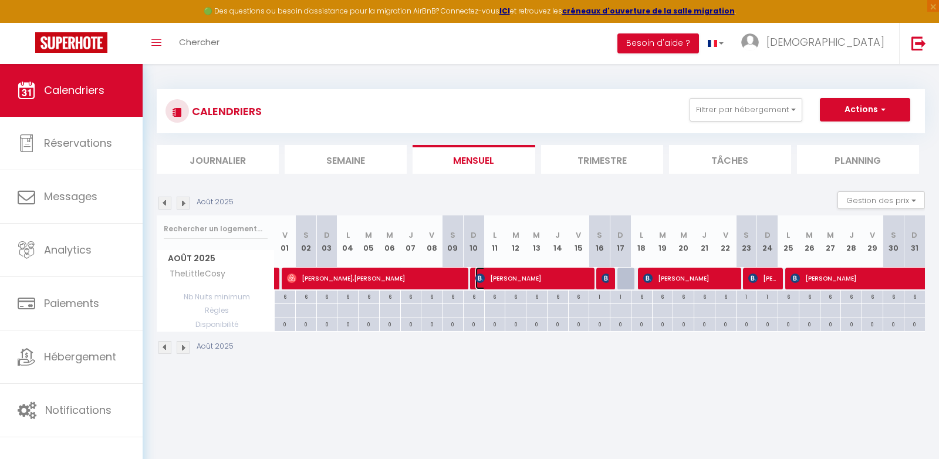
click at [534, 282] on span "[PERSON_NAME]" at bounding box center [531, 278] width 113 height 22
select select "OK"
select select "KO"
select select "0"
select select "1"
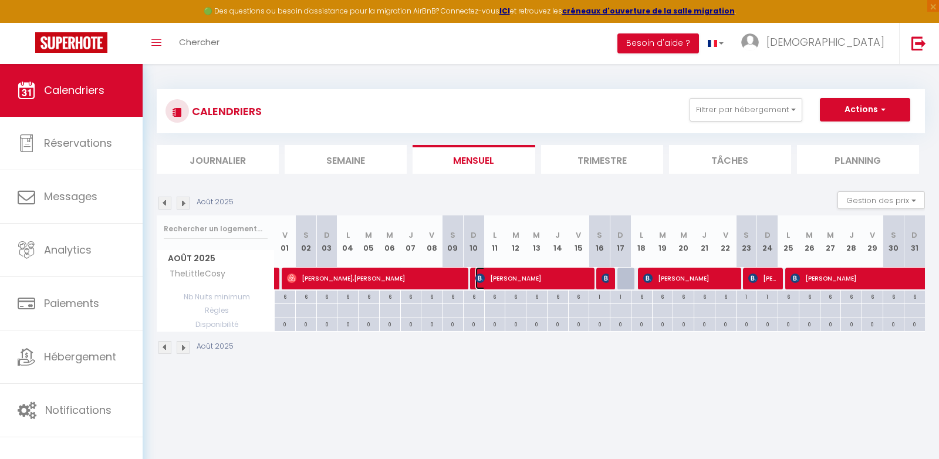
select select "1"
select select
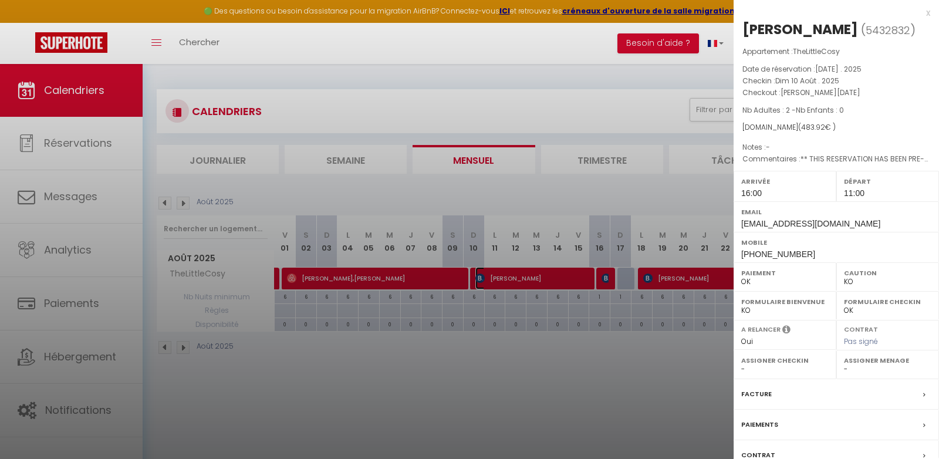
scroll to position [83, 0]
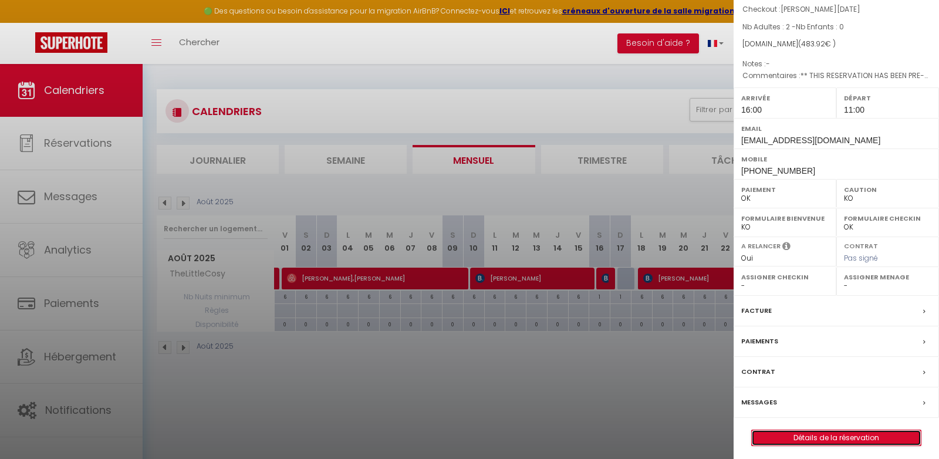
click at [813, 430] on link "Détails de la réservation" at bounding box center [836, 437] width 169 height 15
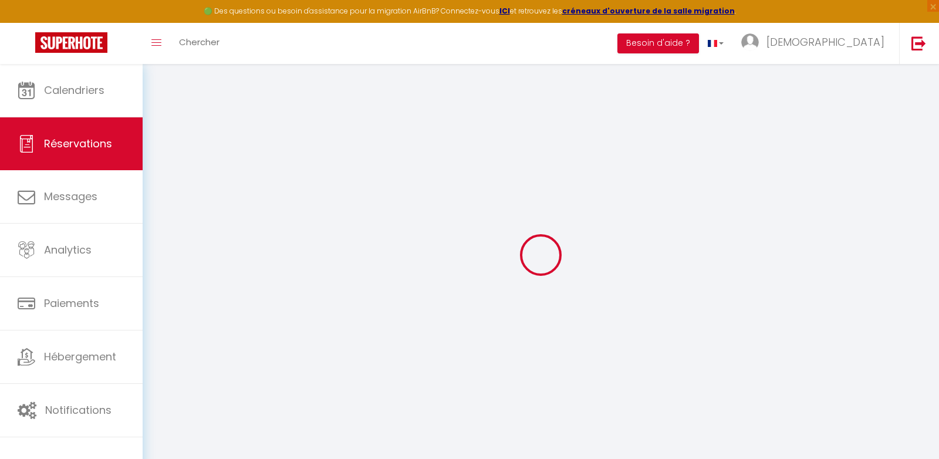
type input "[PERSON_NAME]"
type input "Bleuse"
type input "[EMAIL_ADDRESS][DOMAIN_NAME]"
type input "[PHONE_NUMBER]"
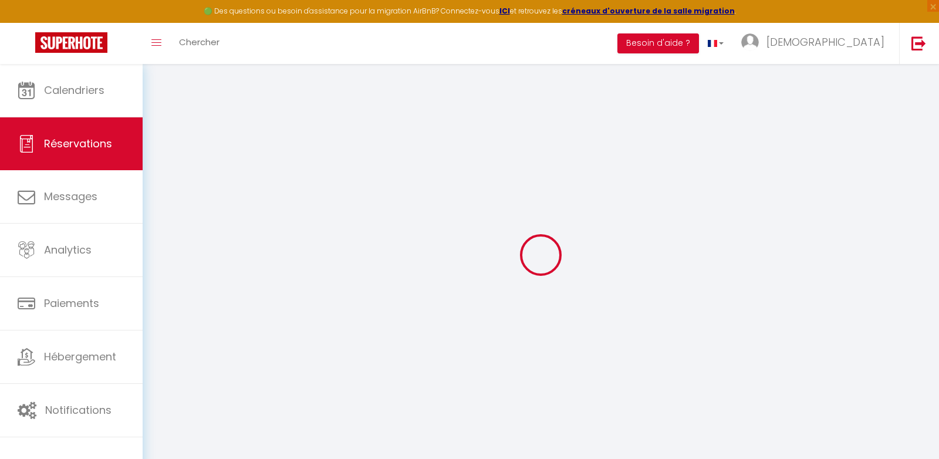
type input "0681088351"
select select "FR"
type input "71.15"
type input "6.77"
select select "63958"
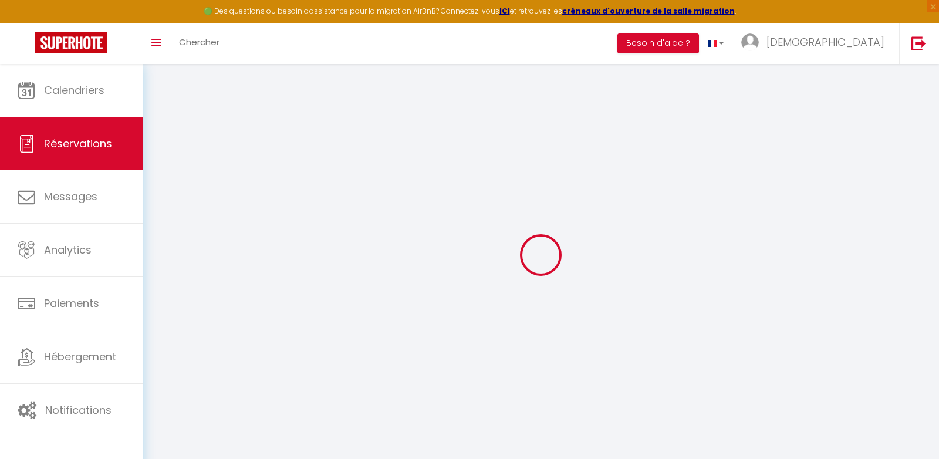
select select "1"
select select
type input "2"
select select "12"
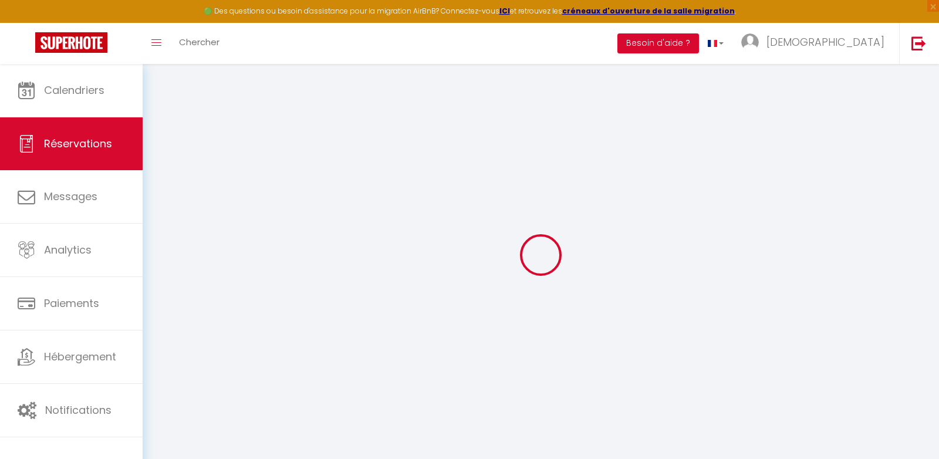
select select
type input "424.32"
checkbox input "false"
type input "0"
select select "2"
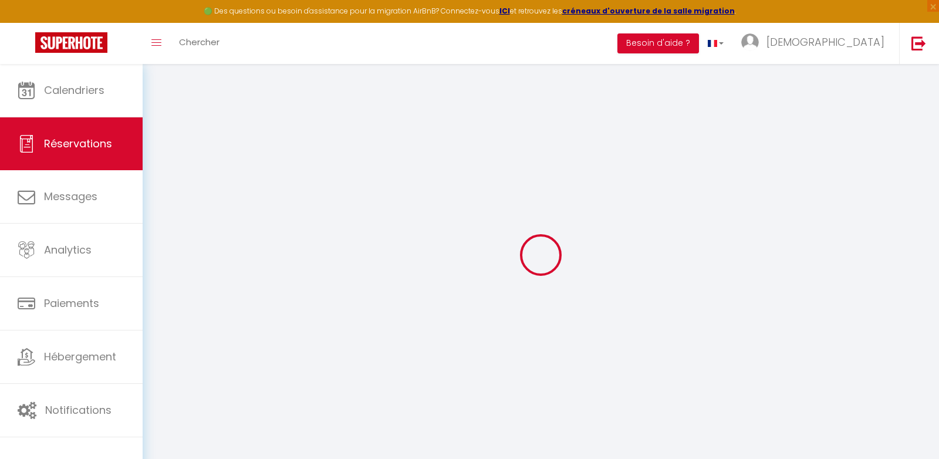
type input "0"
select select
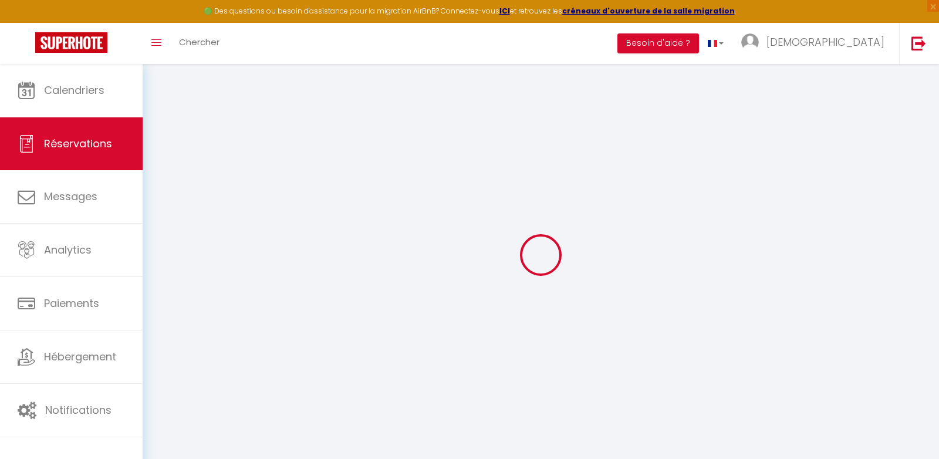
select select "14"
checkbox input "false"
select select
checkbox input "false"
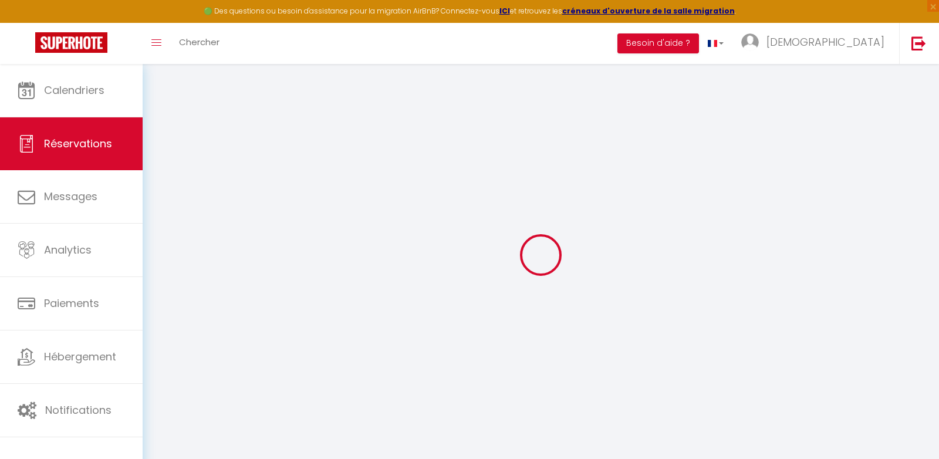
select select
checkbox input "false"
type textarea "** THIS RESERVATION HAS BEEN PRE-PAID ** Approximate time of arrival: between 1…"
type input "50"
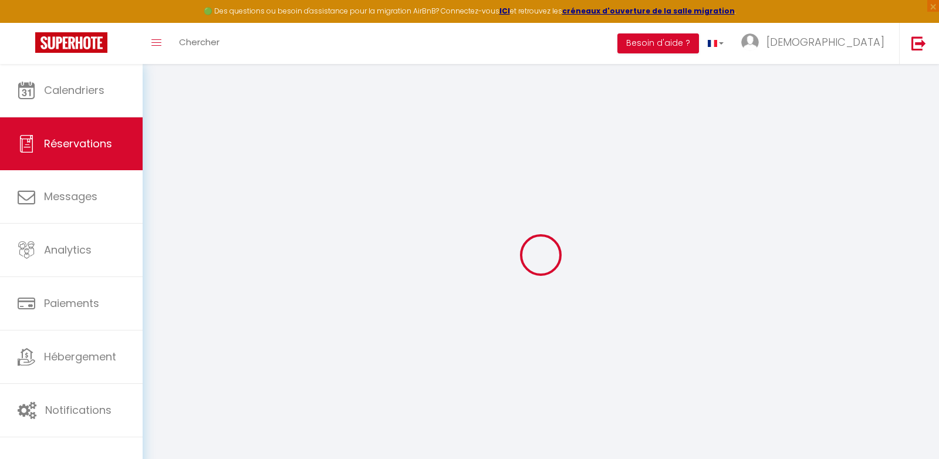
type input "9.6"
select select
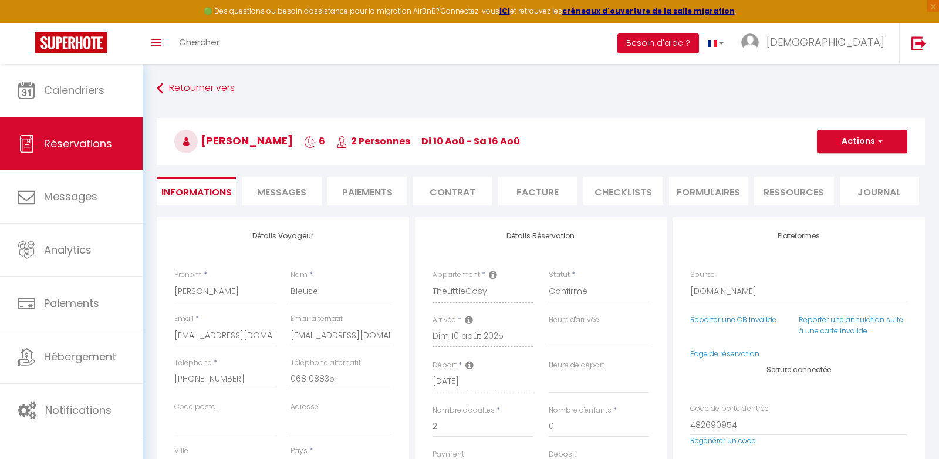
checkbox input "false"
select select "16:00"
select select "11:00"
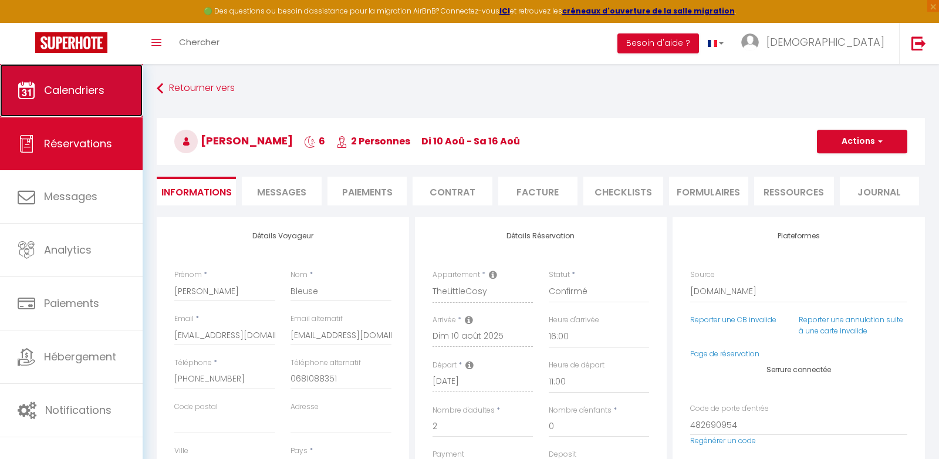
click at [80, 97] on span "Calendriers" at bounding box center [74, 90] width 60 height 15
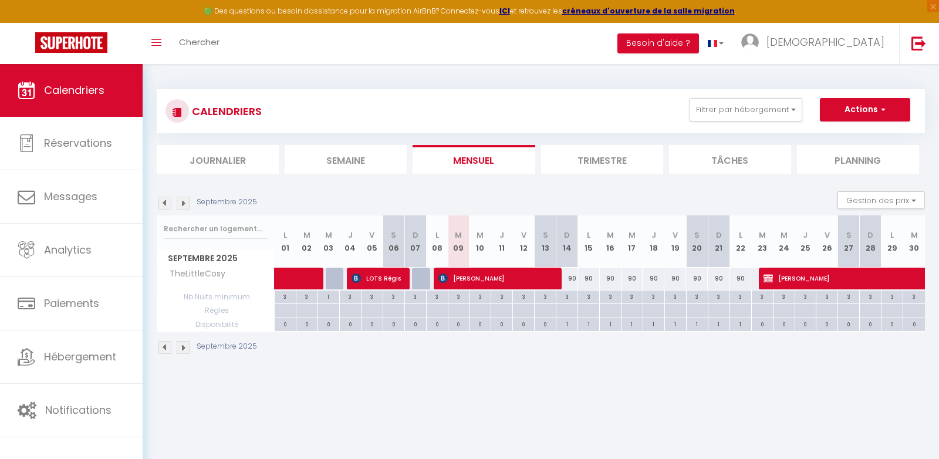
click at [182, 207] on img at bounding box center [183, 203] width 13 height 13
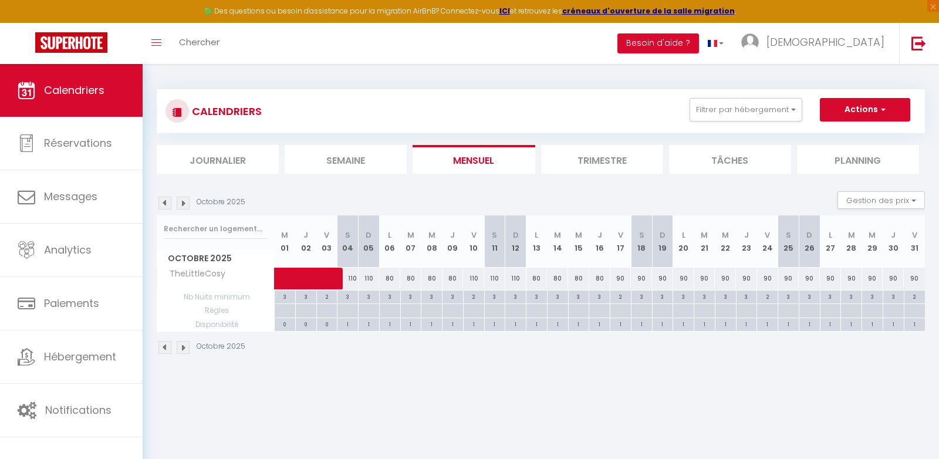
click at [182, 207] on img at bounding box center [183, 203] width 13 height 13
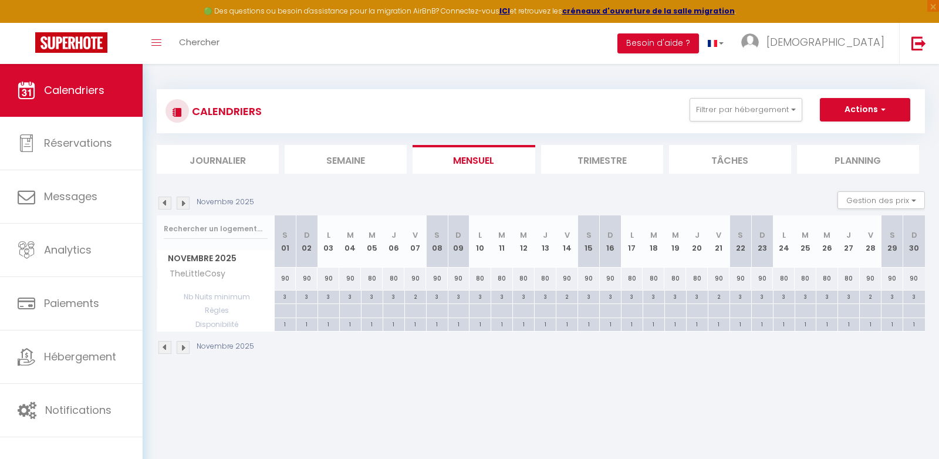
click at [182, 207] on img at bounding box center [183, 203] width 13 height 13
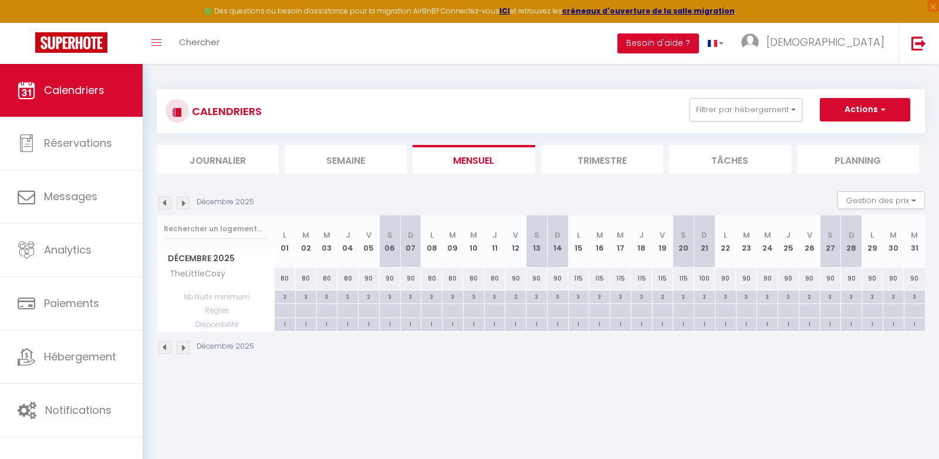
click at [182, 207] on img at bounding box center [183, 203] width 13 height 13
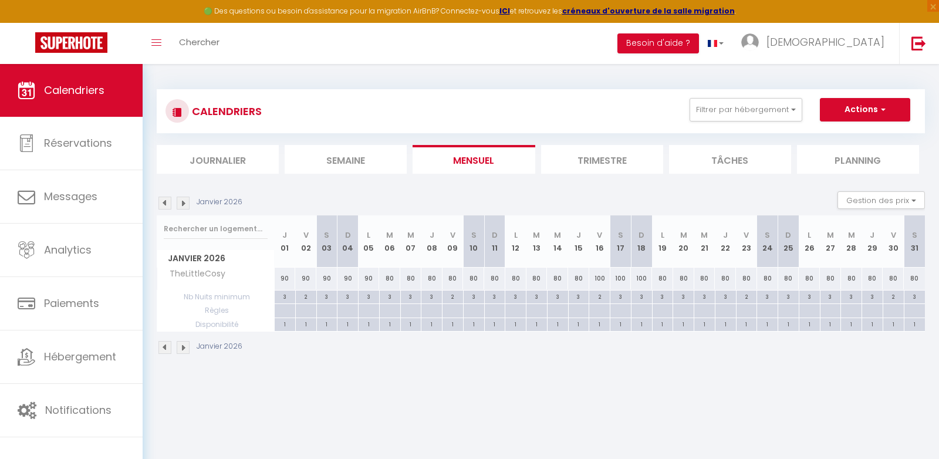
click at [182, 207] on img at bounding box center [183, 203] width 13 height 13
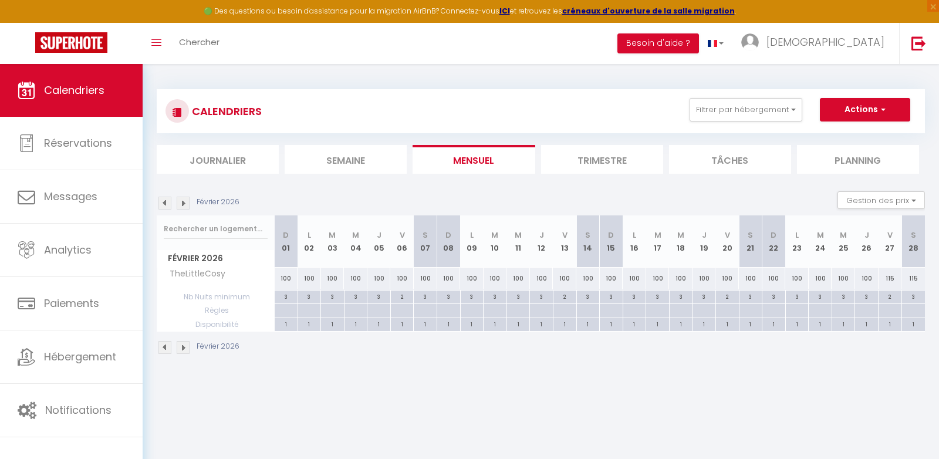
click at [182, 207] on img at bounding box center [183, 203] width 13 height 13
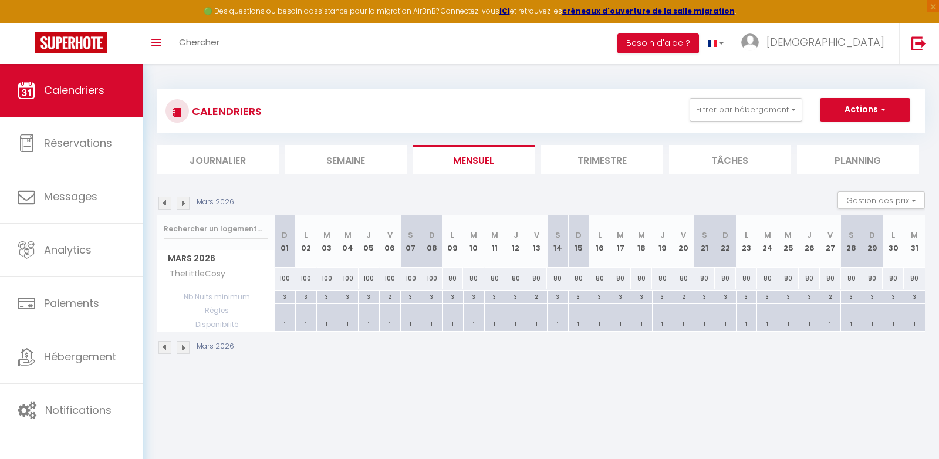
click at [182, 207] on img at bounding box center [183, 203] width 13 height 13
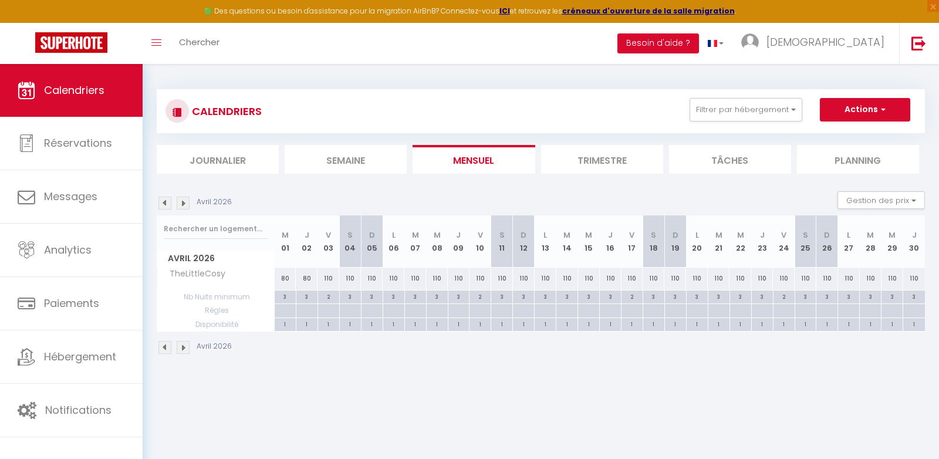
click at [182, 207] on img at bounding box center [183, 203] width 13 height 13
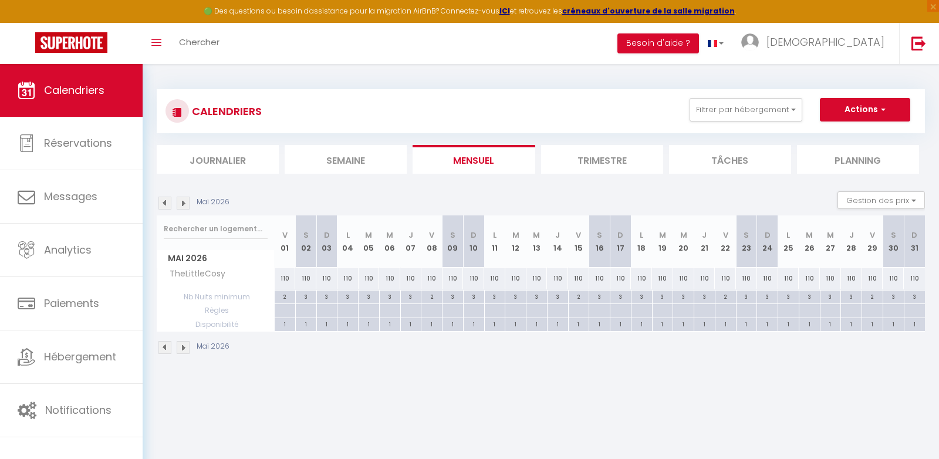
click at [182, 207] on img at bounding box center [183, 203] width 13 height 13
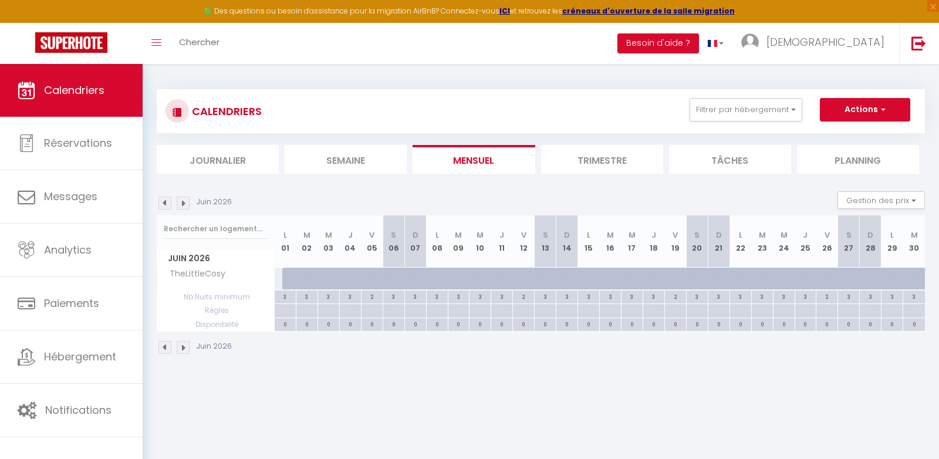
click at [182, 207] on img at bounding box center [183, 203] width 13 height 13
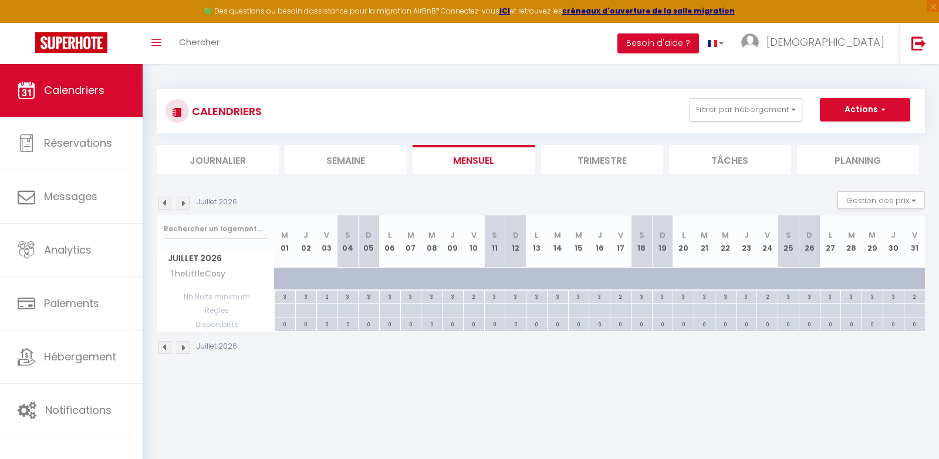
click at [182, 207] on img at bounding box center [183, 203] width 13 height 13
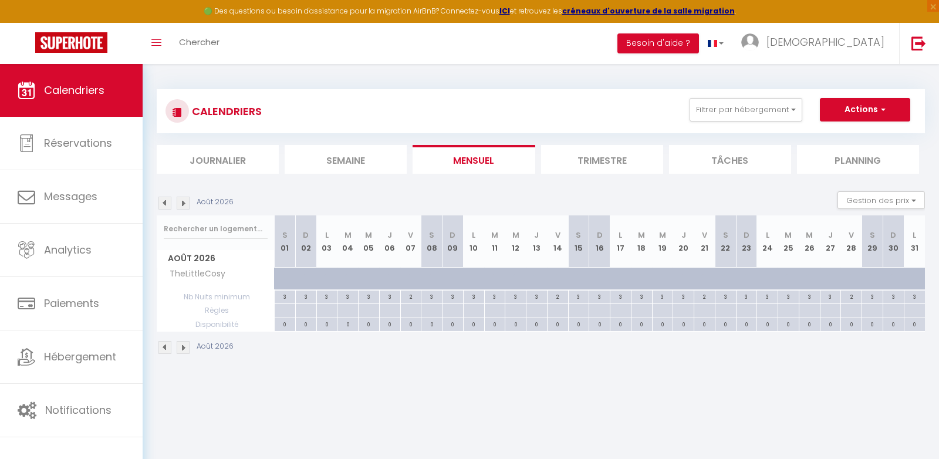
click at [167, 206] on img at bounding box center [164, 203] width 13 height 13
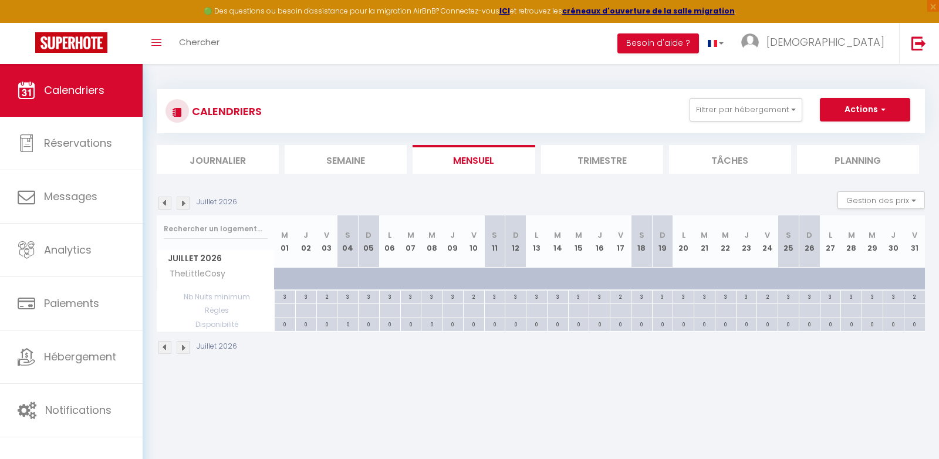
click at [167, 206] on img at bounding box center [164, 203] width 13 height 13
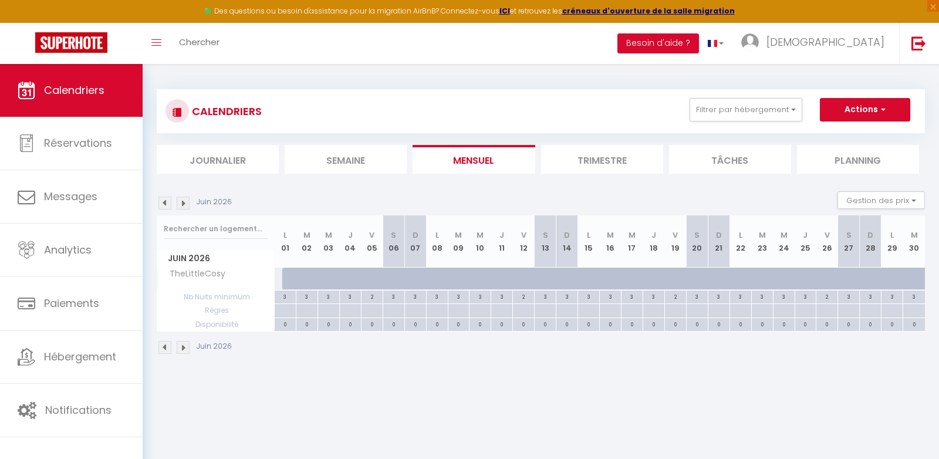
click at [167, 206] on img at bounding box center [164, 203] width 13 height 13
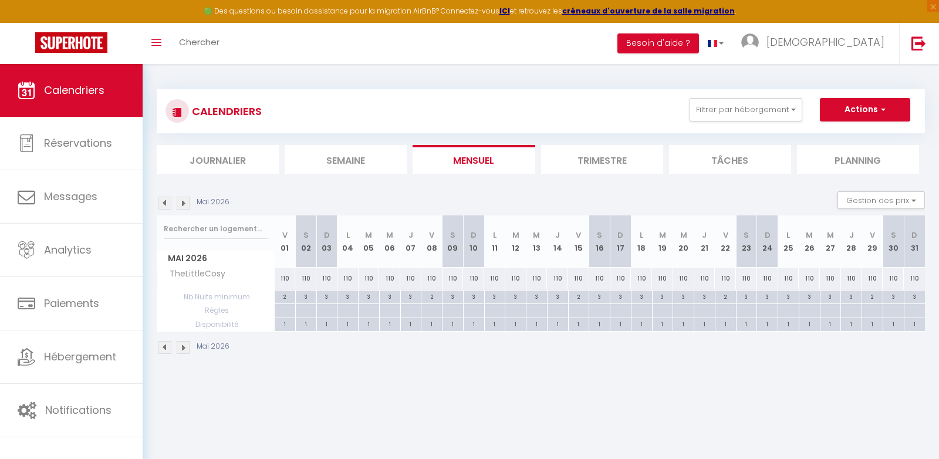
click at [184, 204] on img at bounding box center [183, 203] width 13 height 13
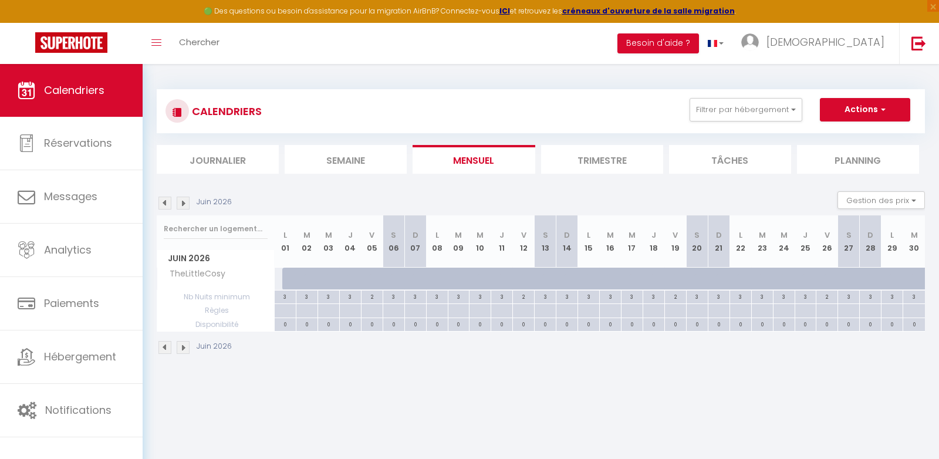
click at [276, 273] on div at bounding box center [285, 279] width 22 height 22
type input "Lun 01 Juin 2026"
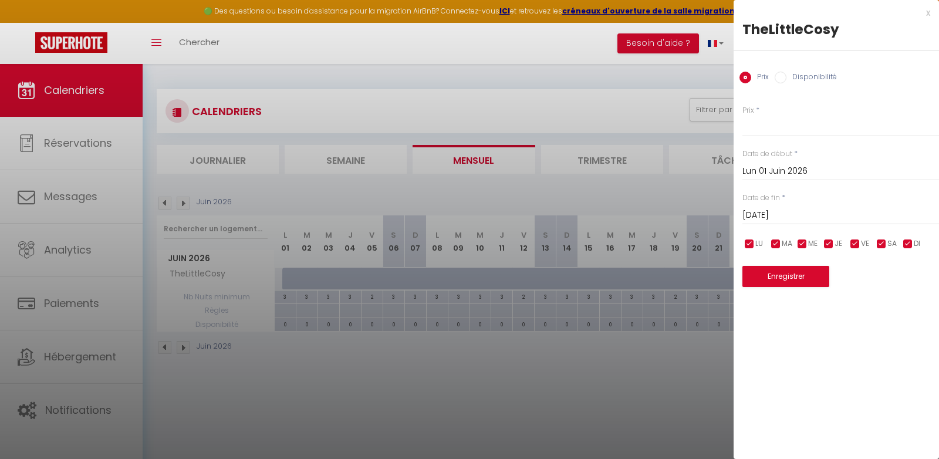
click at [756, 219] on input "[DATE]" at bounding box center [840, 215] width 197 height 15
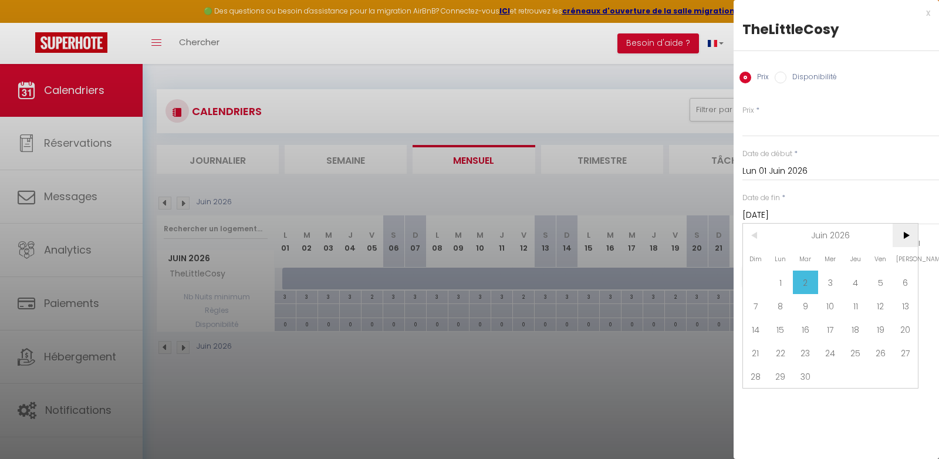
click at [904, 238] on span ">" at bounding box center [904, 235] width 25 height 23
click at [783, 398] on span "31" at bounding box center [780, 399] width 25 height 23
type input "Lun 31 Août 2026"
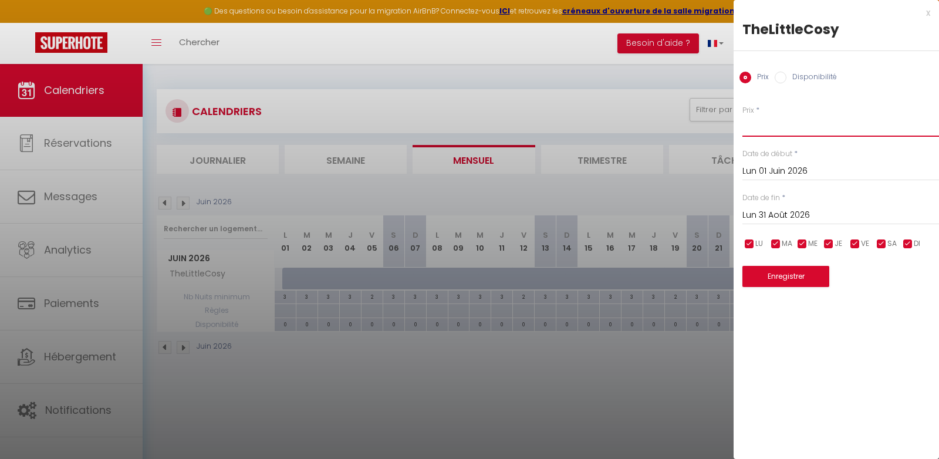
click at [782, 124] on input "Prix" at bounding box center [840, 126] width 197 height 21
type input "110"
click at [778, 279] on button "Enregistrer" at bounding box center [785, 276] width 87 height 21
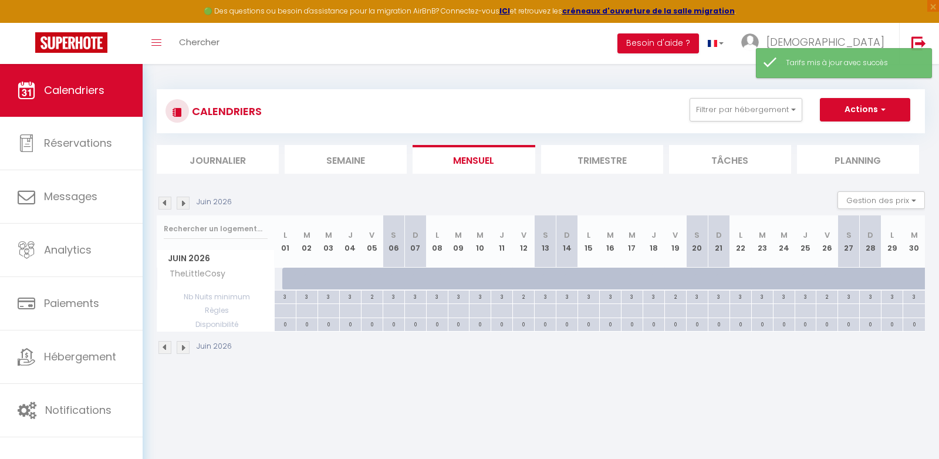
click at [278, 280] on div "110" at bounding box center [285, 279] width 22 height 22
type input "110"
type input "Lun 01 Juin 2026"
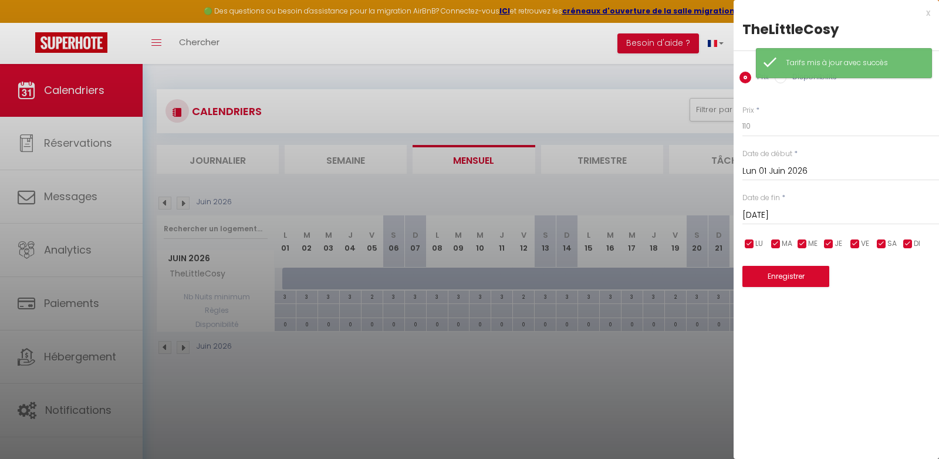
click at [776, 215] on input "[DATE]" at bounding box center [840, 215] width 197 height 15
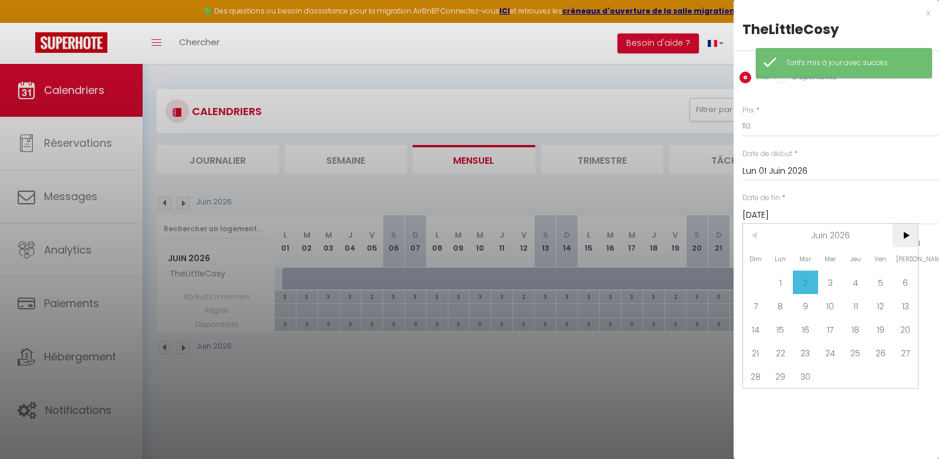
click at [914, 241] on span ">" at bounding box center [904, 235] width 25 height 23
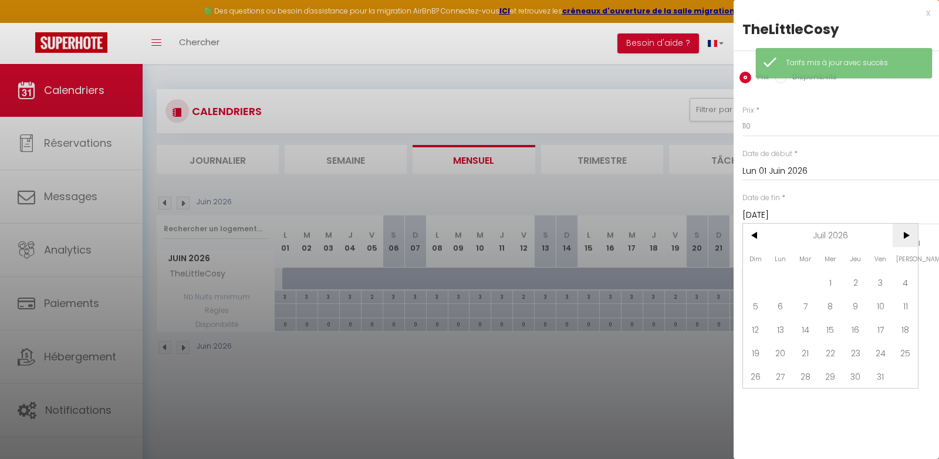
click at [914, 241] on span ">" at bounding box center [904, 235] width 25 height 23
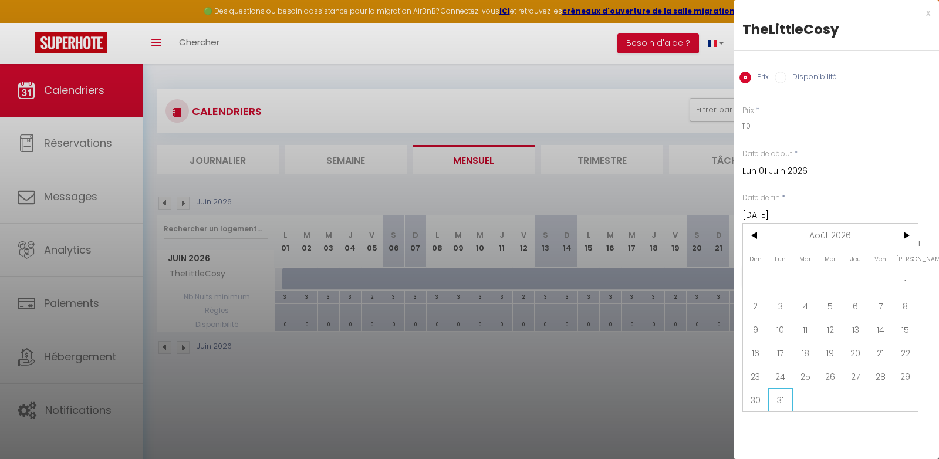
click at [786, 396] on span "31" at bounding box center [780, 399] width 25 height 23
type input "Lun 31 Août 2026"
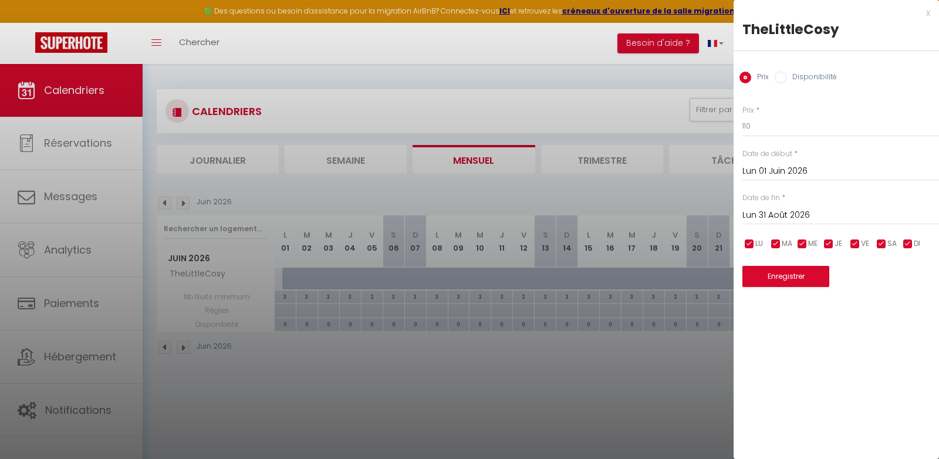
click at [811, 72] on label "Disponibilité" at bounding box center [811, 78] width 50 height 13
click at [786, 72] on input "Disponibilité" at bounding box center [781, 78] width 12 height 12
radio input "true"
radio input "false"
click at [777, 280] on button "Enregistrer" at bounding box center [785, 277] width 87 height 21
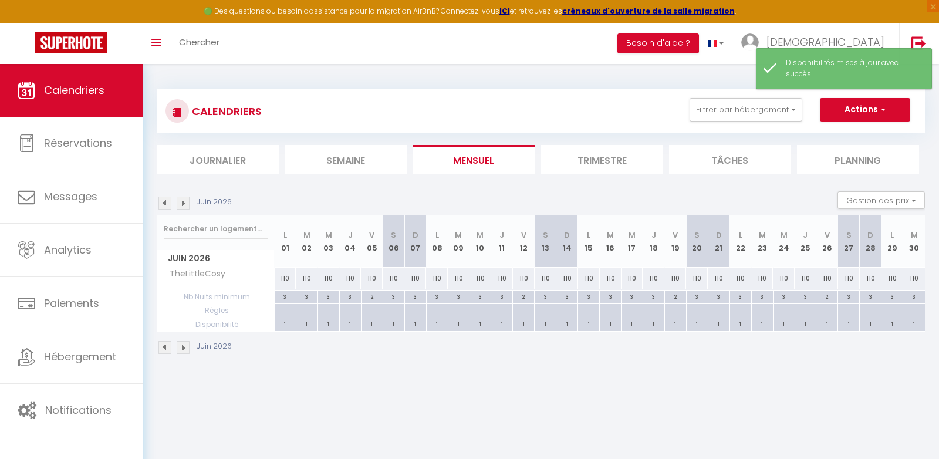
click at [184, 199] on img at bounding box center [183, 203] width 13 height 13
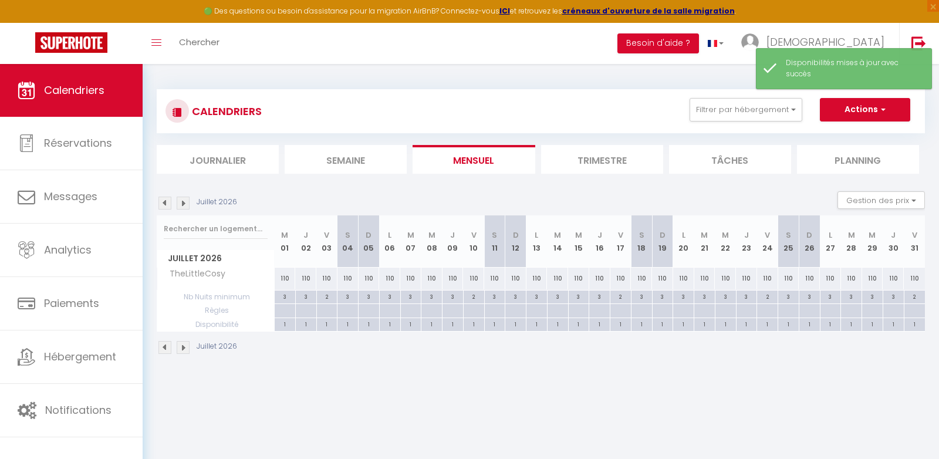
click at [184, 199] on img at bounding box center [183, 203] width 13 height 13
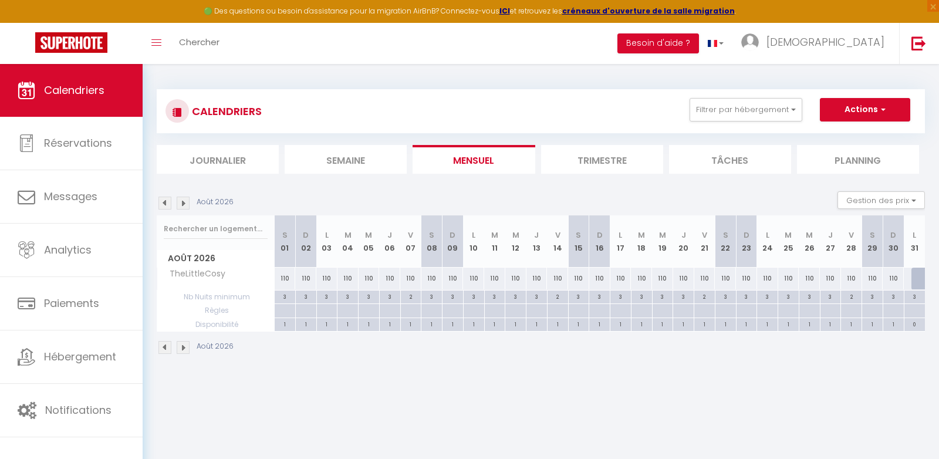
click at [918, 271] on div at bounding box center [921, 279] width 21 height 22
select select "1"
type input "Lun 31 Août 2026"
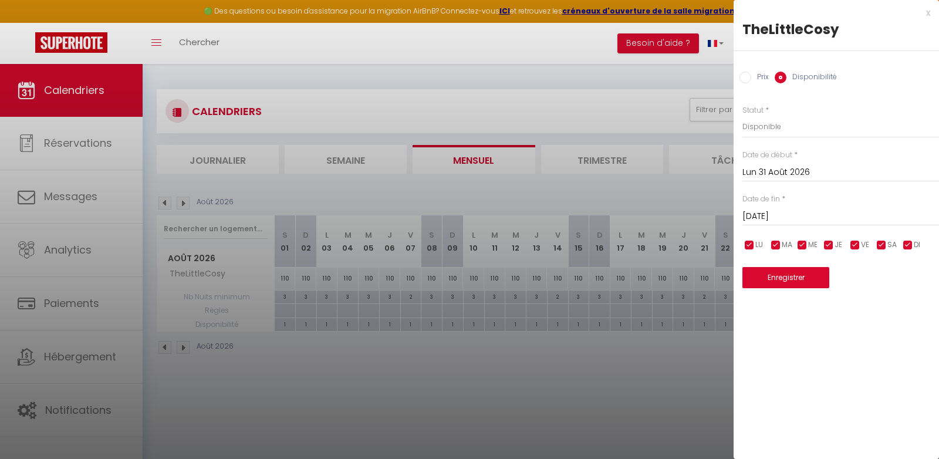
click at [804, 167] on input "Lun 31 Août 2026" at bounding box center [840, 172] width 197 height 15
click at [822, 151] on div "Date de début * [DATE] < [DATE] > Dim Lun Mar Mer Jeu Ven Sam 1 2 3 4 5 6 7 8 9…" at bounding box center [840, 166] width 197 height 32
click at [805, 214] on input "[DATE]" at bounding box center [840, 216] width 197 height 15
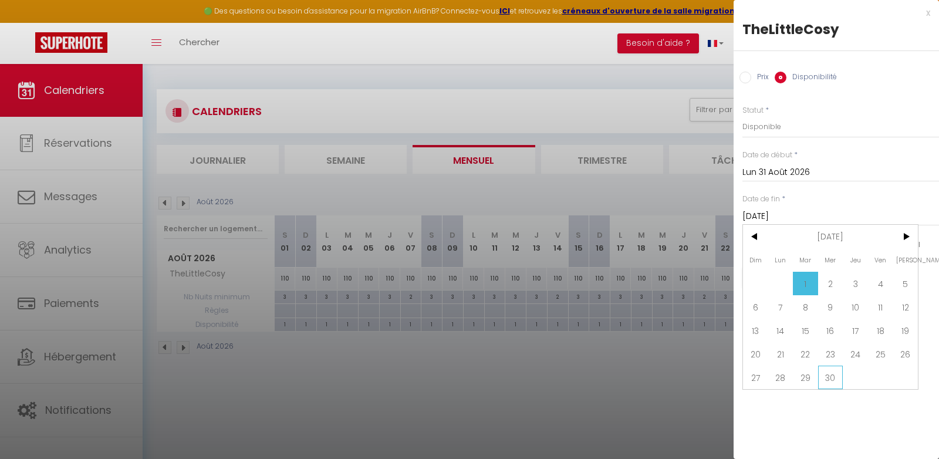
click at [829, 374] on span "30" at bounding box center [830, 377] width 25 height 23
type input "Mer 30 Septembre 2026"
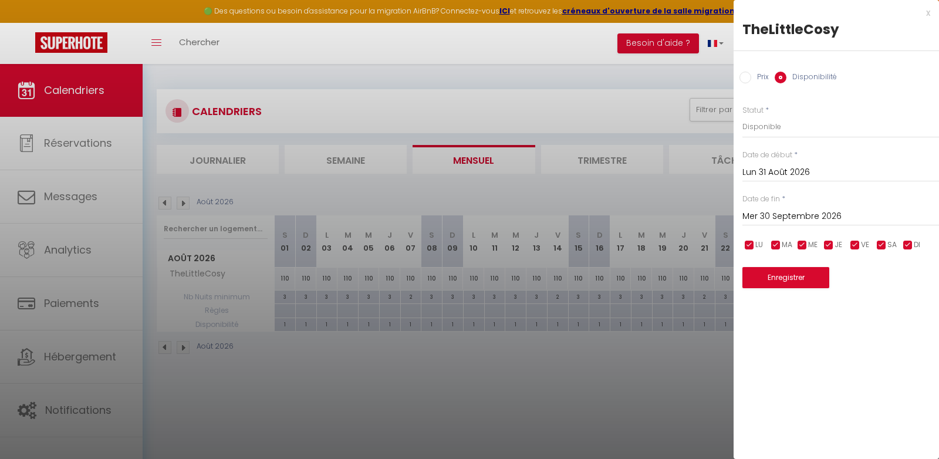
click at [746, 75] on input "Prix" at bounding box center [745, 78] width 12 height 12
radio input "true"
radio input "false"
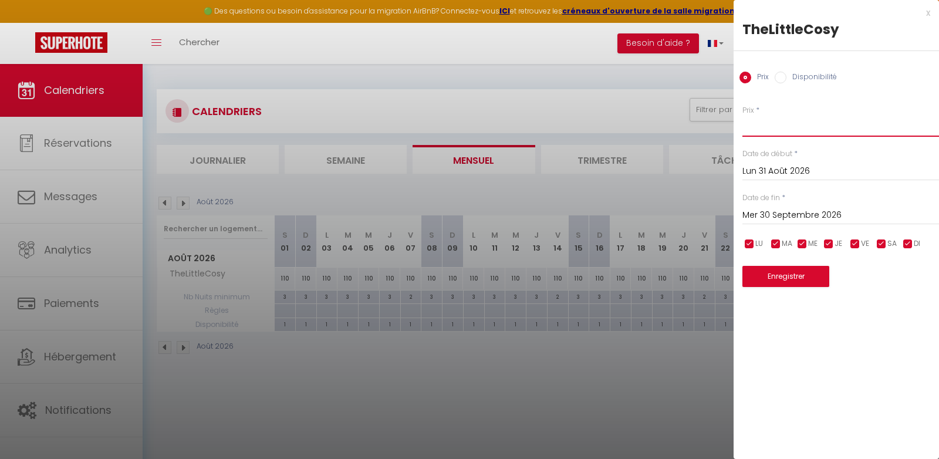
click at [753, 126] on input "Prix" at bounding box center [840, 126] width 197 height 21
type input "110"
click at [799, 77] on label "Disponibilité" at bounding box center [811, 78] width 50 height 13
click at [786, 77] on input "Disponibilité" at bounding box center [781, 78] width 12 height 12
radio input "true"
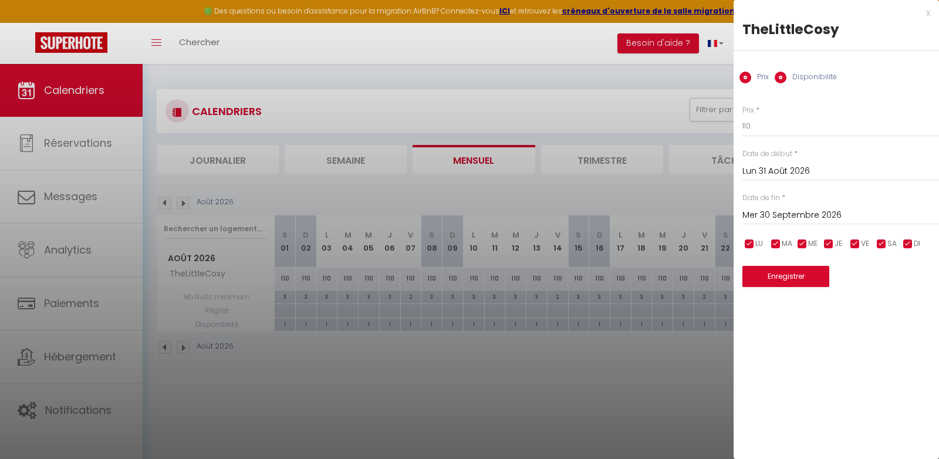
radio input "false"
click at [783, 284] on button "Enregistrer" at bounding box center [785, 277] width 87 height 21
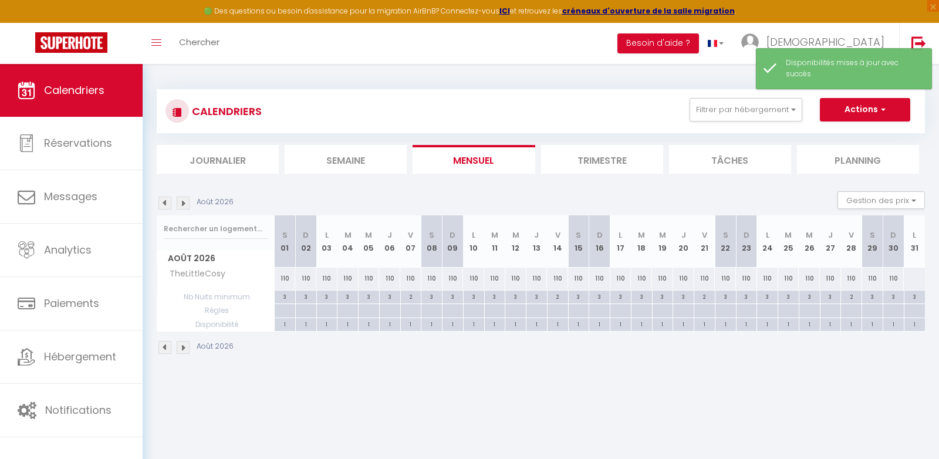
click at [184, 203] on img at bounding box center [183, 203] width 13 height 13
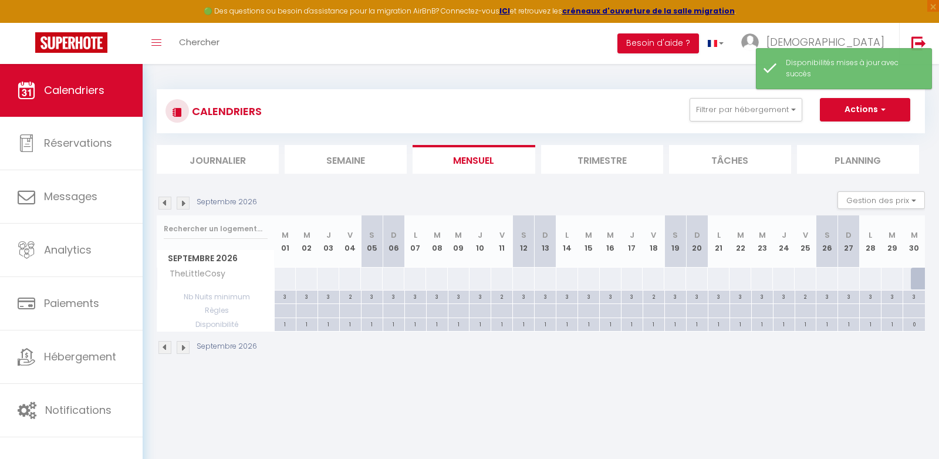
click at [165, 200] on img at bounding box center [164, 203] width 13 height 13
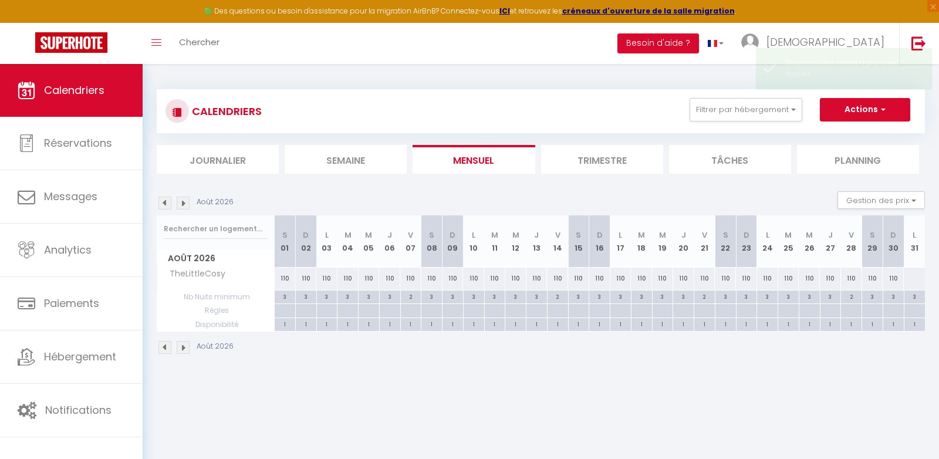
click at [919, 282] on div at bounding box center [914, 279] width 22 height 22
select select "1"
type input "Lun 31 Août 2026"
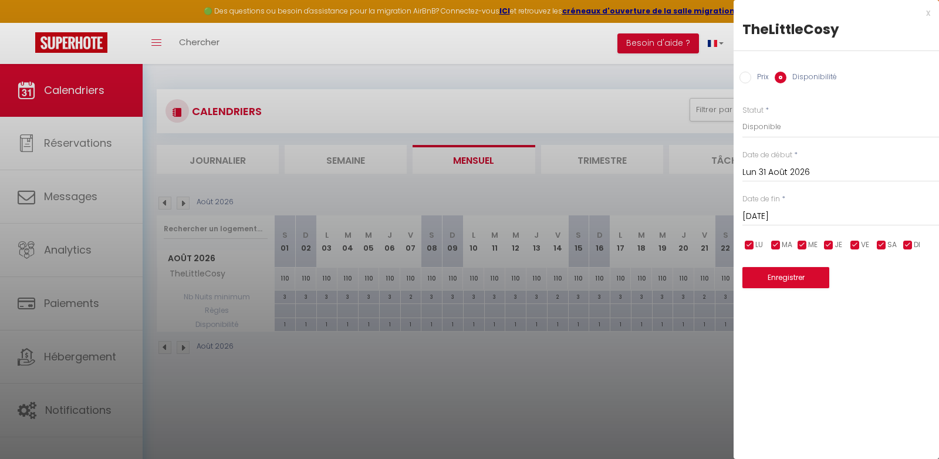
click at [782, 212] on input "[DATE]" at bounding box center [840, 216] width 197 height 15
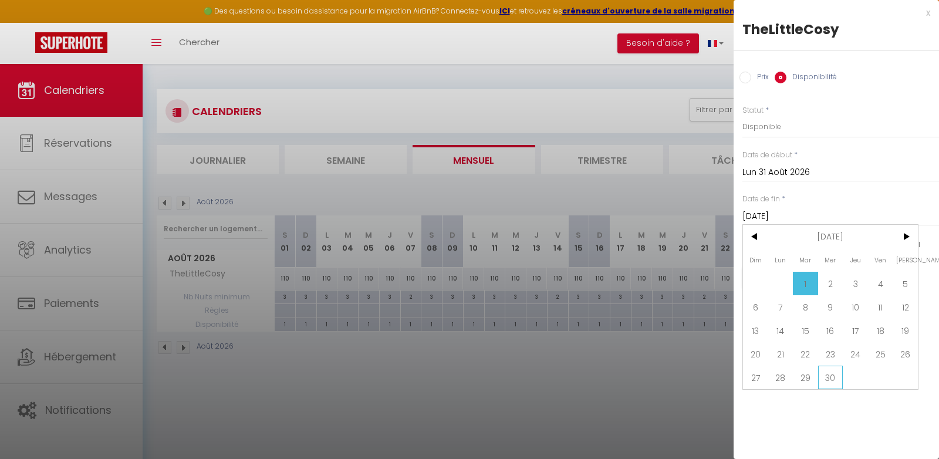
click at [822, 375] on span "30" at bounding box center [830, 377] width 25 height 23
type input "Mer 30 Septembre 2026"
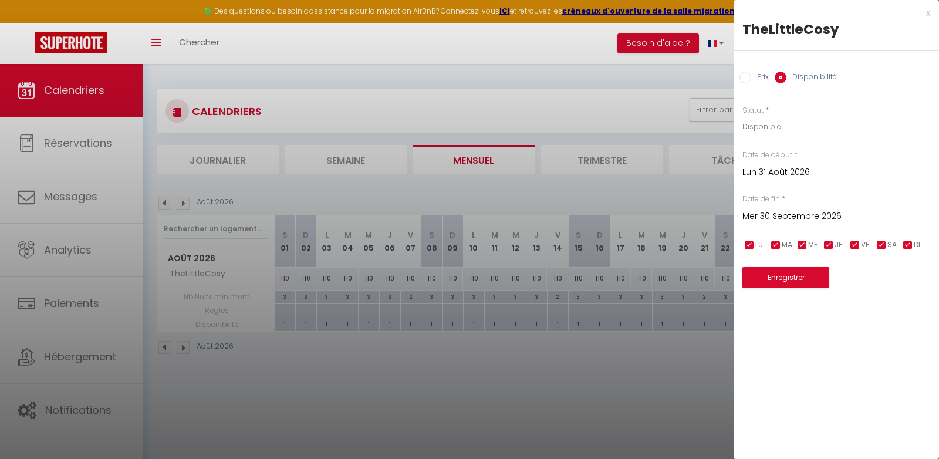
click at [757, 77] on label "Prix" at bounding box center [760, 78] width 18 height 13
click at [751, 77] on input "Prix" at bounding box center [745, 78] width 12 height 12
radio input "true"
radio input "false"
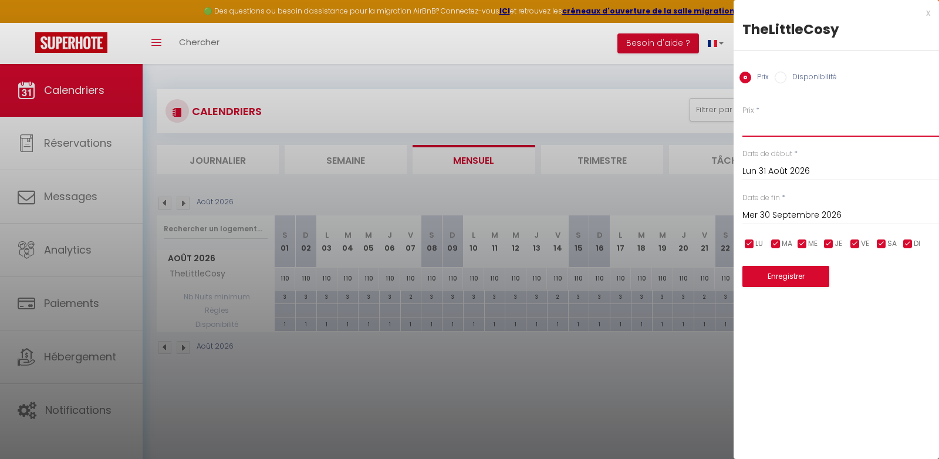
click at [767, 128] on input "Prix" at bounding box center [840, 126] width 197 height 21
type input "110"
click at [789, 276] on button "Enregistrer" at bounding box center [785, 276] width 87 height 21
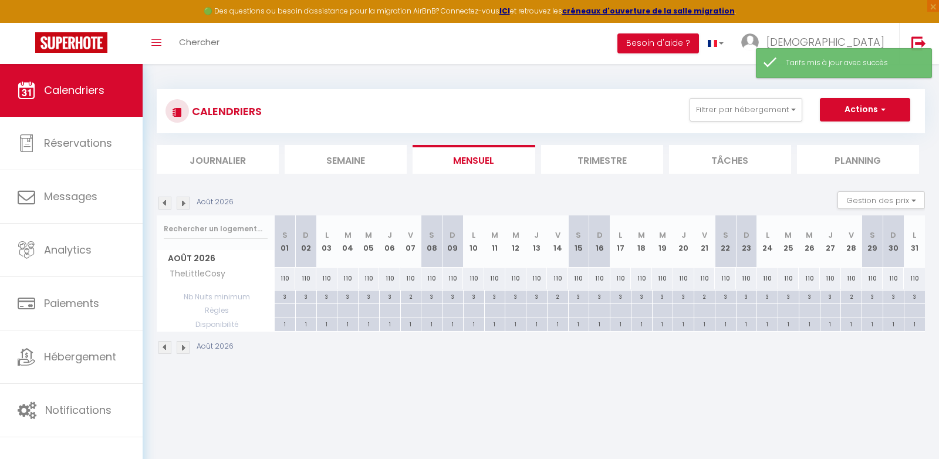
click at [182, 201] on img at bounding box center [183, 203] width 13 height 13
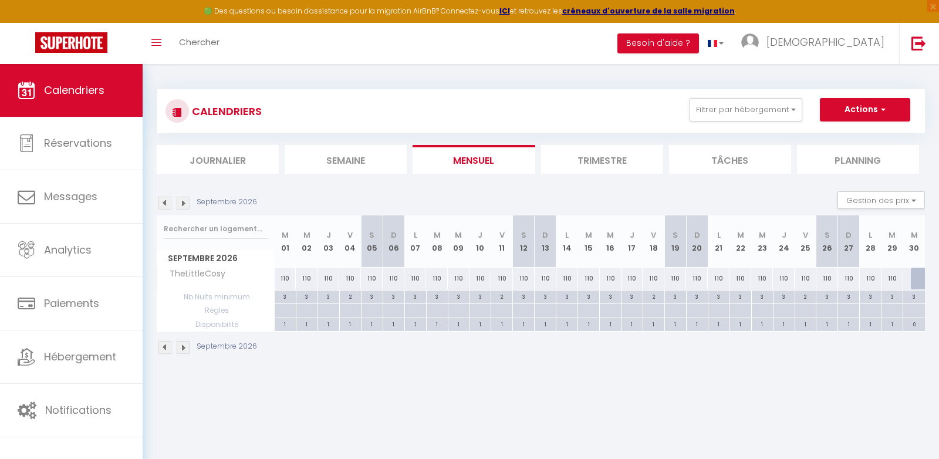
click at [167, 201] on img at bounding box center [164, 203] width 13 height 13
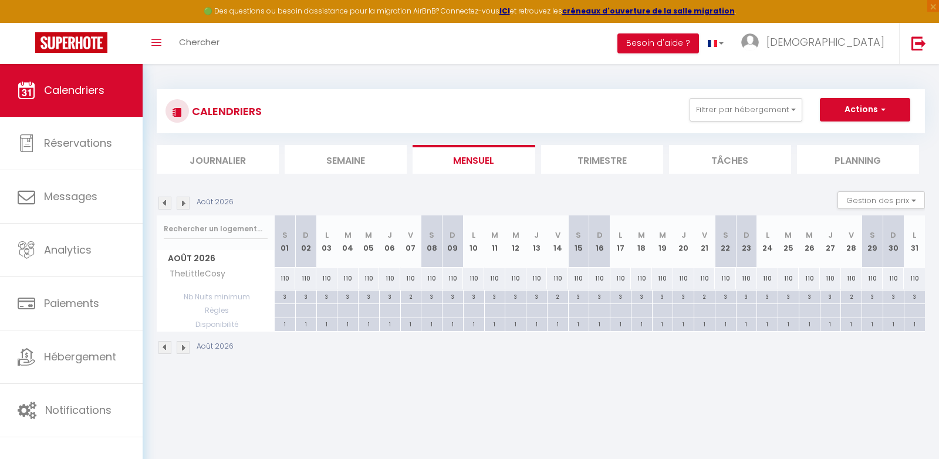
click at [167, 201] on img at bounding box center [164, 203] width 13 height 13
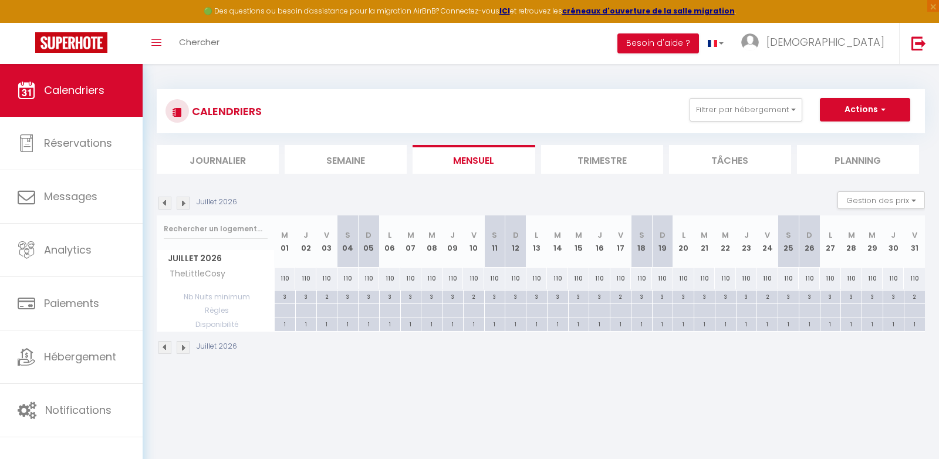
click at [167, 201] on img at bounding box center [164, 203] width 13 height 13
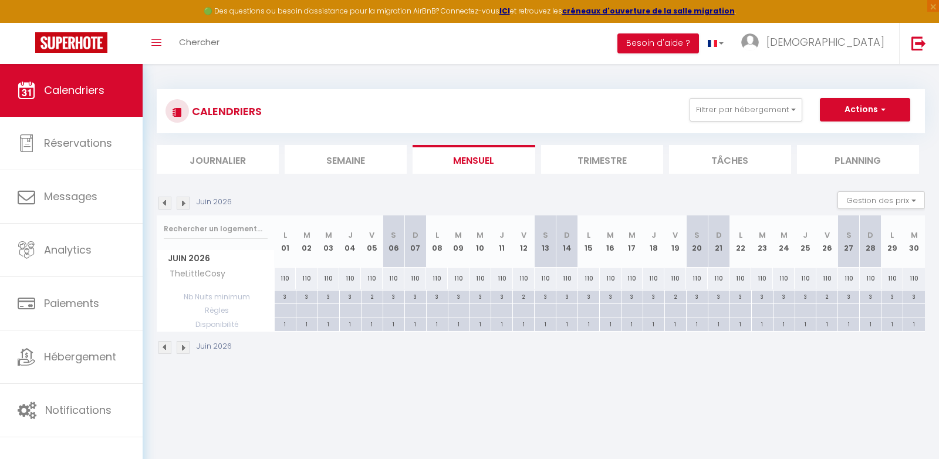
click at [167, 199] on img at bounding box center [164, 203] width 13 height 13
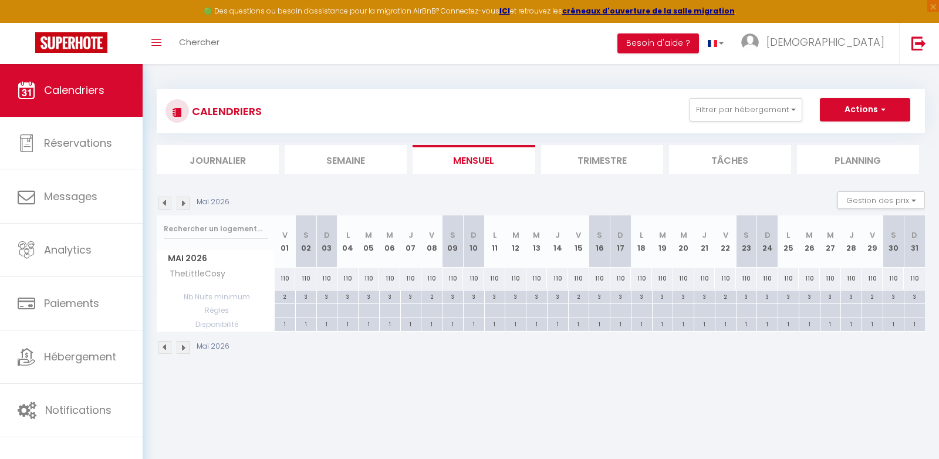
click at [161, 201] on img at bounding box center [164, 203] width 13 height 13
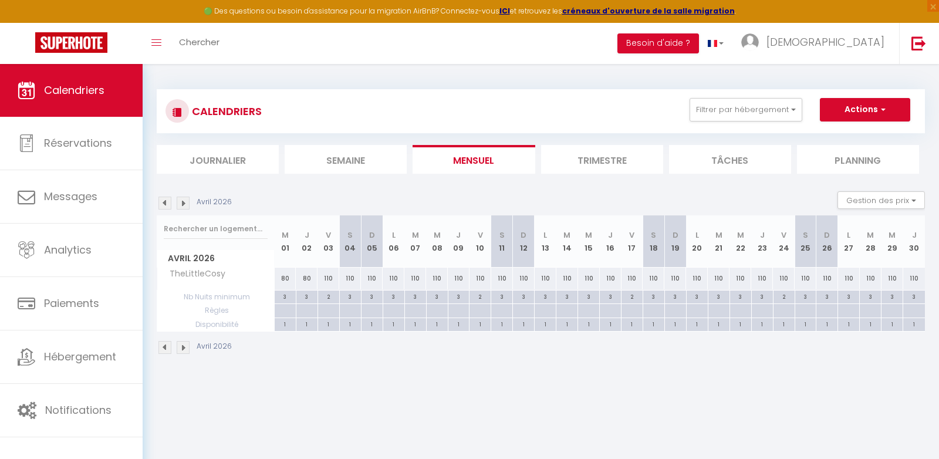
click at [515, 374] on div "CALENDRIERS Filtrer par hébergement Tous TheLittleCosy Effacer Sauvegarder Acti…" at bounding box center [541, 222] width 796 height 316
click at [163, 207] on img at bounding box center [164, 203] width 13 height 13
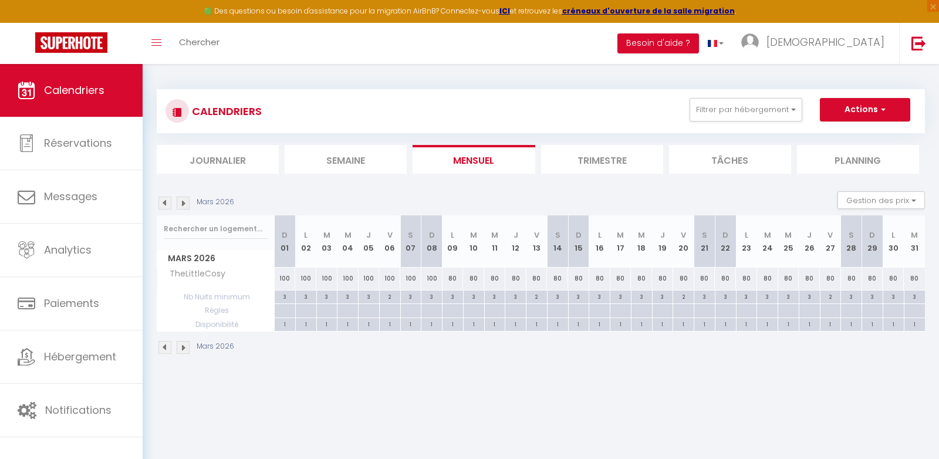
click at [163, 207] on img at bounding box center [164, 203] width 13 height 13
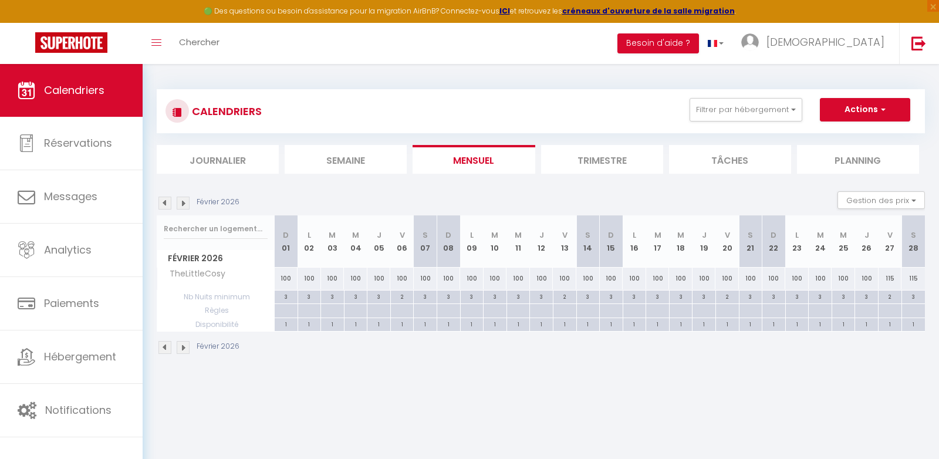
click at [163, 207] on img at bounding box center [164, 203] width 13 height 13
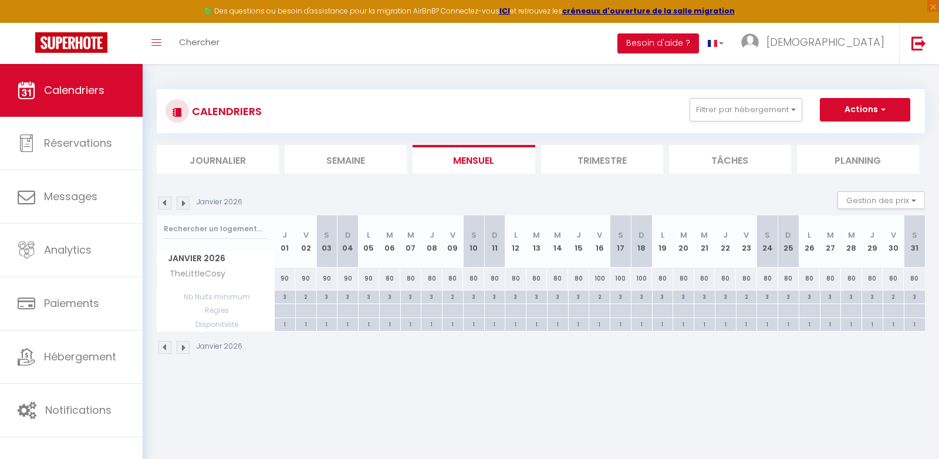
click at [163, 207] on img at bounding box center [164, 203] width 13 height 13
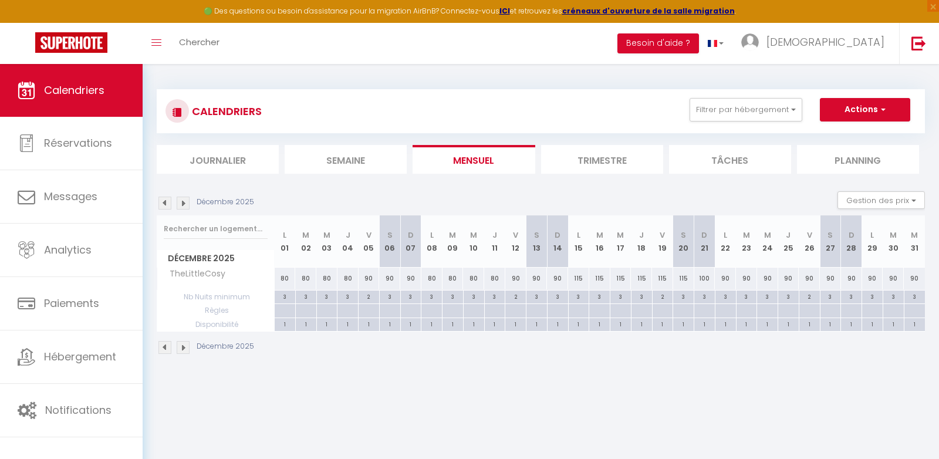
click at [163, 205] on img at bounding box center [164, 203] width 13 height 13
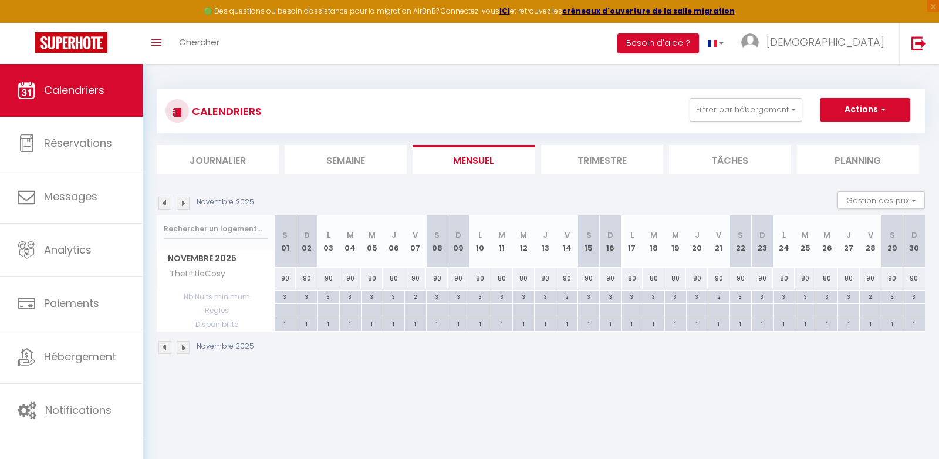
click at [163, 205] on img at bounding box center [164, 203] width 13 height 13
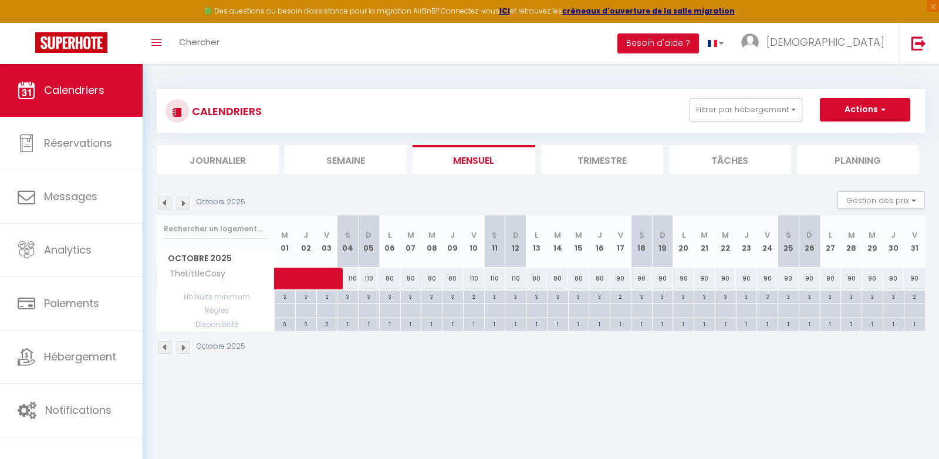
click at [163, 205] on img at bounding box center [164, 203] width 13 height 13
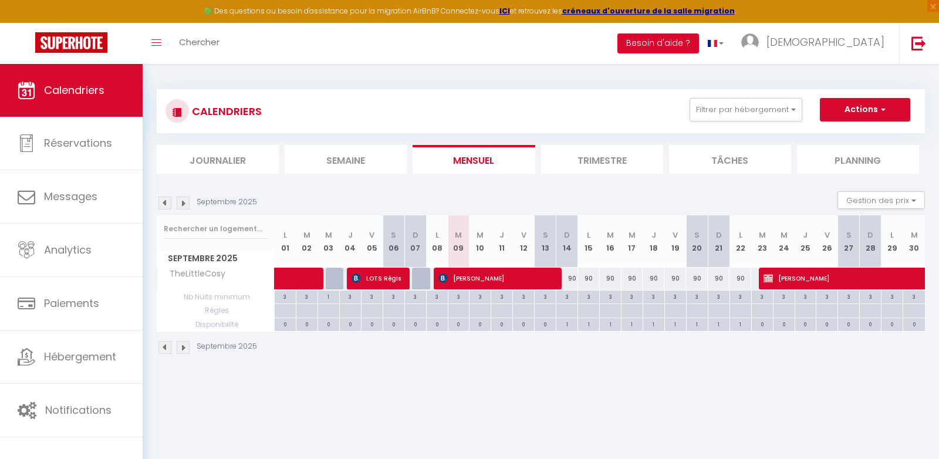
click at [185, 200] on img at bounding box center [183, 203] width 13 height 13
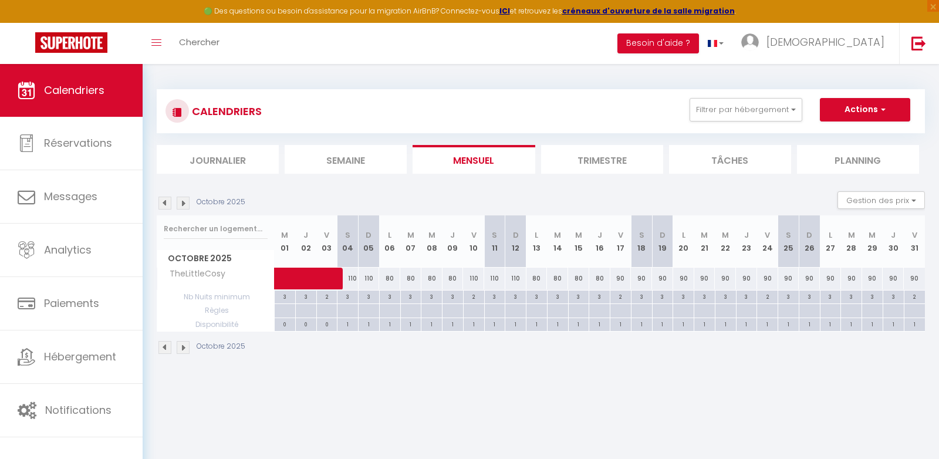
click at [159, 207] on img at bounding box center [164, 203] width 13 height 13
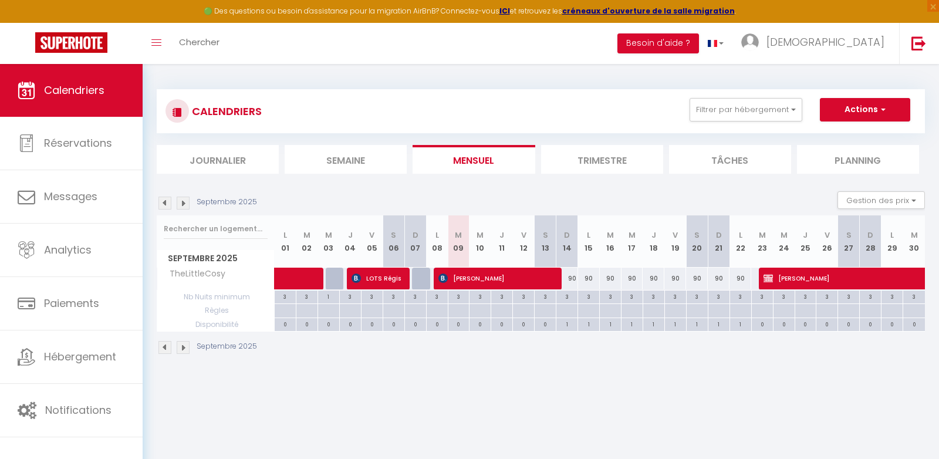
click at [181, 199] on img at bounding box center [183, 203] width 13 height 13
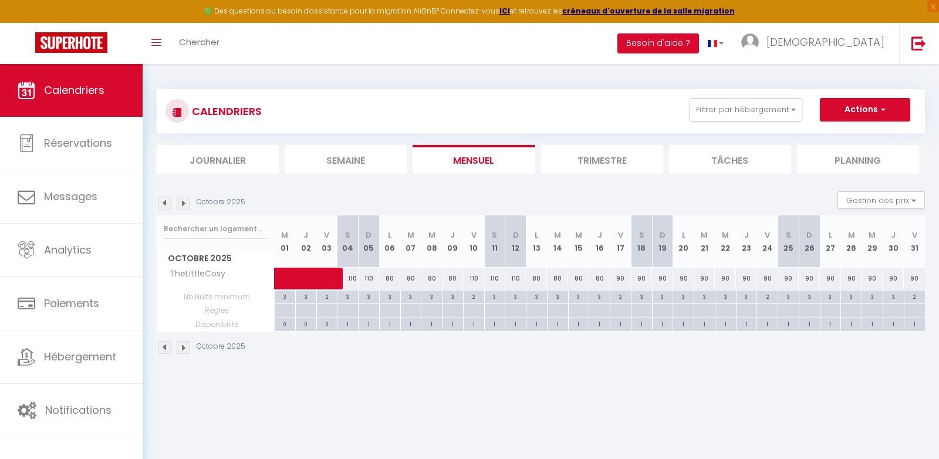
click at [178, 201] on img at bounding box center [183, 203] width 13 height 13
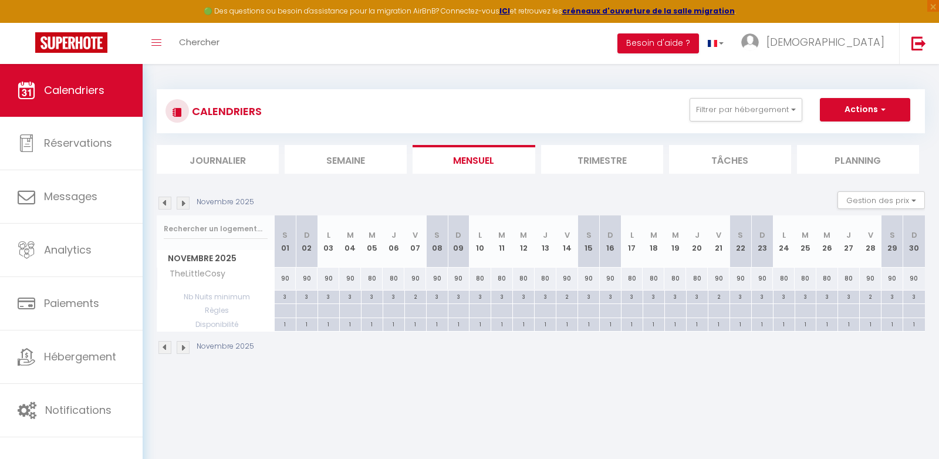
click at [180, 201] on img at bounding box center [183, 203] width 13 height 13
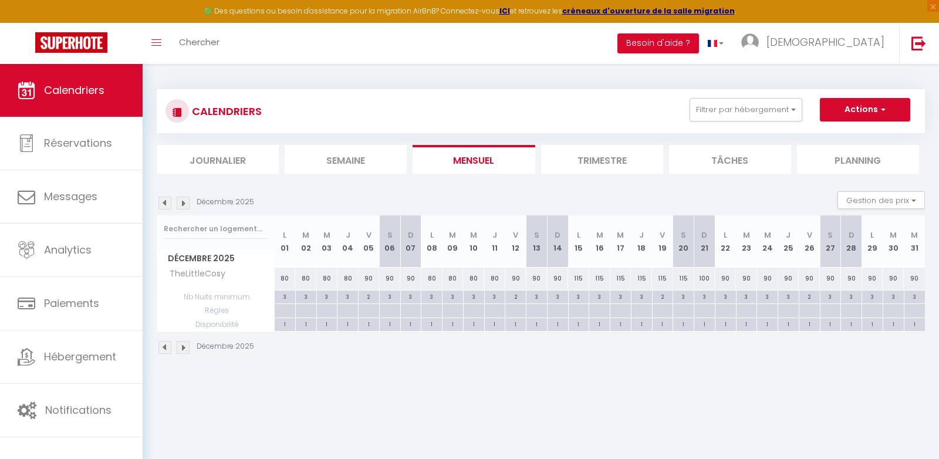
click at [164, 201] on img at bounding box center [164, 203] width 13 height 13
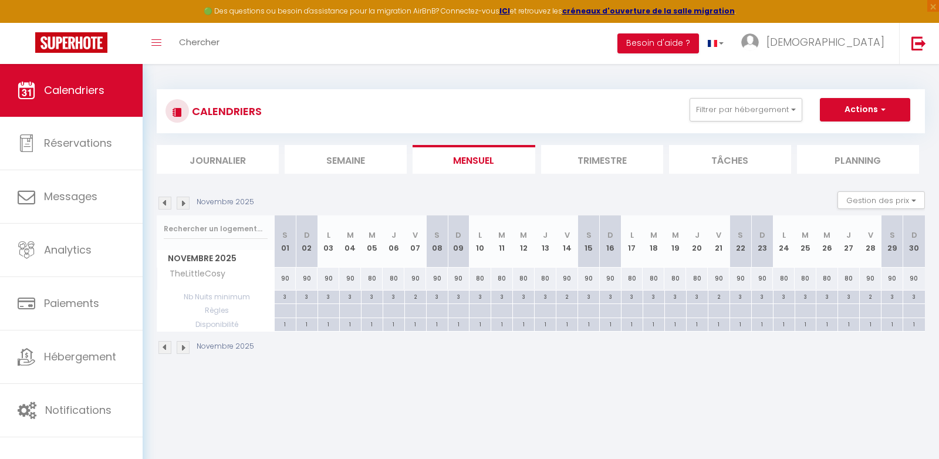
click at [164, 201] on img at bounding box center [164, 203] width 13 height 13
